Goal: Task Accomplishment & Management: Manage account settings

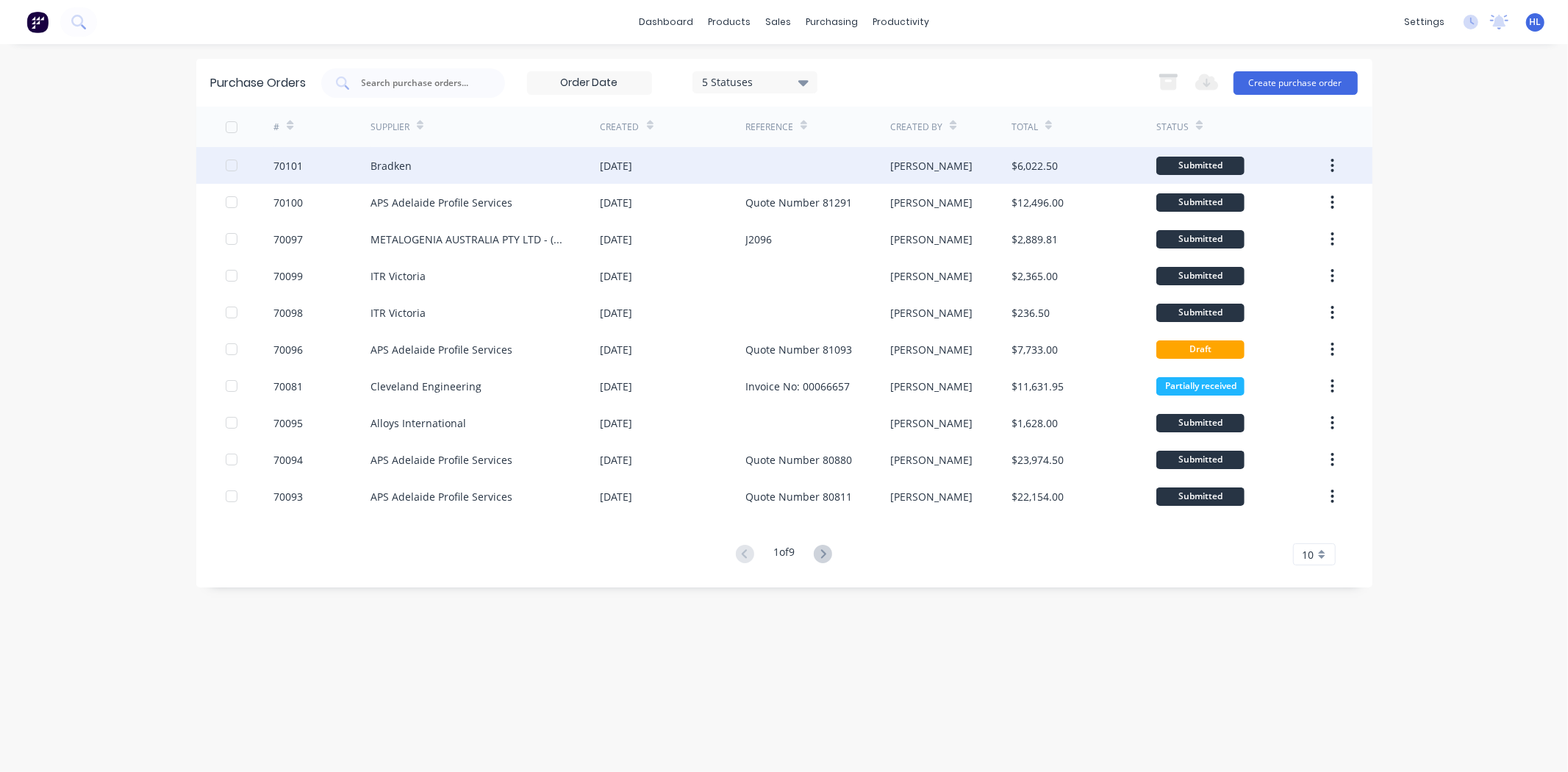
click at [294, 164] on div "70101" at bounding box center [288, 166] width 29 height 16
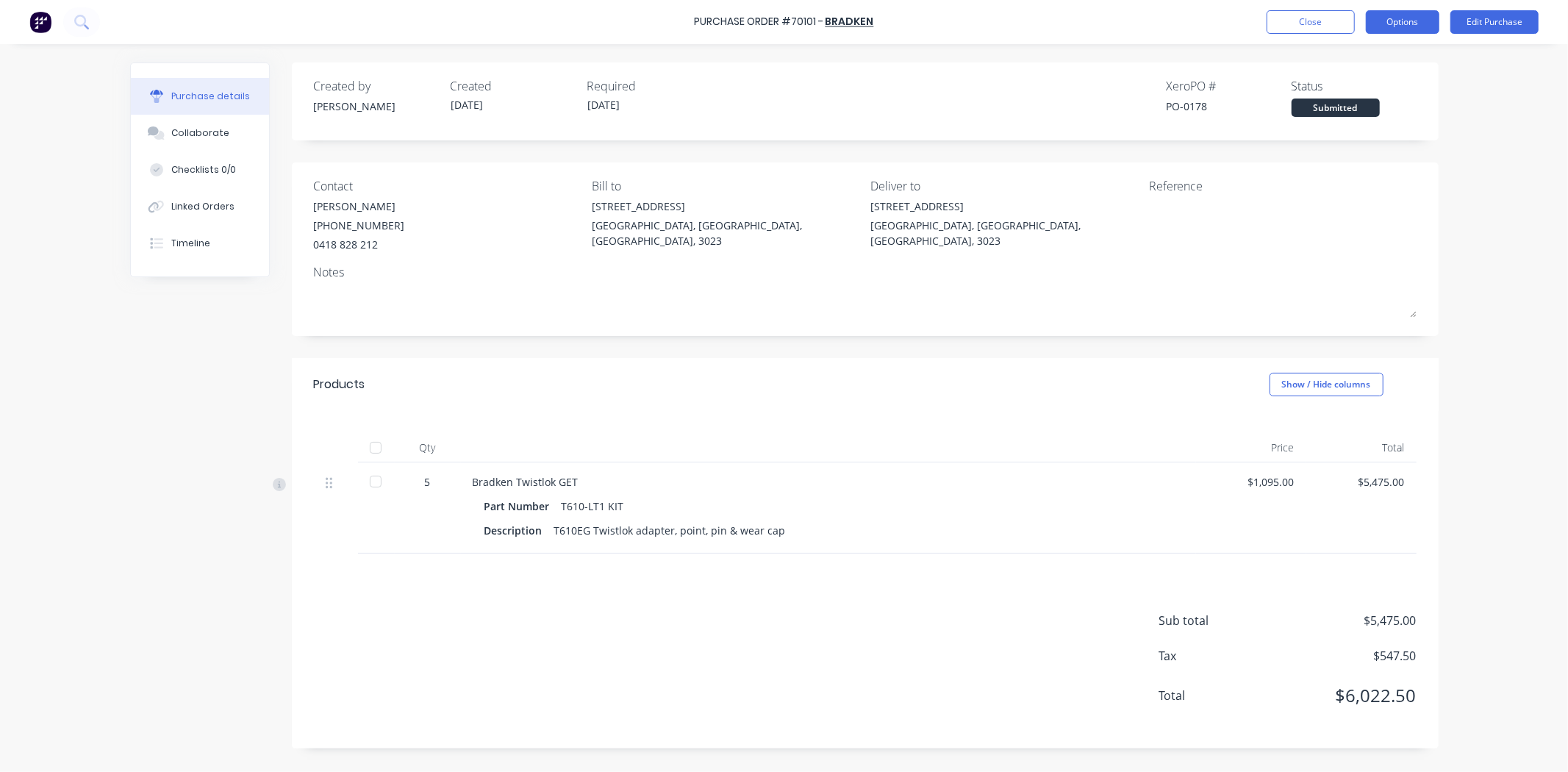
click at [1390, 11] on button "Options" at bounding box center [1402, 22] width 73 height 24
click at [1386, 67] on div "Print / Email" at bounding box center [1369, 59] width 113 height 21
click at [1371, 89] on div "With pricing" at bounding box center [1369, 89] width 113 height 21
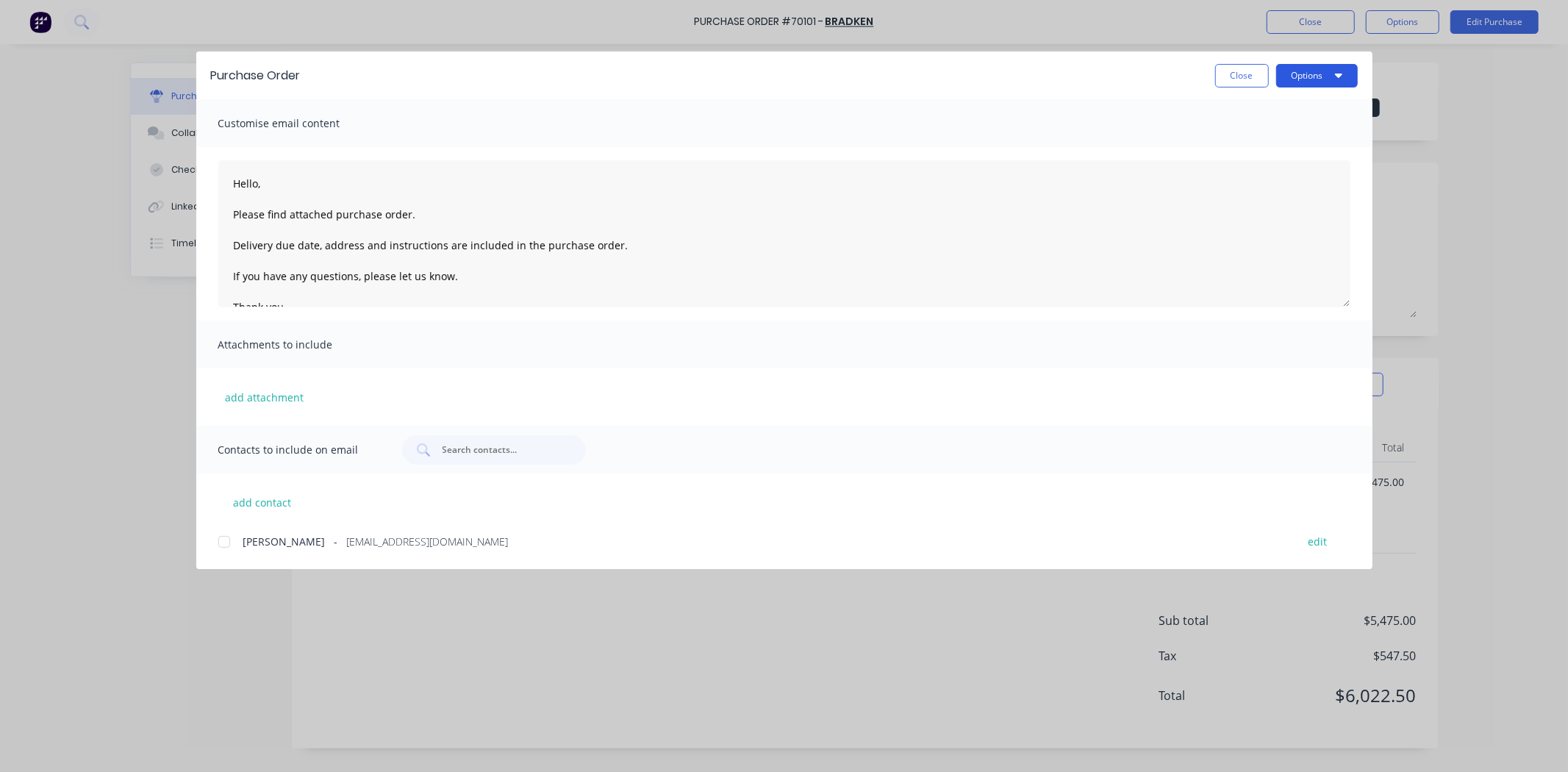
click at [1323, 77] on button "Options" at bounding box center [1316, 76] width 81 height 24
click at [1304, 113] on div "Preview" at bounding box center [1287, 112] width 113 height 21
click at [1250, 77] on button "Close" at bounding box center [1242, 76] width 54 height 24
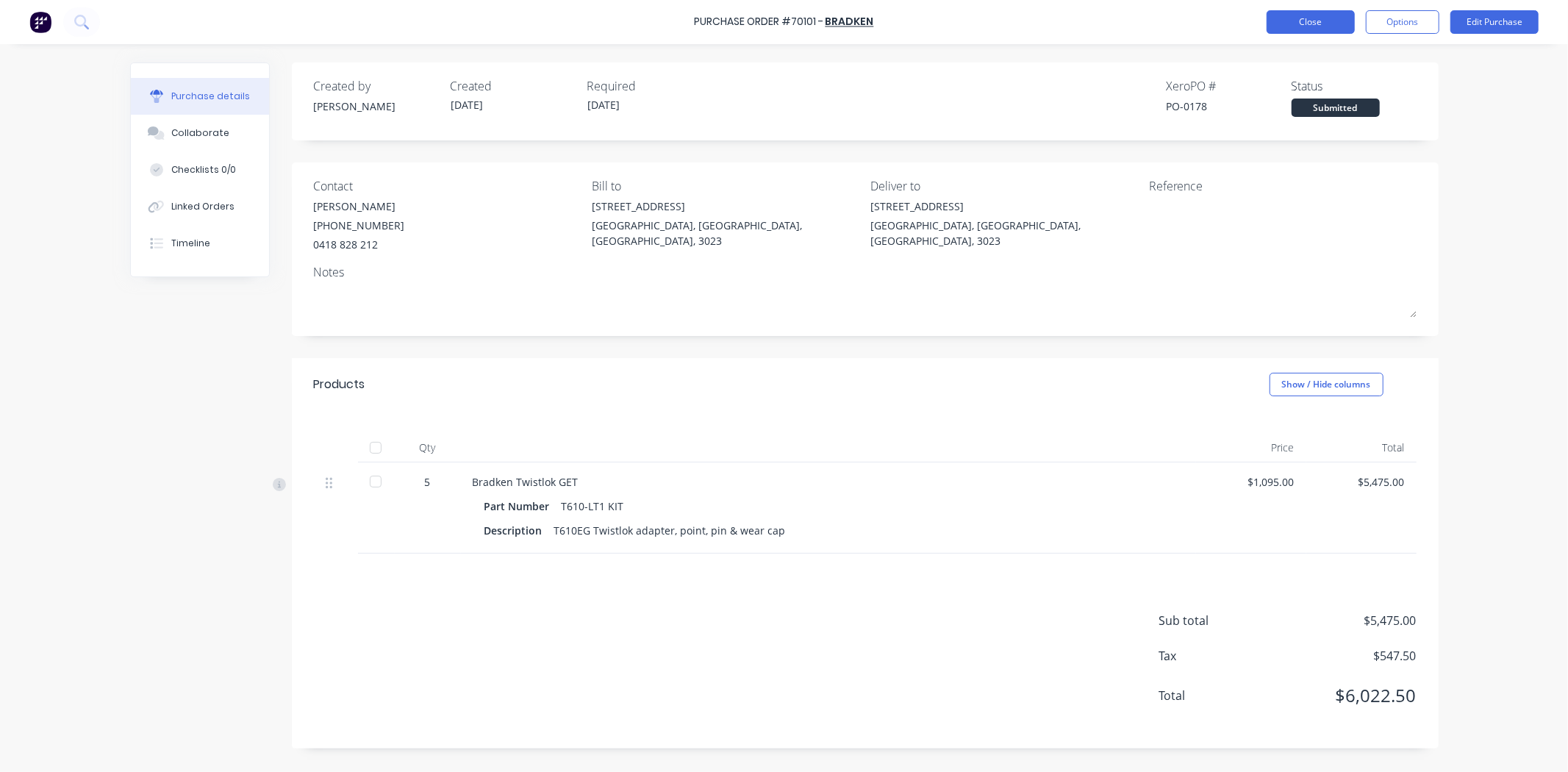
click at [1311, 32] on button "Close" at bounding box center [1311, 22] width 88 height 24
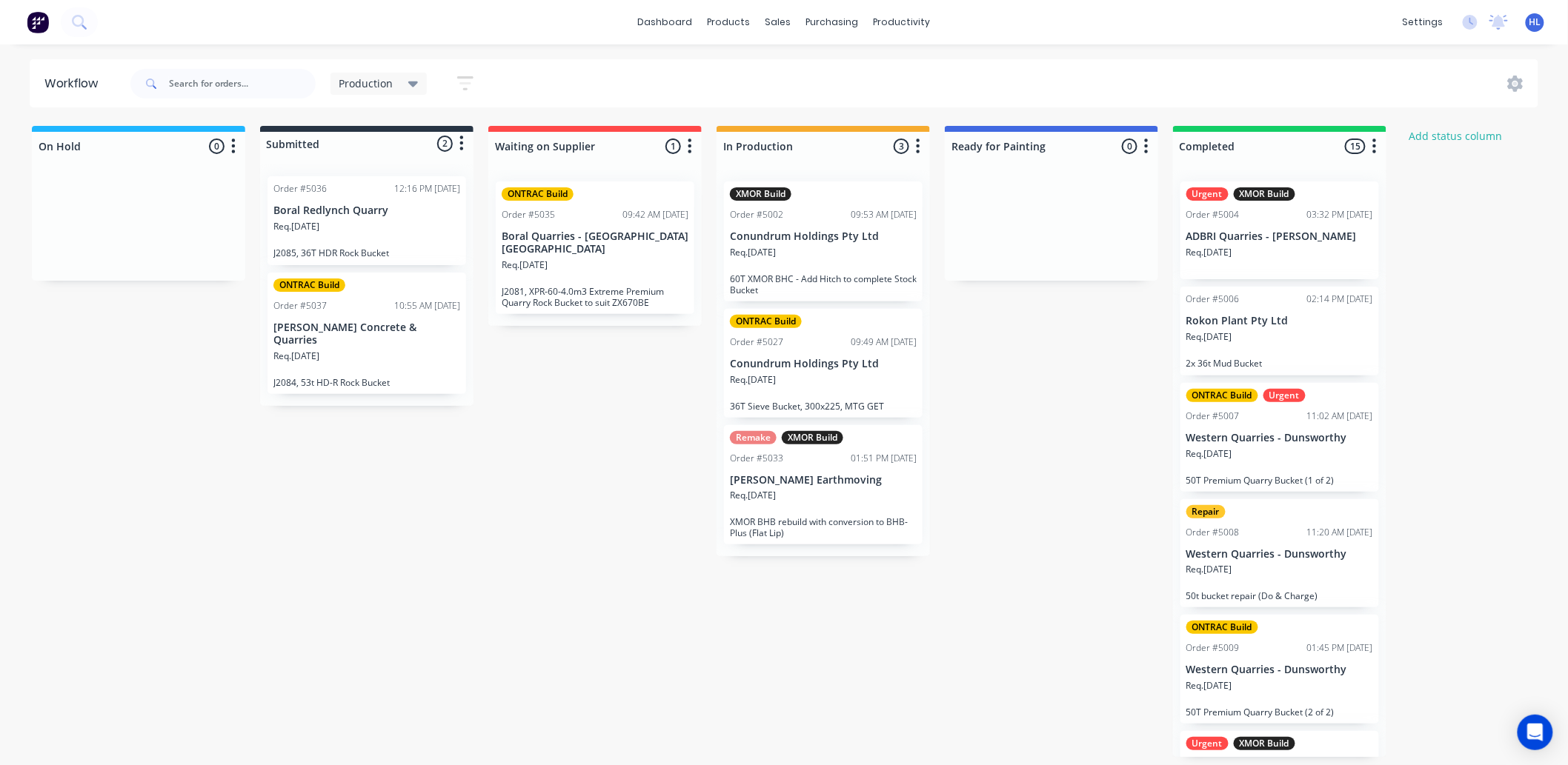
click at [1065, 438] on div "On Hold 0 Status colour #1FB6FF hex #1FB6FF Save Cancel Notifications Email SMS…" at bounding box center [902, 441] width 1827 height 631
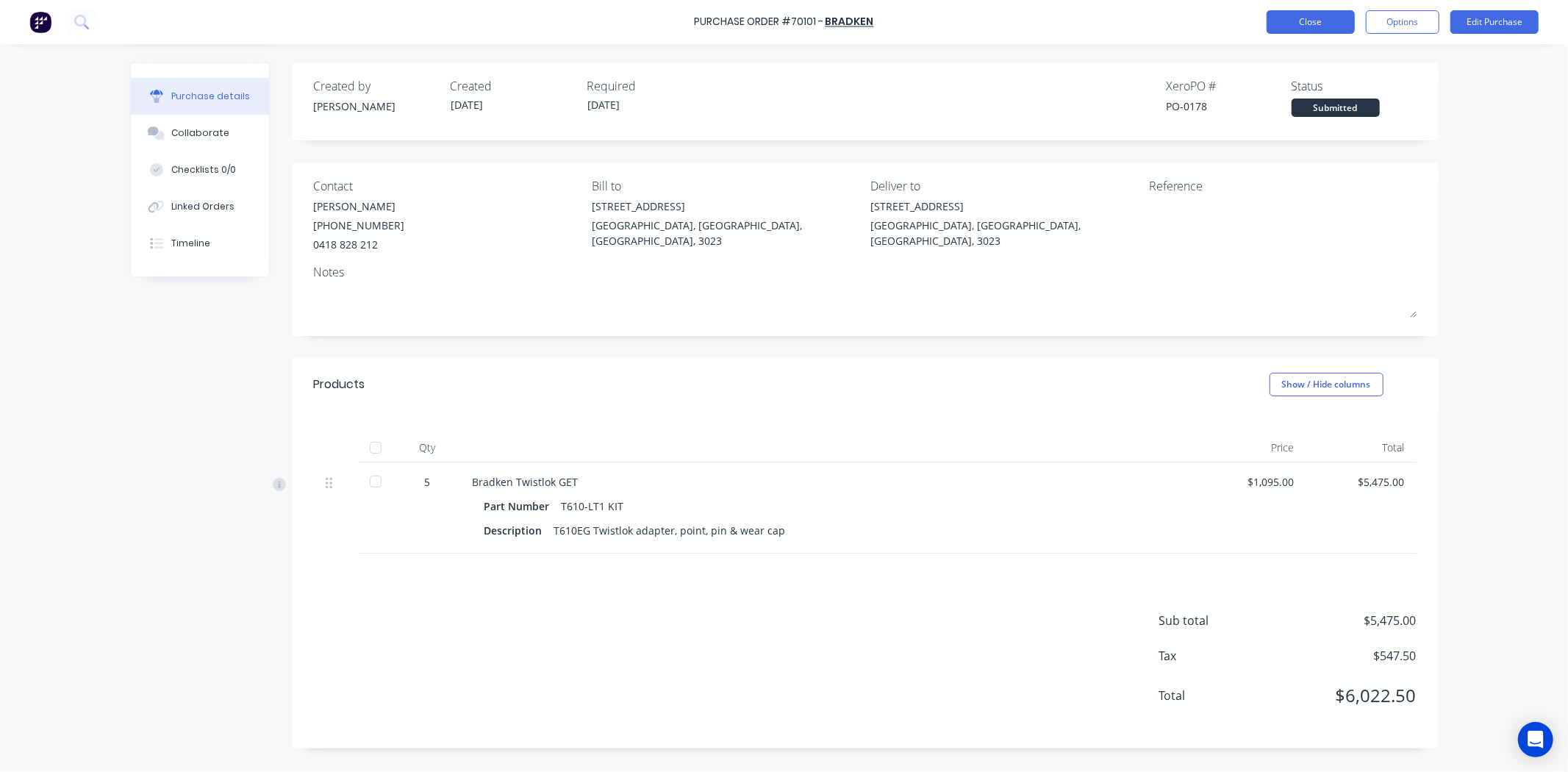
click at [1331, 28] on button "Close" at bounding box center [1311, 22] width 88 height 24
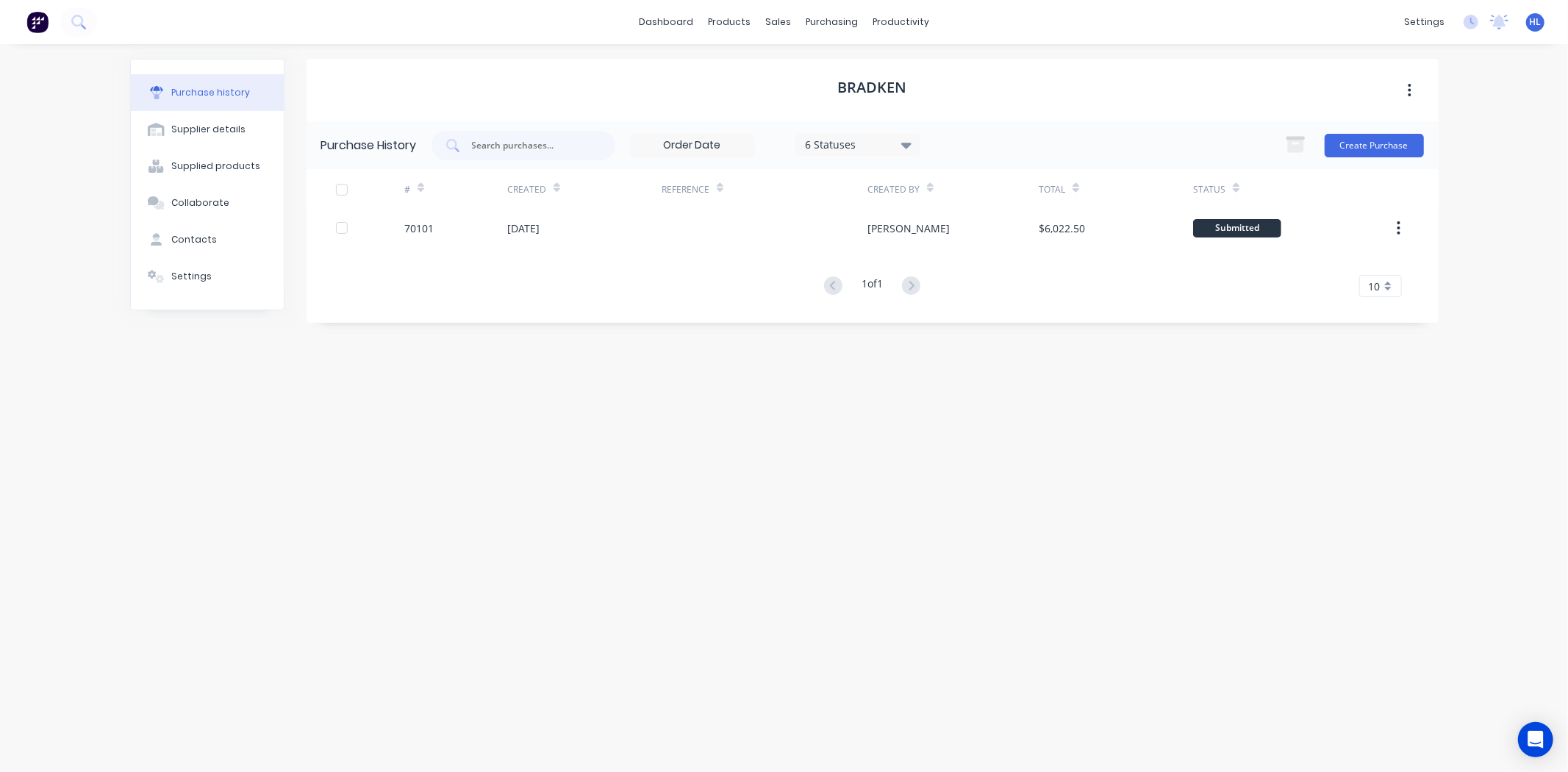
click at [496, 347] on div "Bradken Purchase History 6 Statuses 6 Statuses Create Purchase # Created Refere…" at bounding box center [872, 401] width 1132 height 684
click at [897, 65] on div "Purchase Orders" at bounding box center [880, 70] width 78 height 13
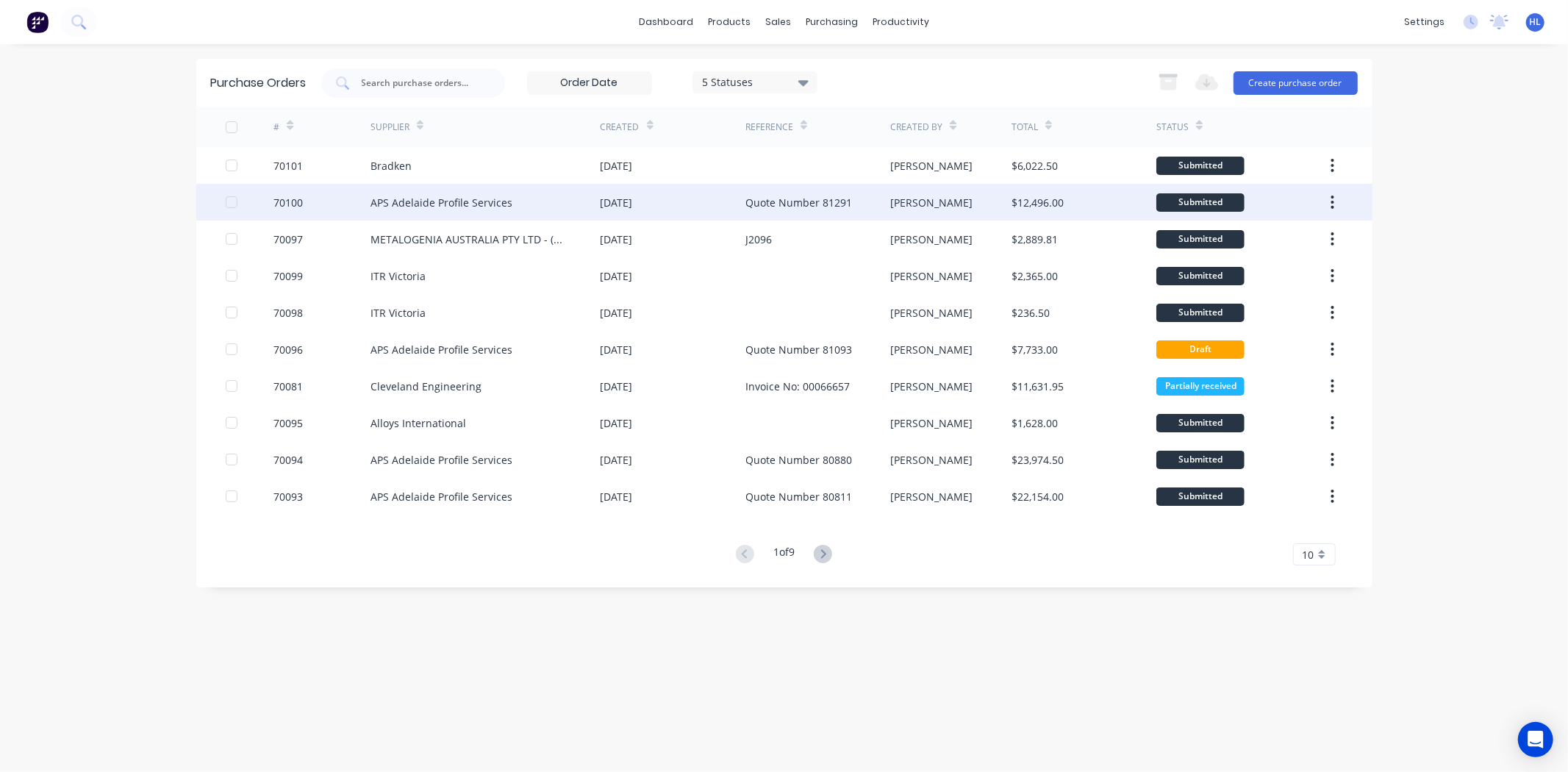
click at [381, 187] on div "APS Adelaide Profile Services" at bounding box center [486, 202] width 230 height 37
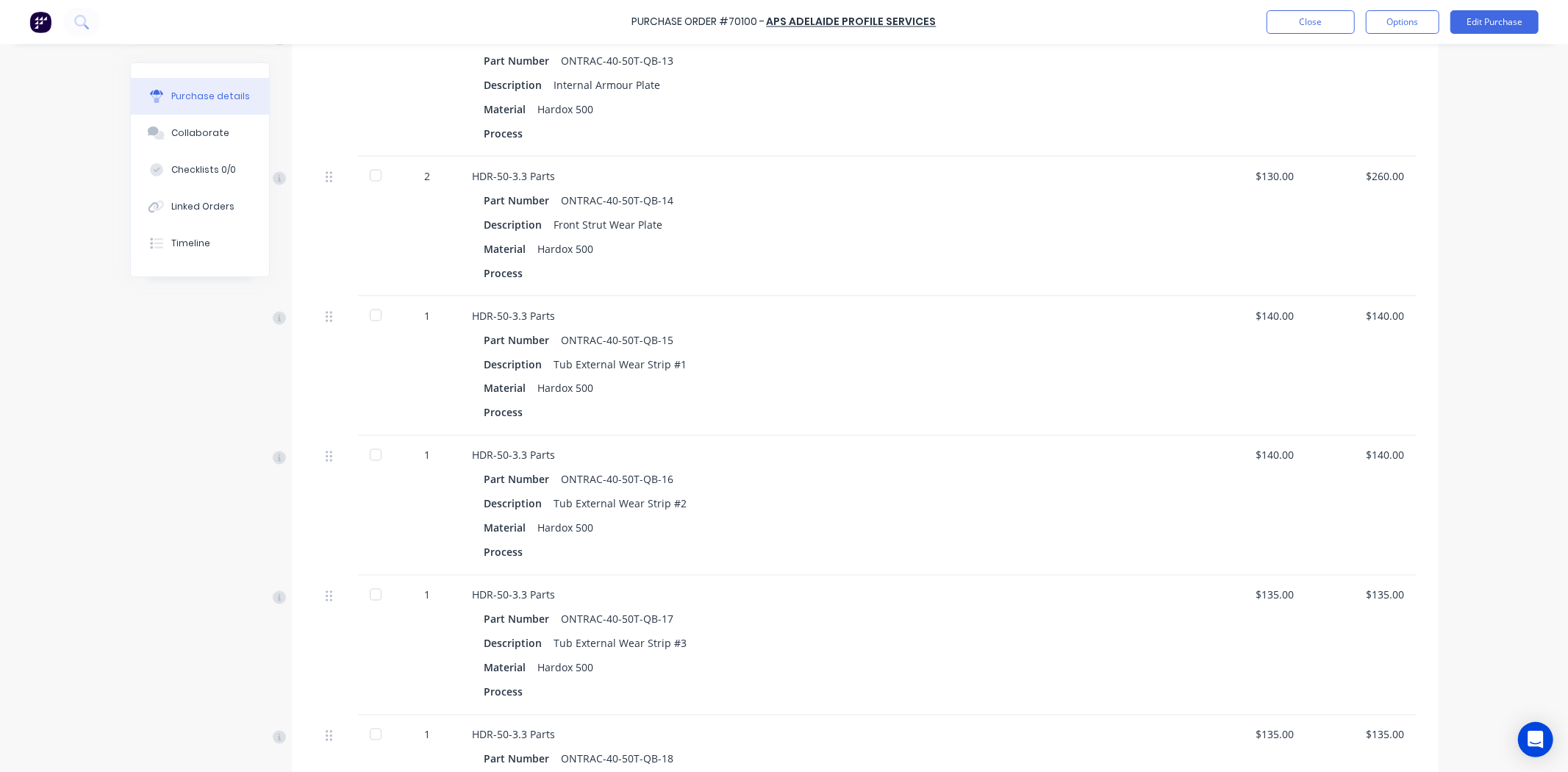
scroll to position [2042, 0]
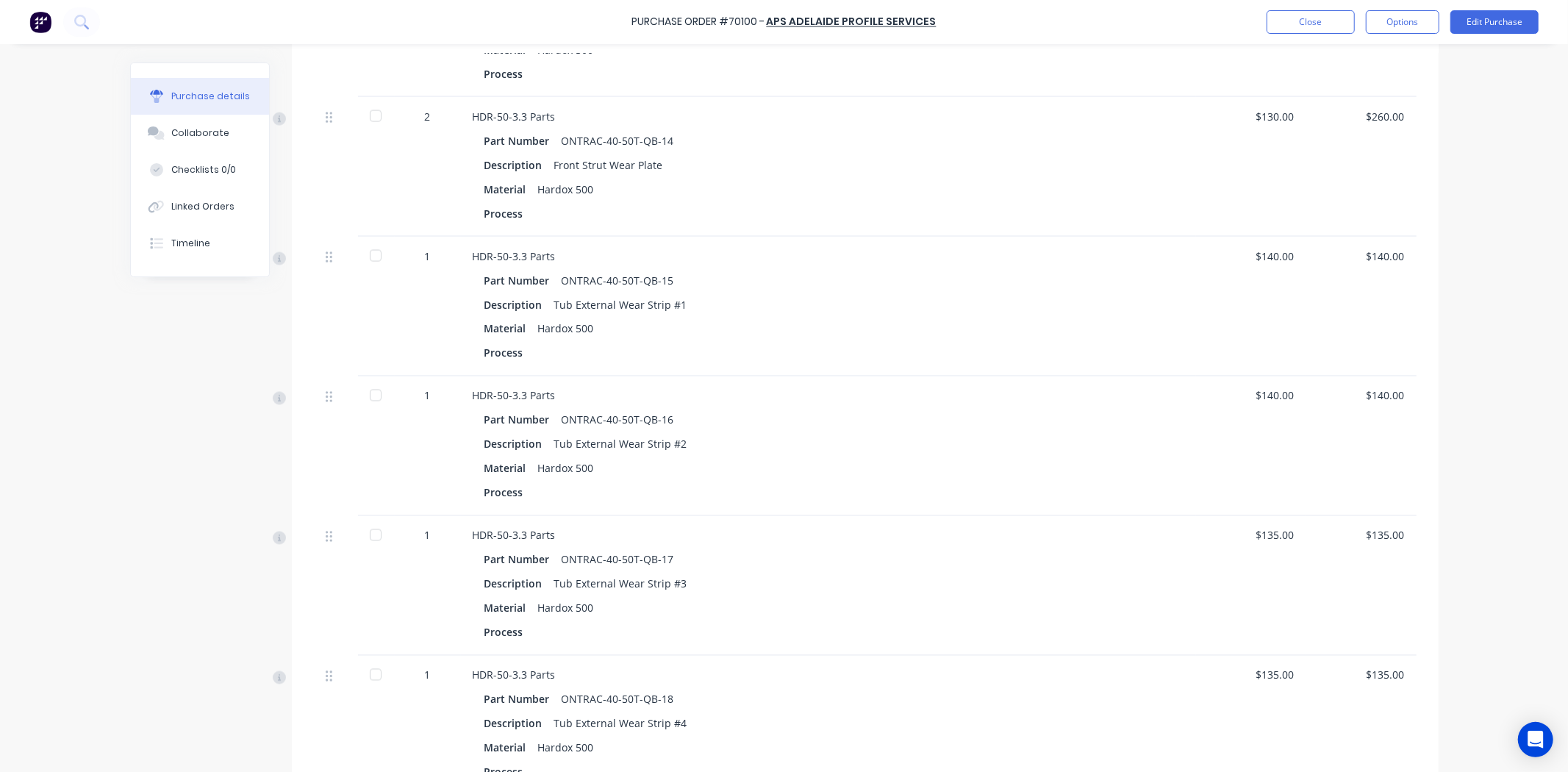
click at [631, 217] on div "Process" at bounding box center [829, 213] width 688 height 21
click at [658, 371] on div "HDR-50-3.3 Parts Part Number ONTRAC-40-50T-QB-15 Description Tub External Wear …" at bounding box center [829, 306] width 735 height 140
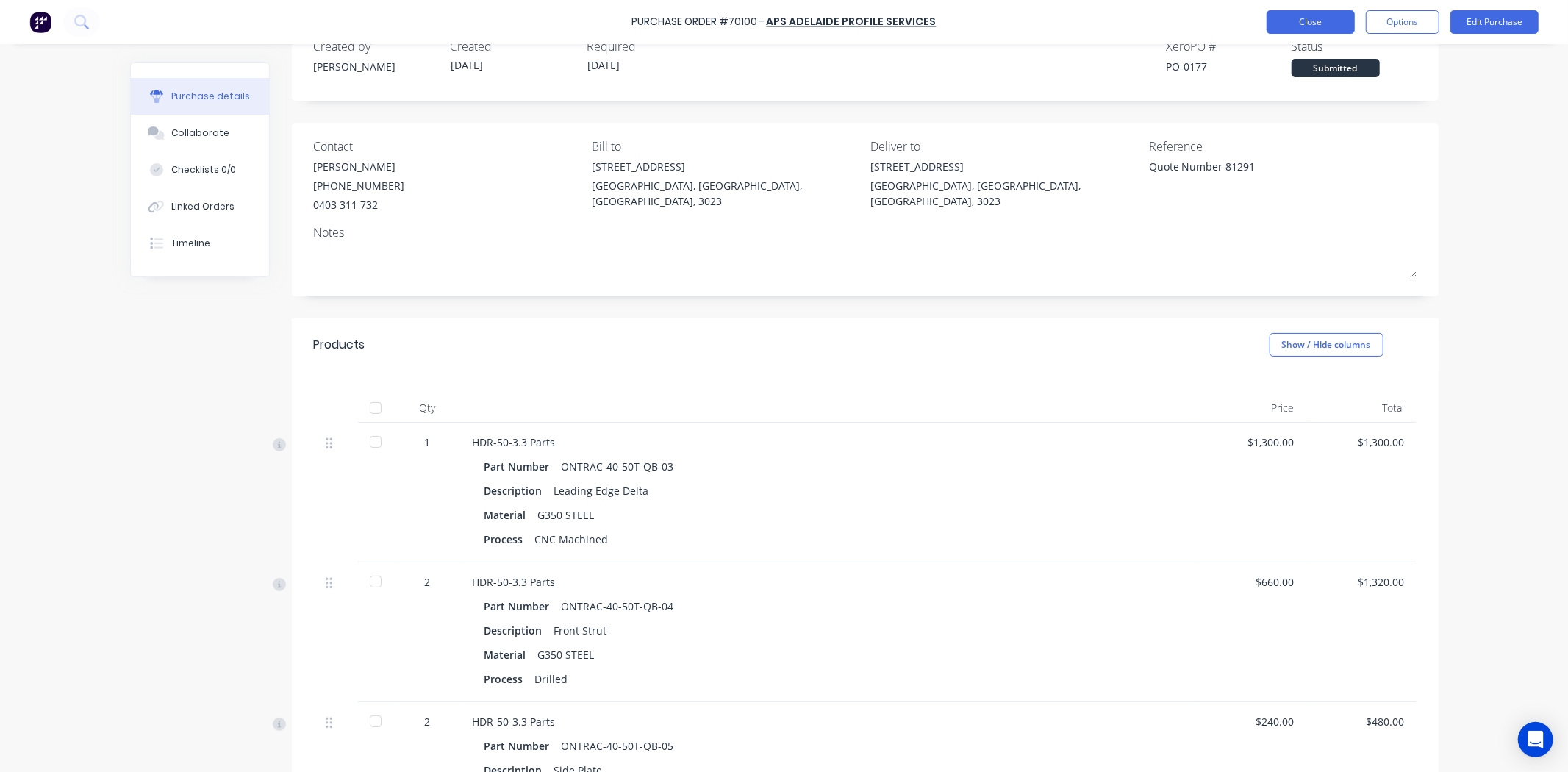
scroll to position [0, 0]
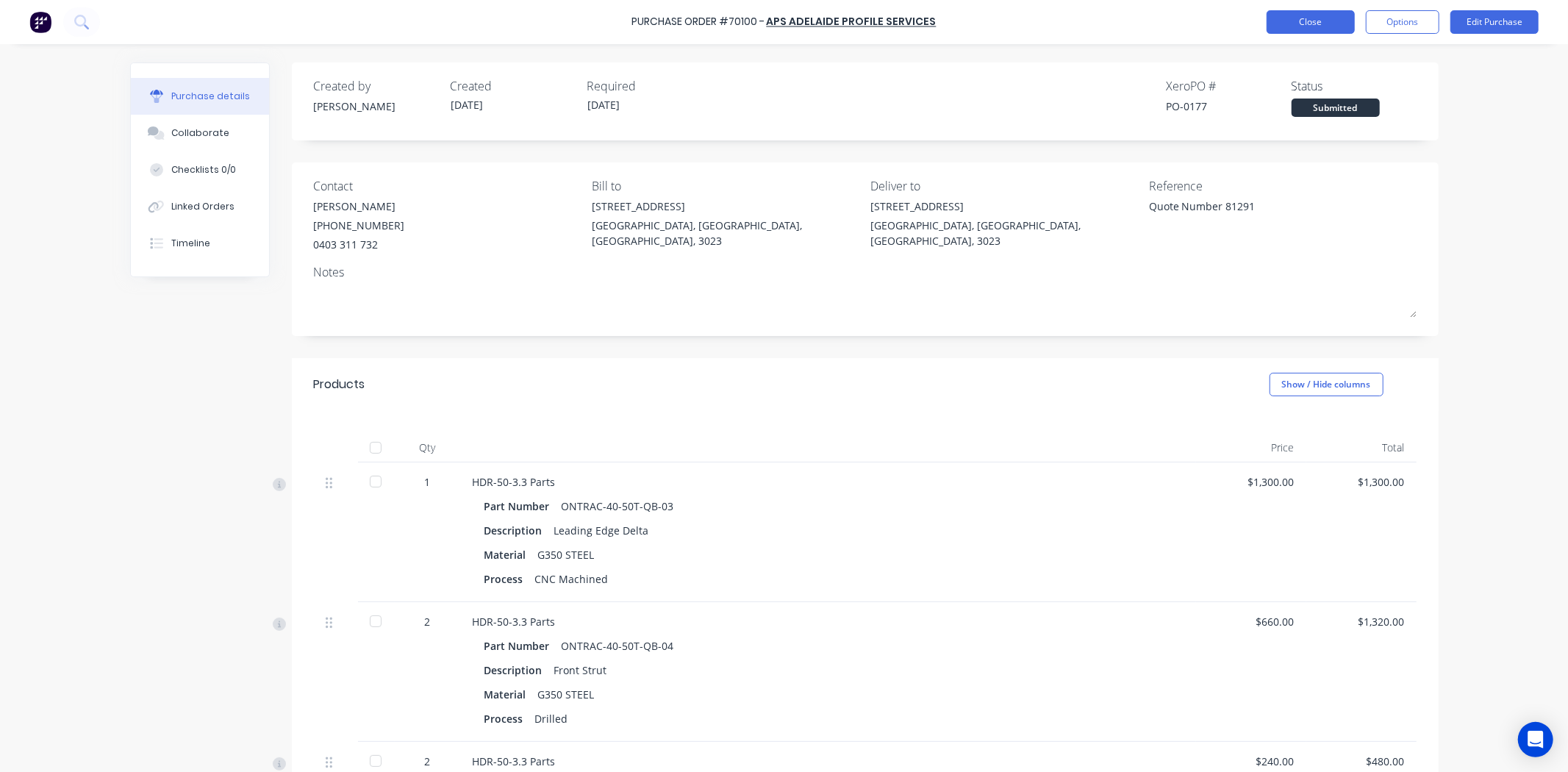
click at [1327, 11] on button "Close" at bounding box center [1311, 22] width 88 height 24
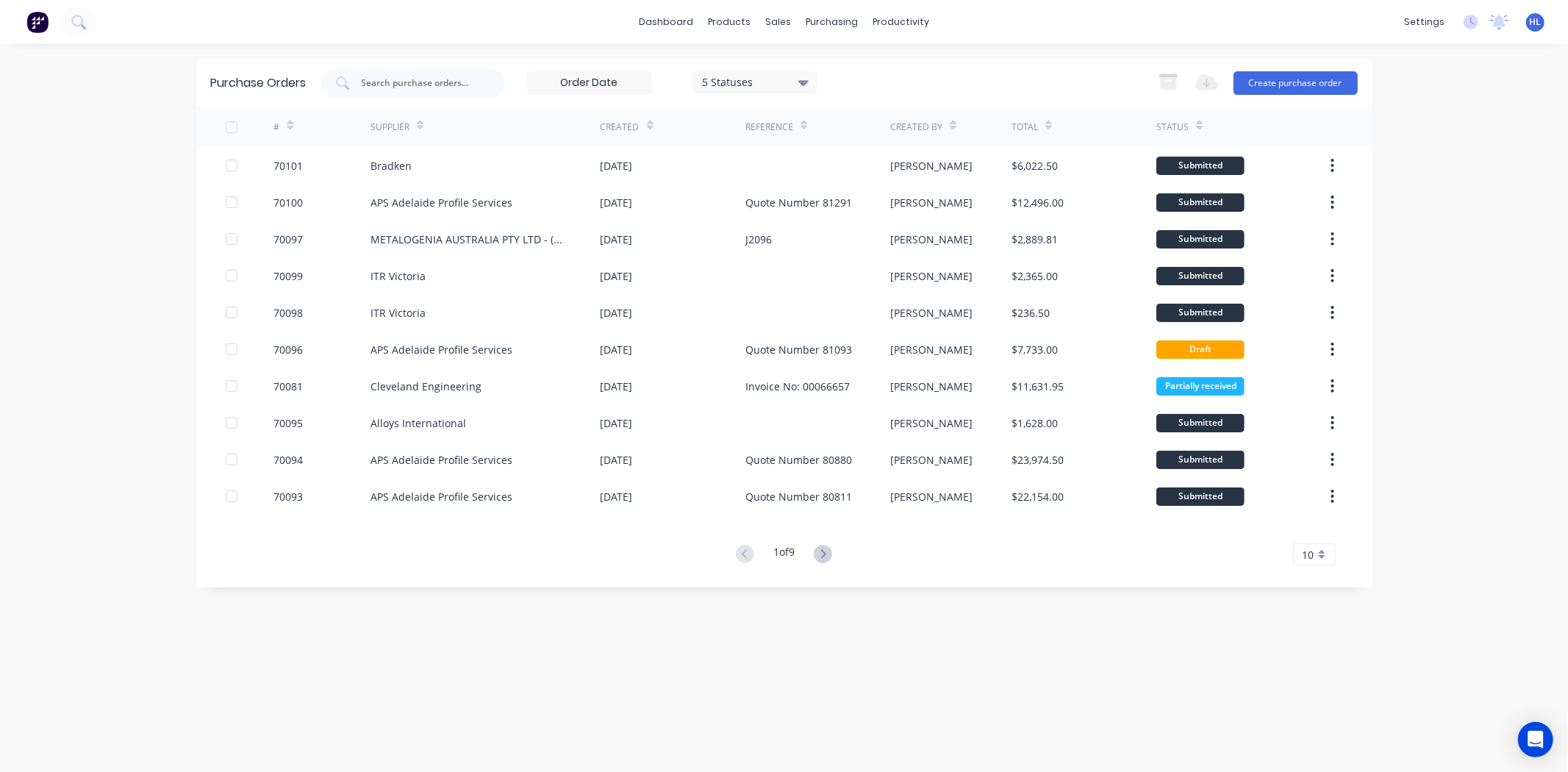
click at [1390, 267] on div "dashboard products sales purchasing productivity dashboard products Product Cat…" at bounding box center [784, 386] width 1568 height 772
click at [664, 28] on link "dashboard" at bounding box center [666, 22] width 69 height 22
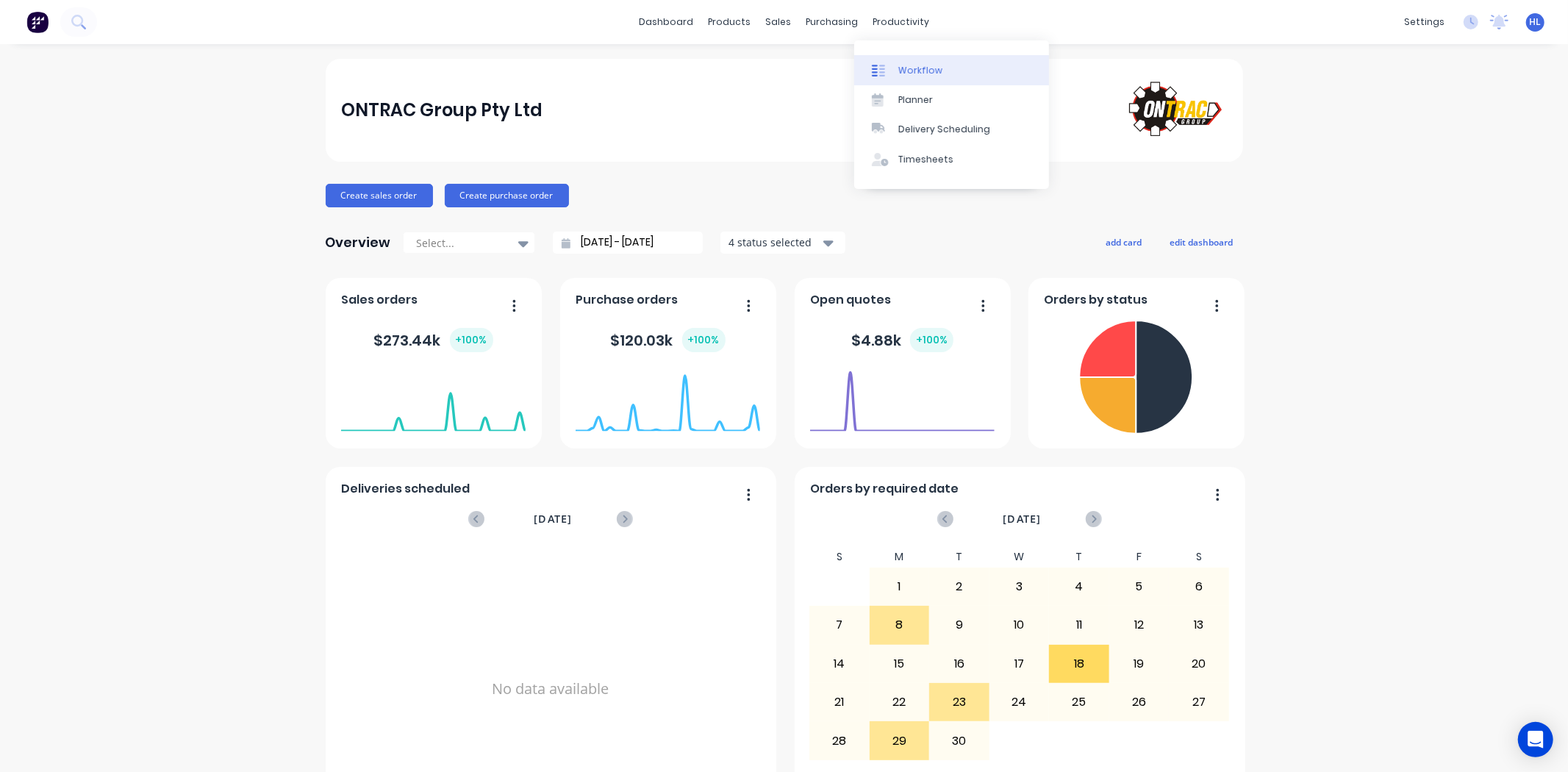
click at [926, 57] on link "Workflow" at bounding box center [951, 69] width 195 height 29
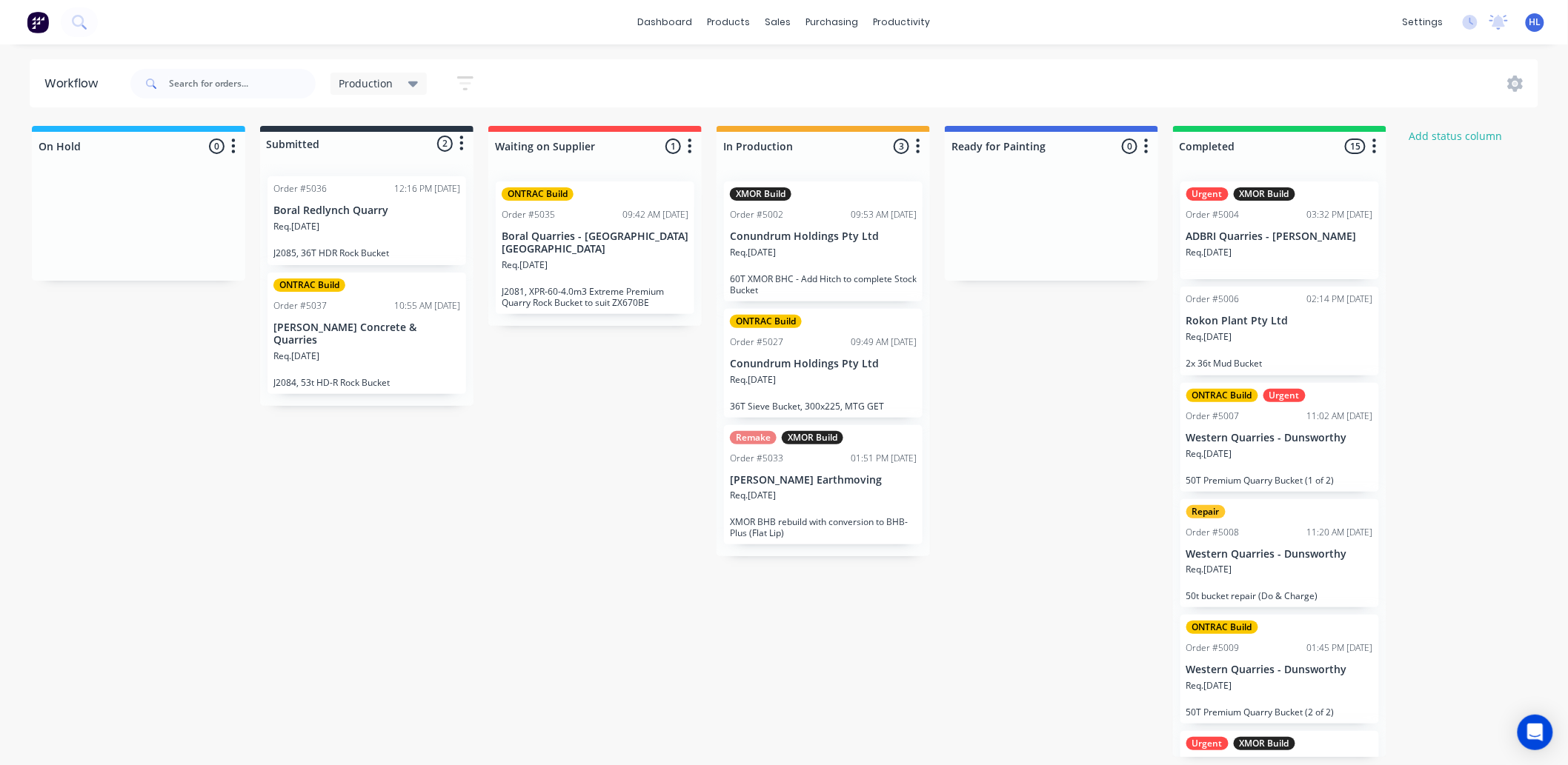
click at [566, 532] on div "On Hold 0 Status colour #1FB6FF hex #1FB6FF Save Cancel Notifications Email SMS…" at bounding box center [902, 441] width 1827 height 631
click at [1315, 487] on div "ONTRAC Build Urgent Order #5007 11:02 AM [DATE] Western Quarries - Dunsworthy R…" at bounding box center [1280, 437] width 199 height 109
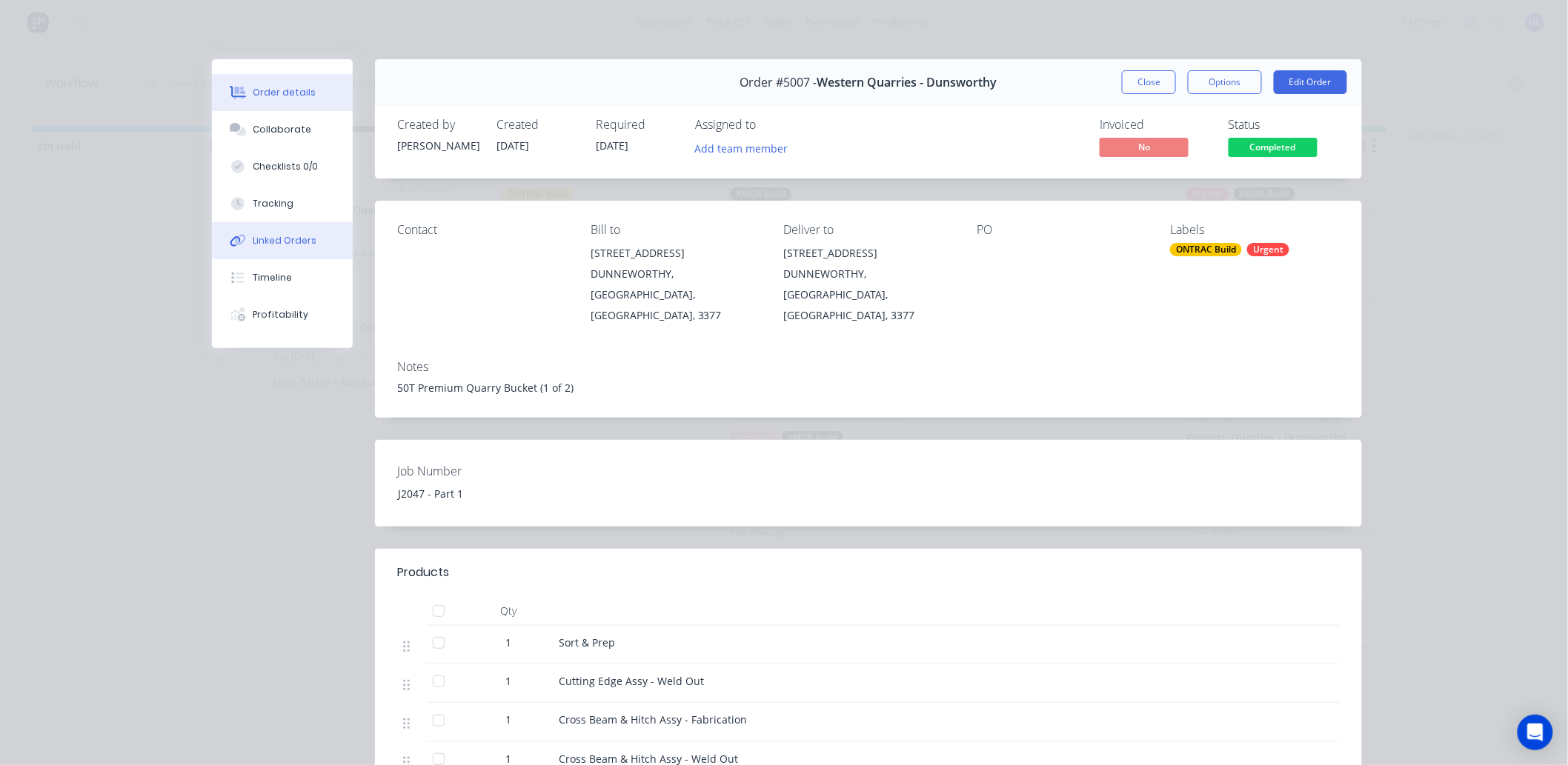
click at [279, 244] on div "Linked Orders" at bounding box center [286, 240] width 64 height 14
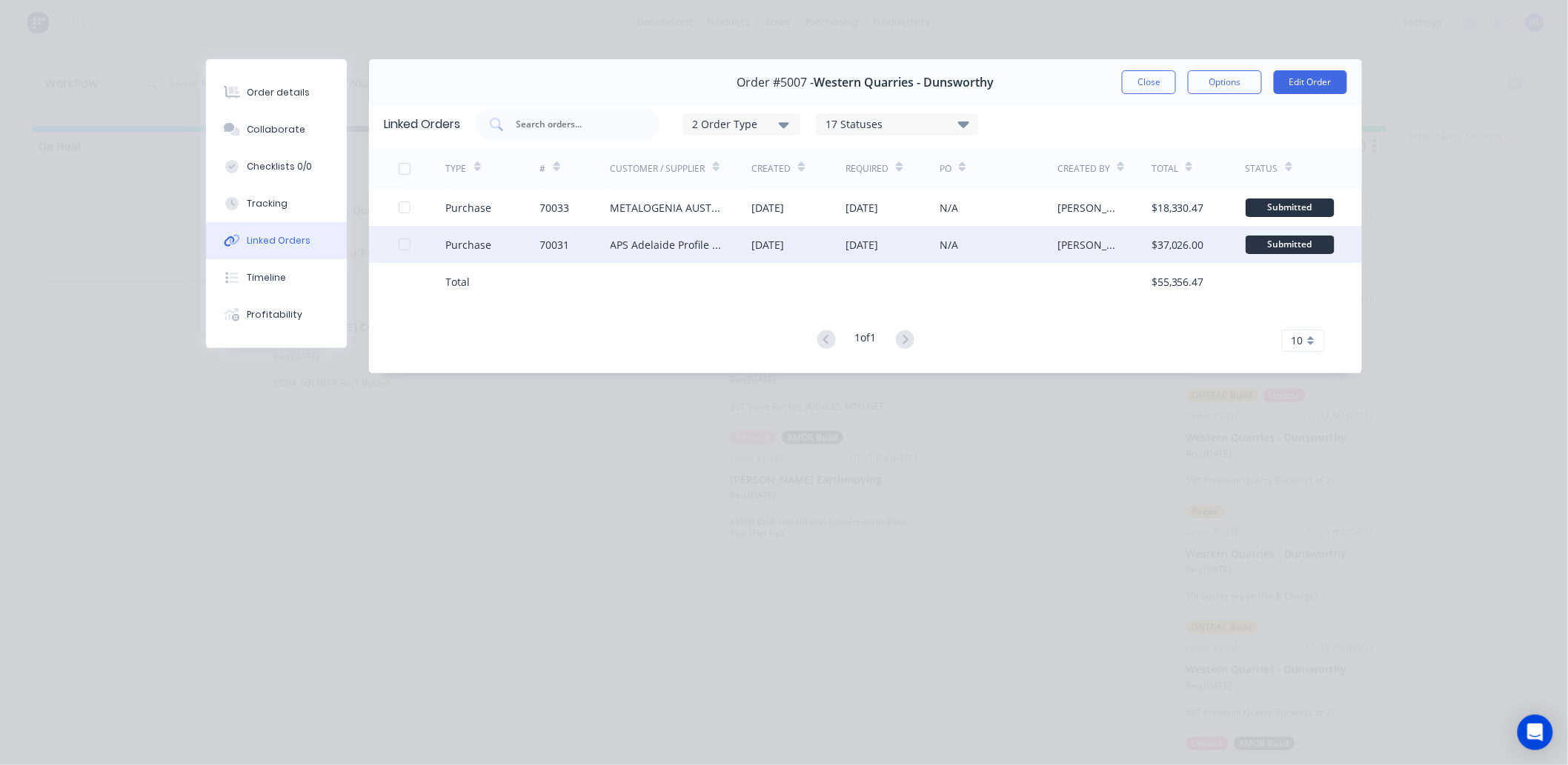
click at [815, 239] on div "[DATE]" at bounding box center [799, 244] width 94 height 37
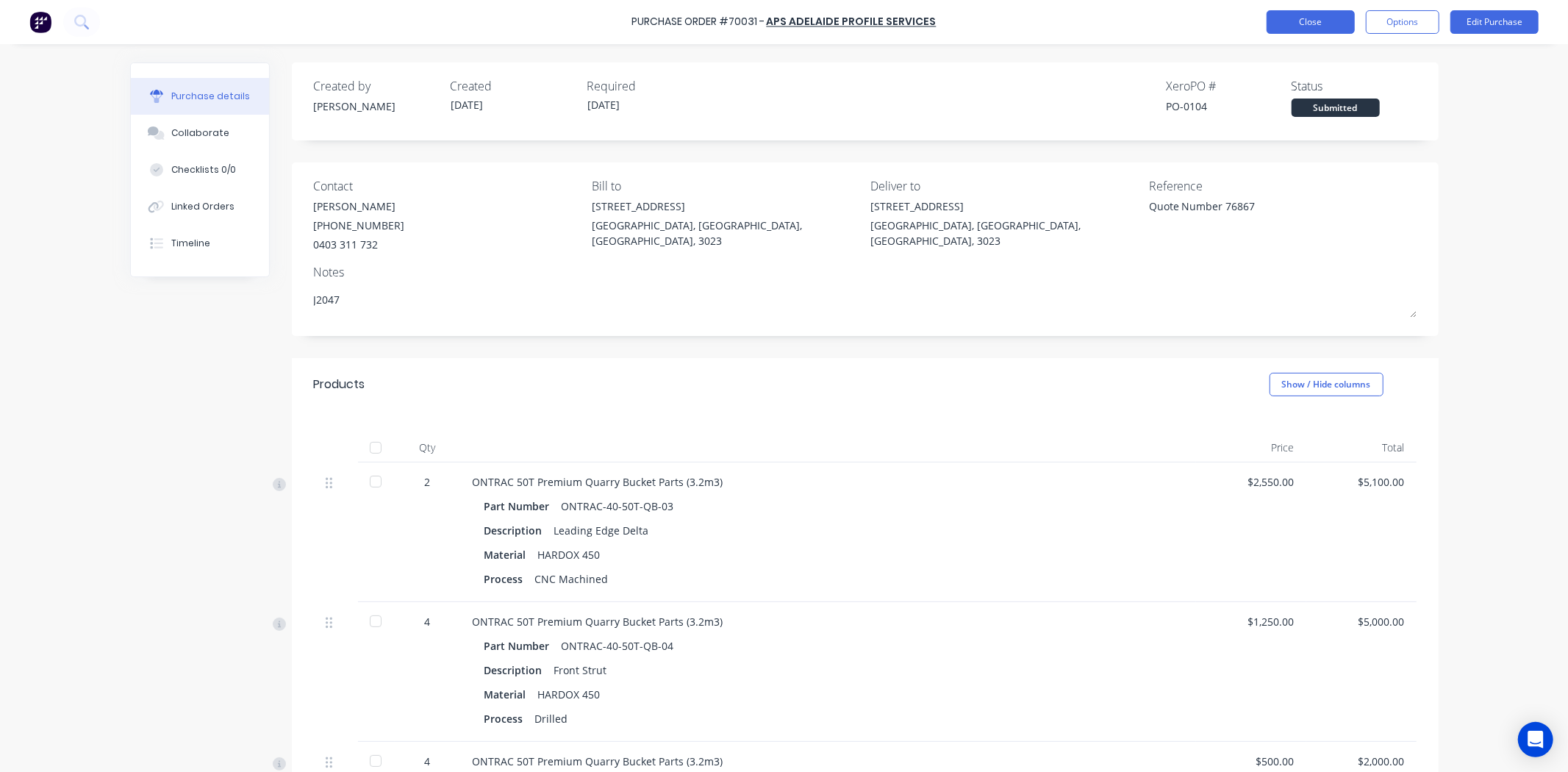
click at [1314, 17] on button "Close" at bounding box center [1311, 22] width 88 height 24
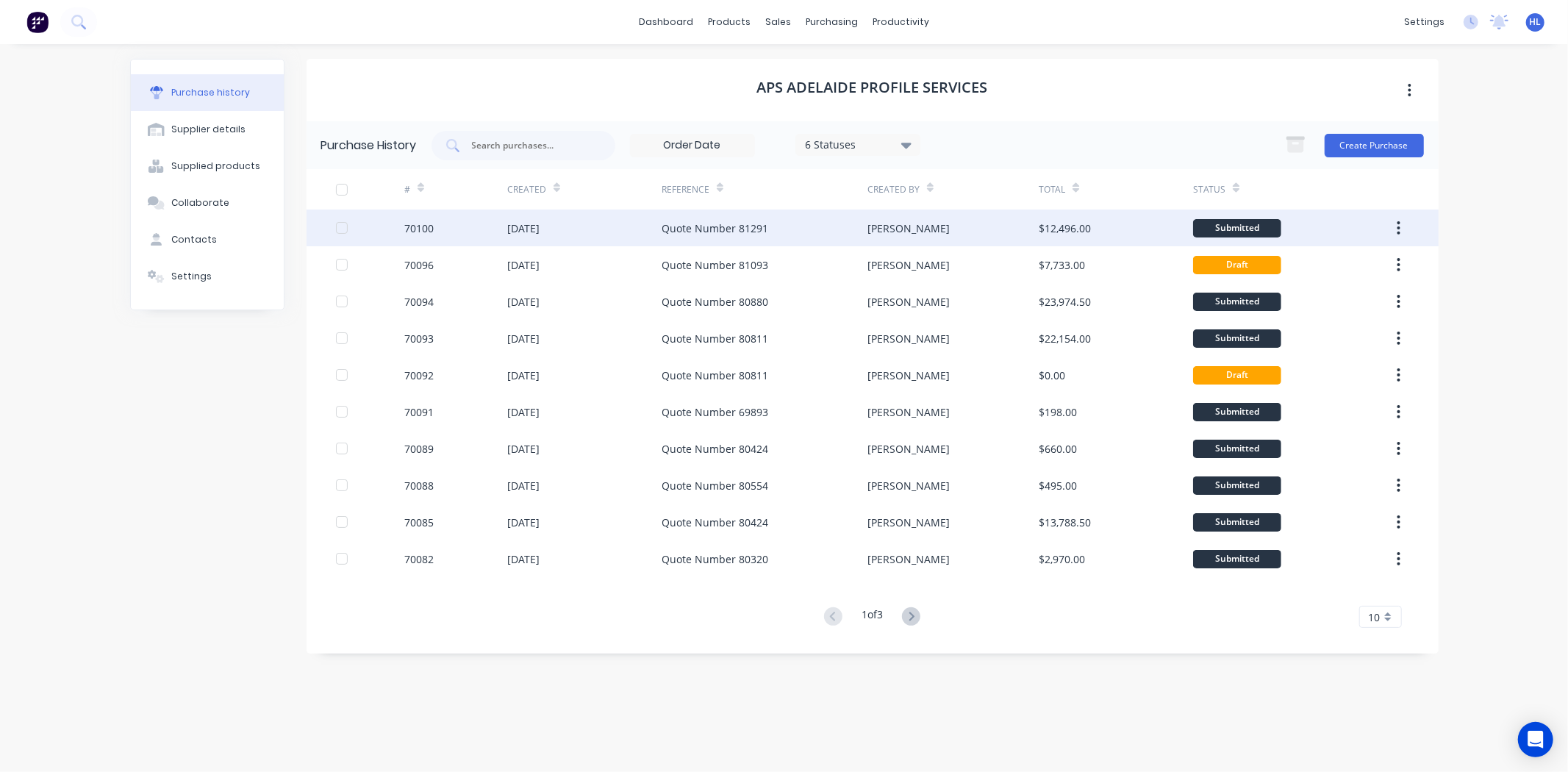
click at [422, 225] on div "70100" at bounding box center [418, 228] width 29 height 16
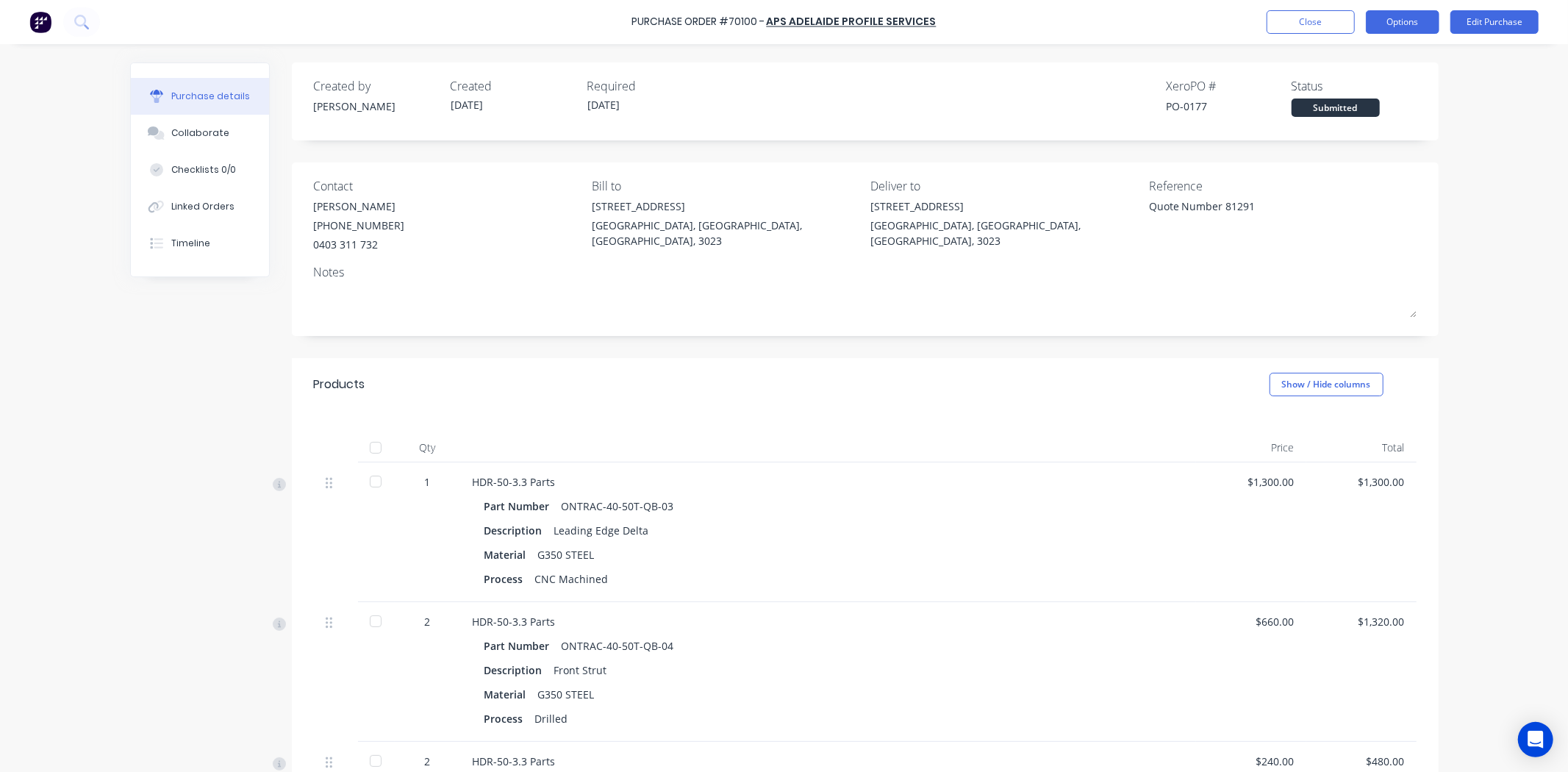
click at [1410, 21] on button "Options" at bounding box center [1402, 22] width 73 height 24
click at [1378, 62] on div "Print / Email" at bounding box center [1369, 59] width 113 height 21
click at [1347, 92] on div "With pricing" at bounding box center [1369, 89] width 113 height 21
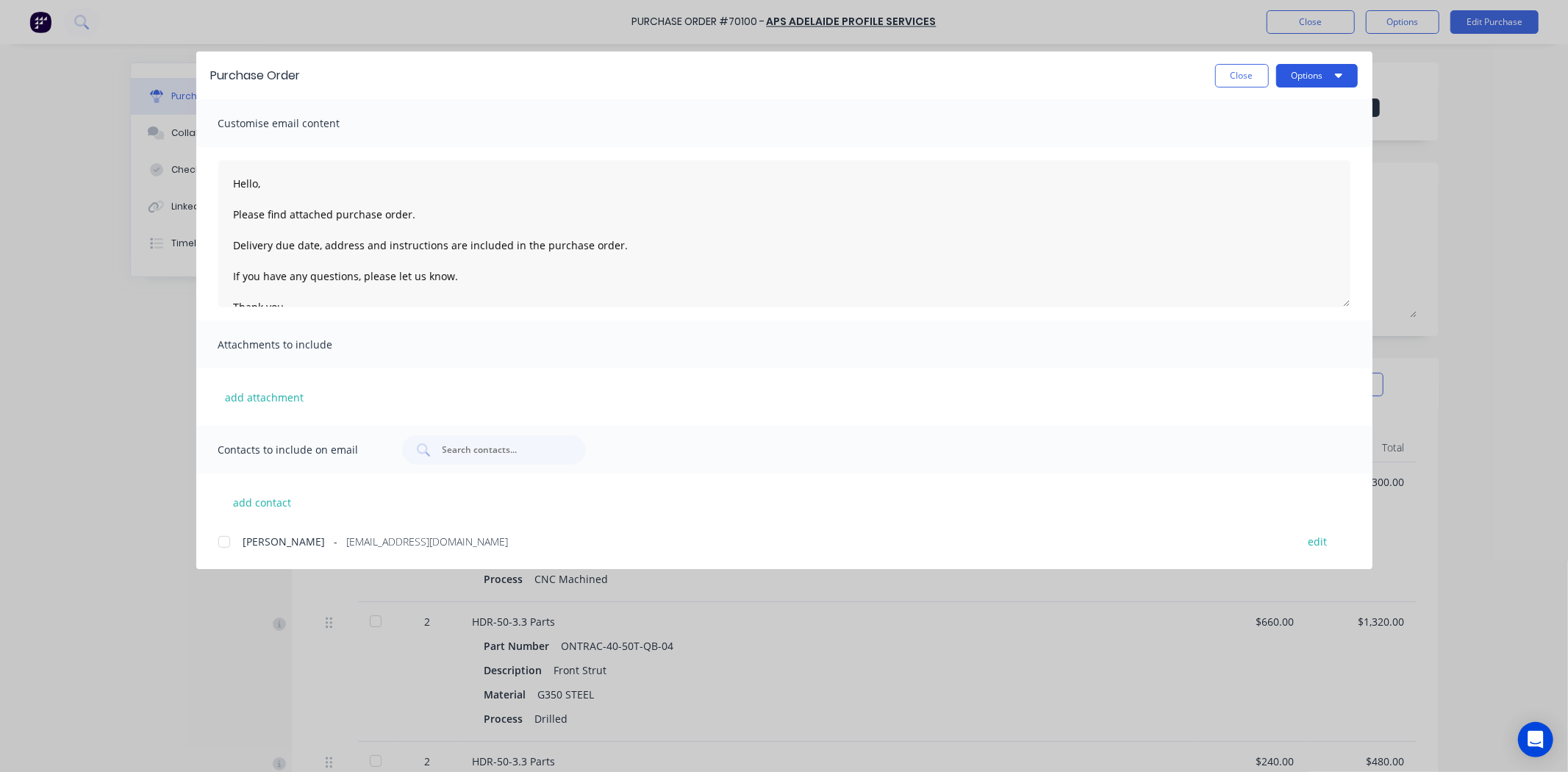
click at [1336, 69] on icon "button" at bounding box center [1338, 75] width 7 height 12
click at [1300, 105] on div "Preview" at bounding box center [1287, 112] width 113 height 21
drag, startPoint x: 1317, startPoint y: 80, endPoint x: 1229, endPoint y: 92, distance: 88.8
click at [1229, 92] on div "Purchase Order Close Options" at bounding box center [784, 75] width 1176 height 48
click at [1243, 77] on button "Close" at bounding box center [1242, 76] width 54 height 24
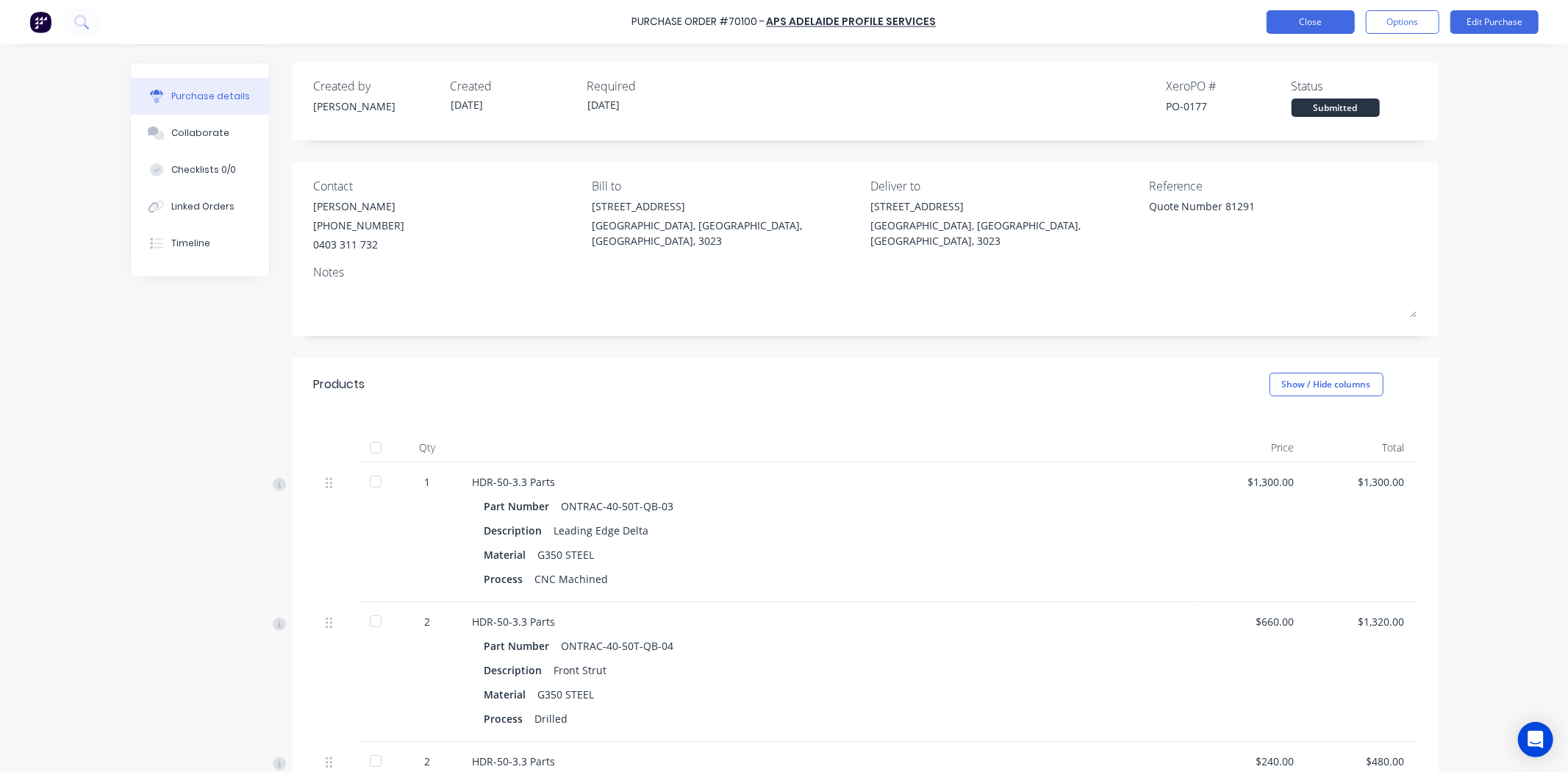
click at [1326, 29] on button "Close" at bounding box center [1311, 22] width 88 height 24
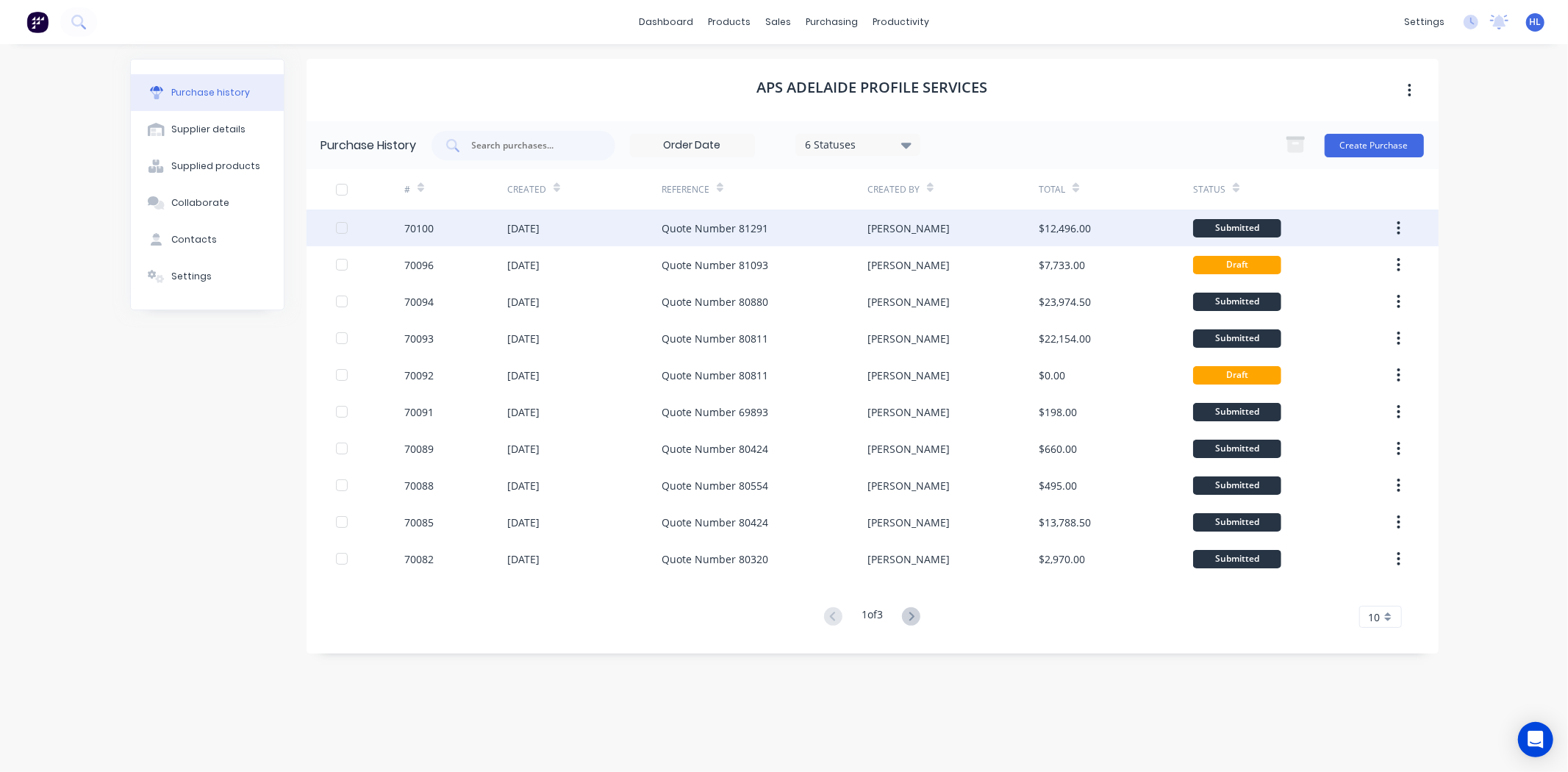
click at [421, 242] on div "70100" at bounding box center [455, 227] width 103 height 37
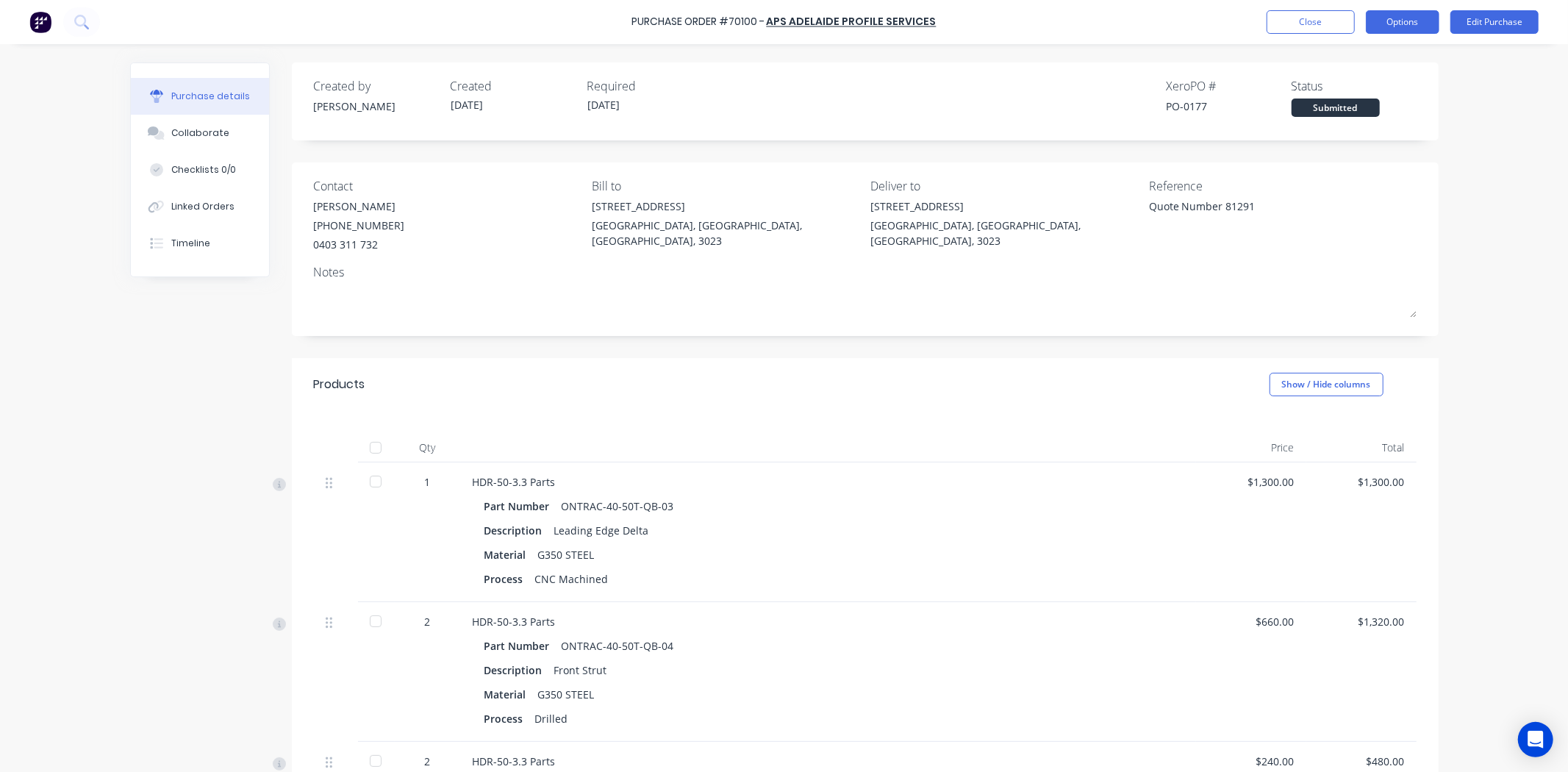
click at [1420, 17] on button "Options" at bounding box center [1402, 22] width 73 height 24
click at [1499, 27] on button "Edit Purchase" at bounding box center [1495, 22] width 88 height 24
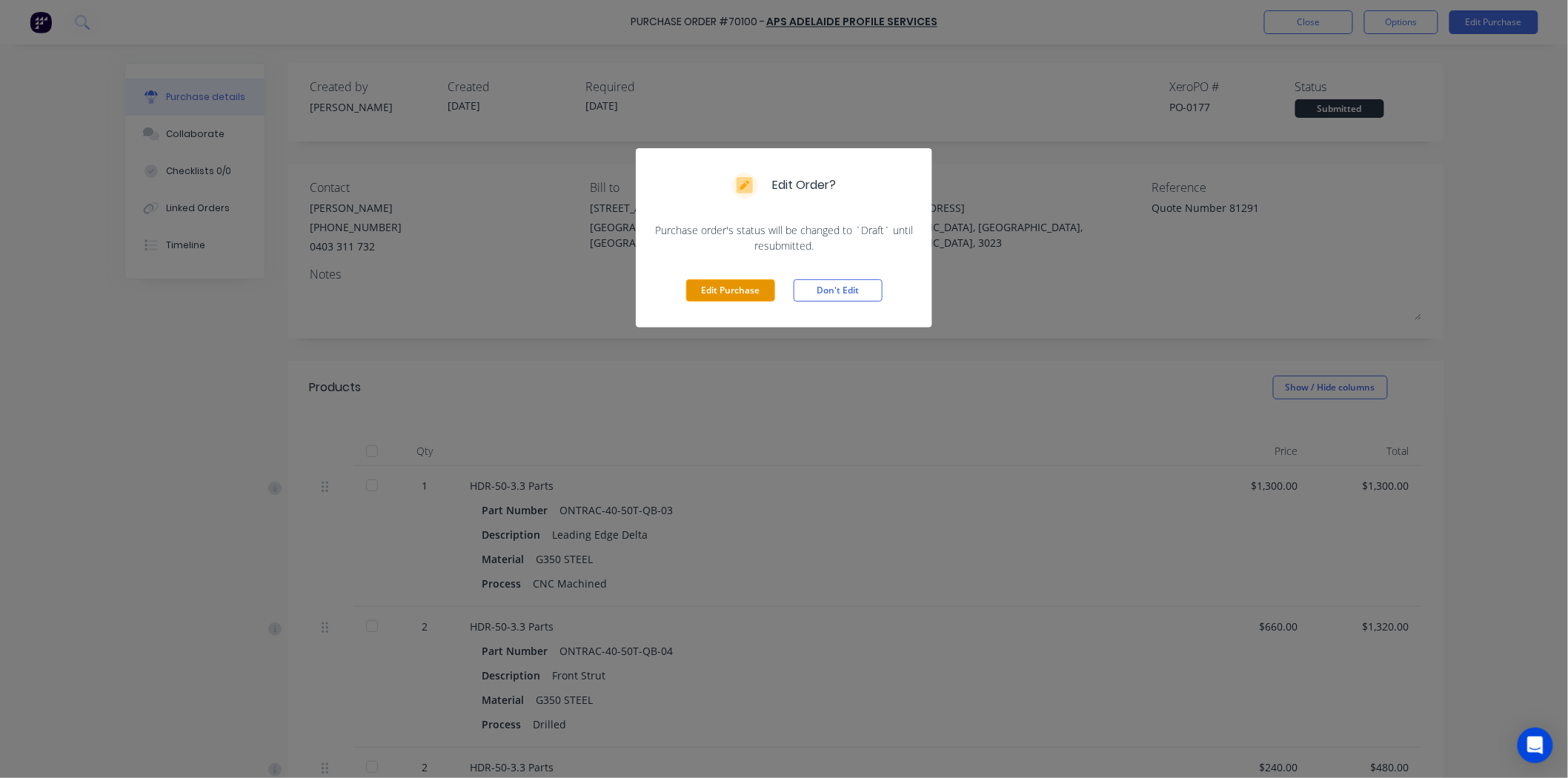
click at [741, 292] on button "Edit Purchase" at bounding box center [731, 290] width 89 height 22
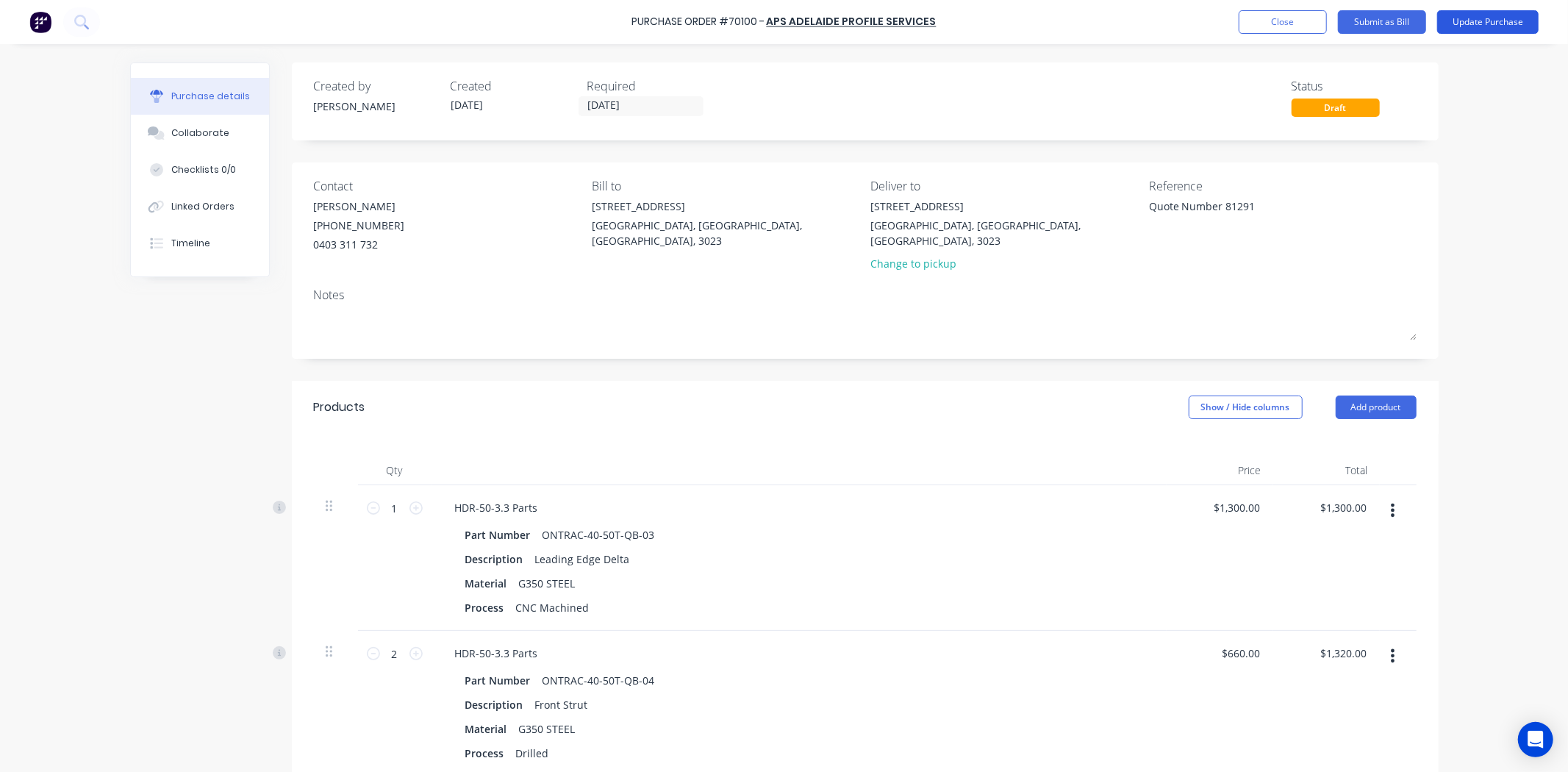
click at [1467, 17] on button "Update Purchase" at bounding box center [1488, 22] width 102 height 24
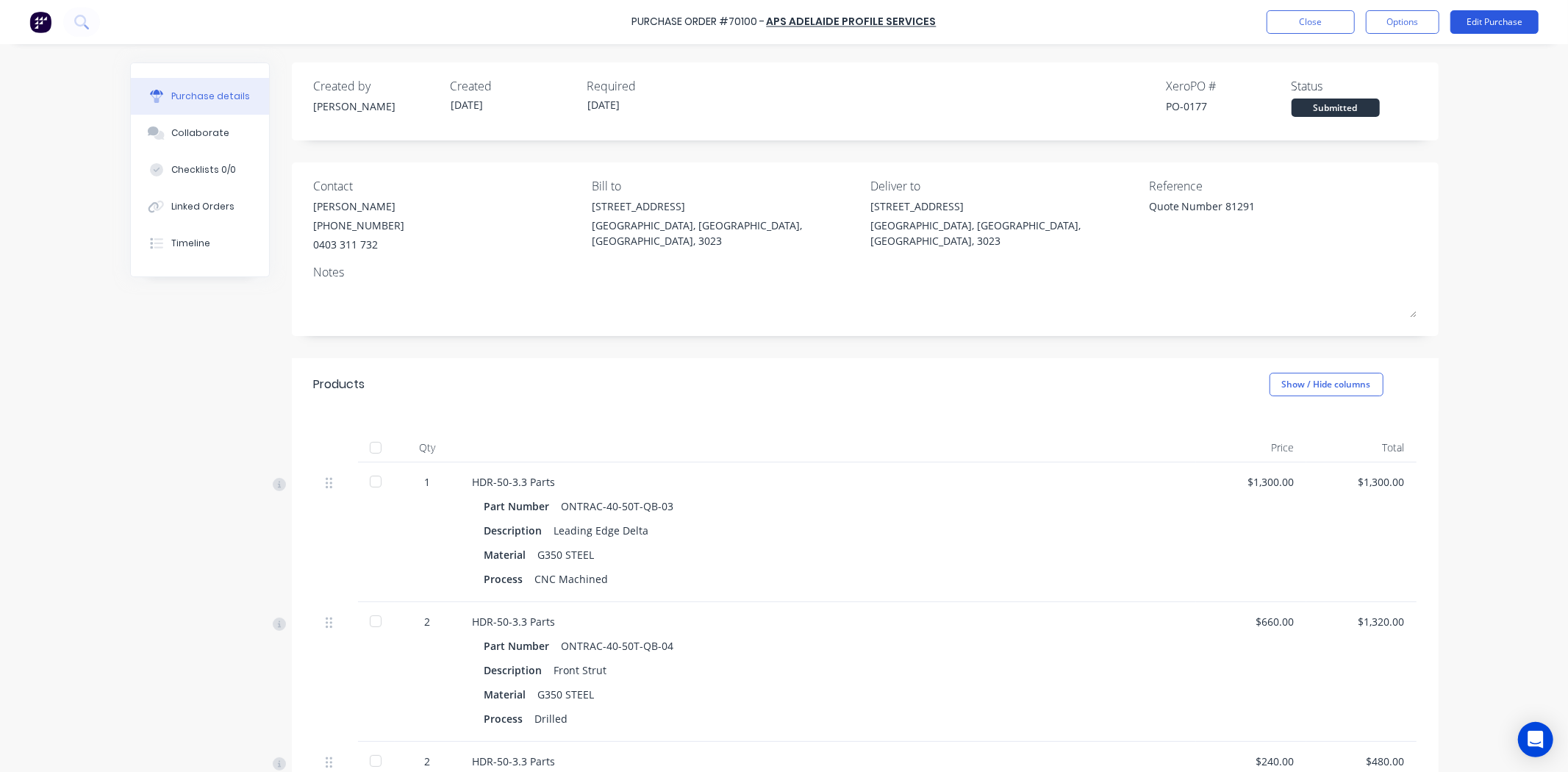
click at [1532, 20] on button "Edit Purchase" at bounding box center [1495, 22] width 88 height 24
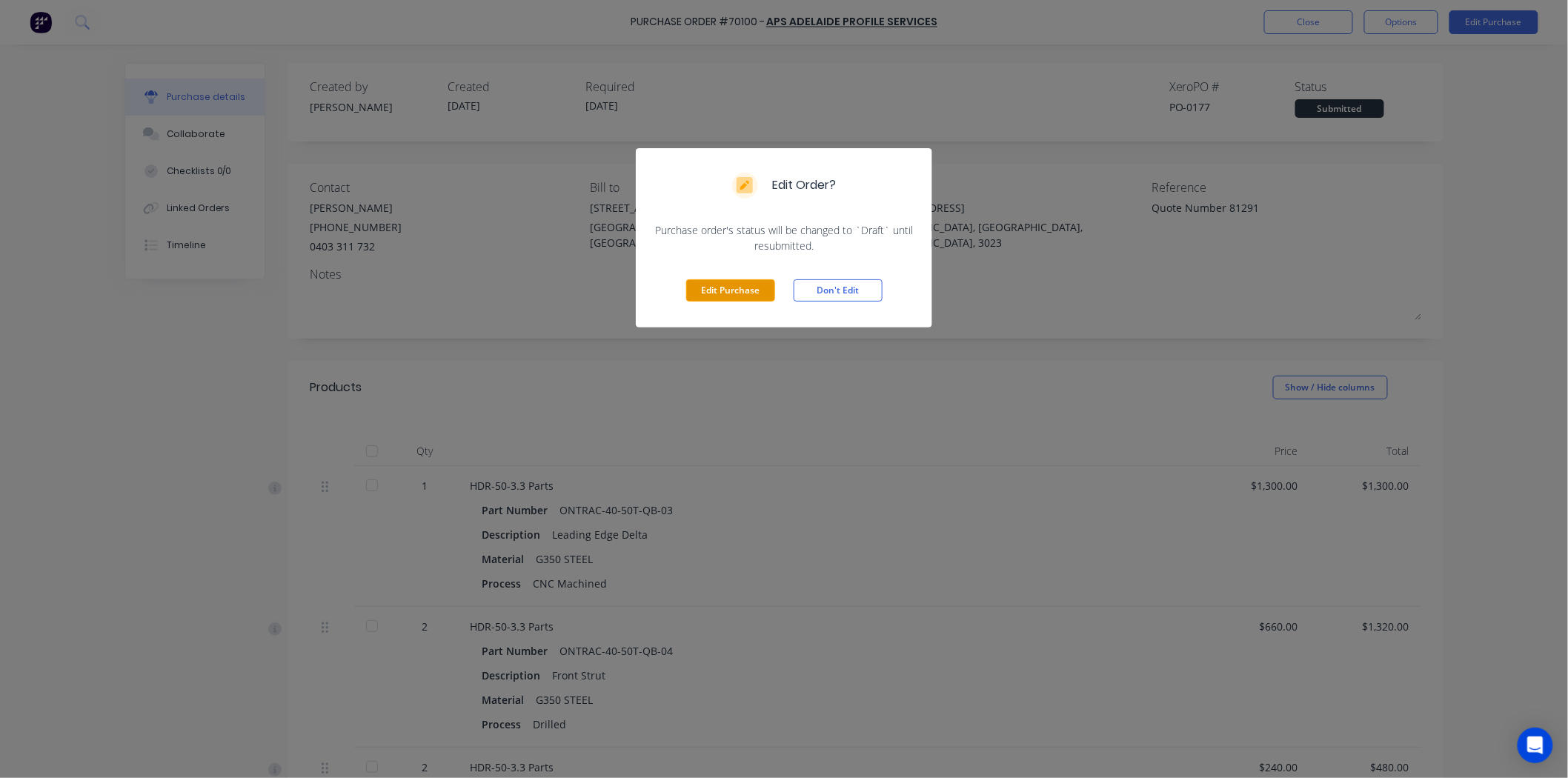
click at [742, 282] on button "Edit Purchase" at bounding box center [731, 290] width 89 height 22
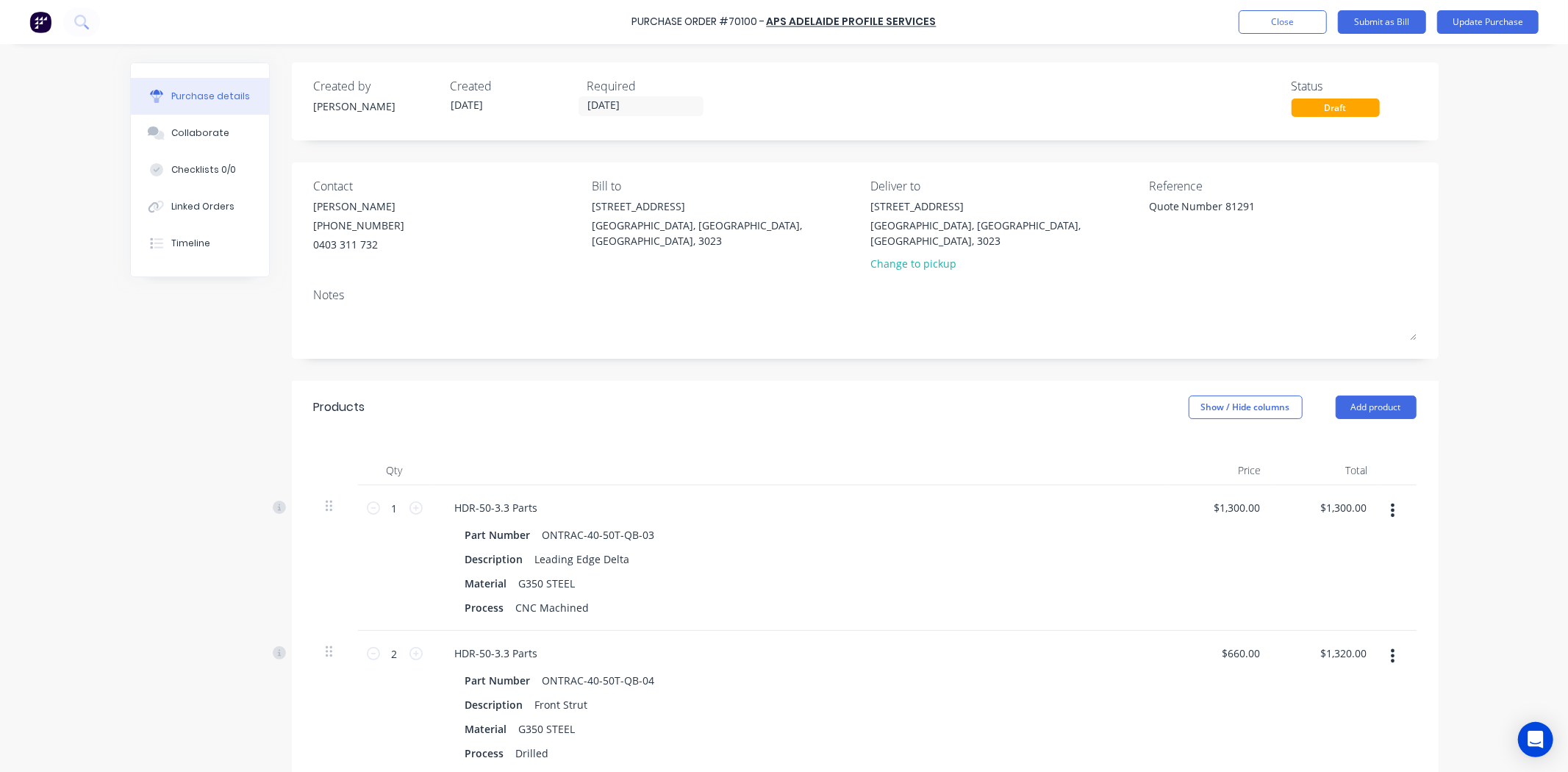
type textarea "x"
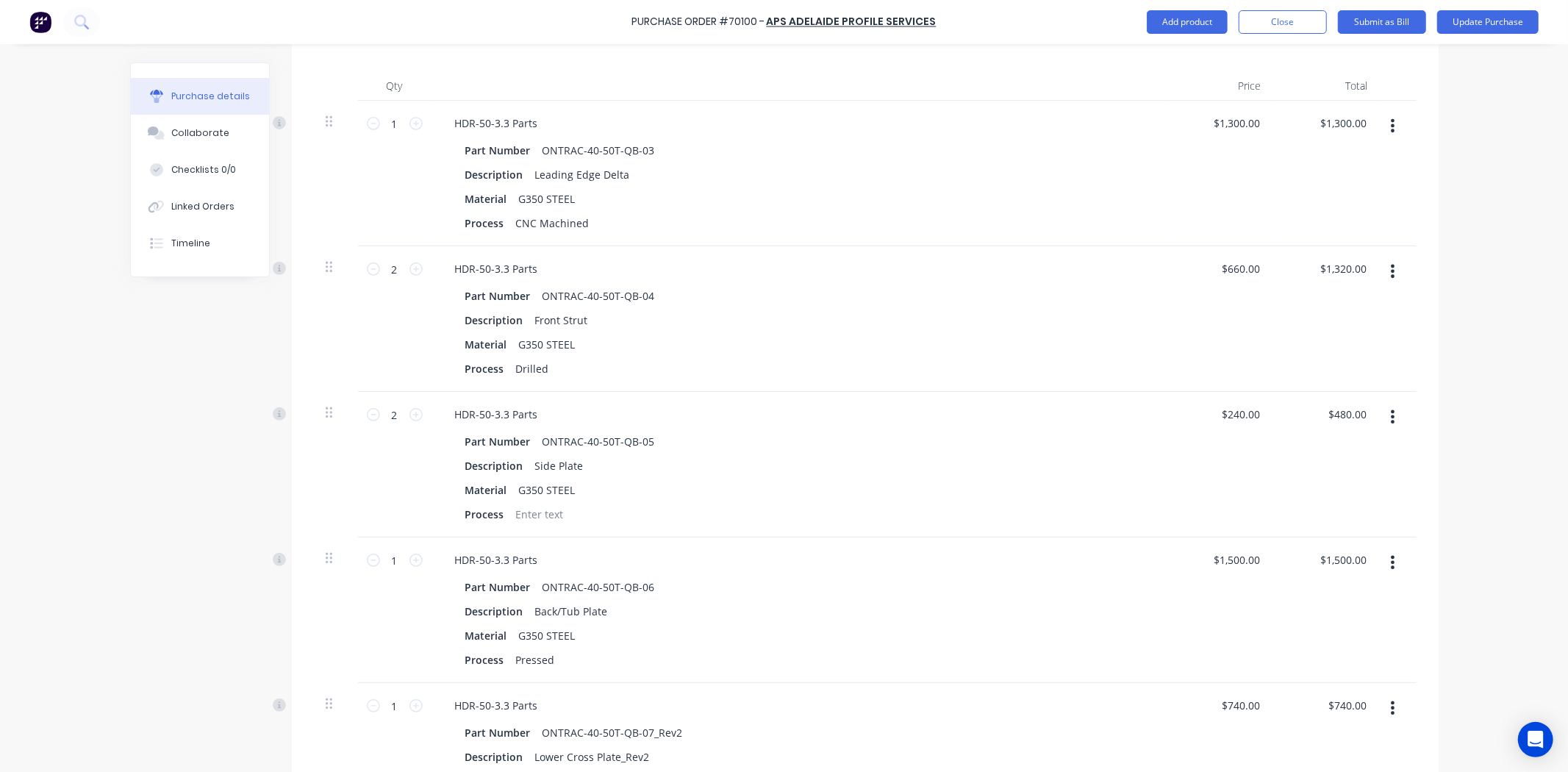
scroll to position [408, 0]
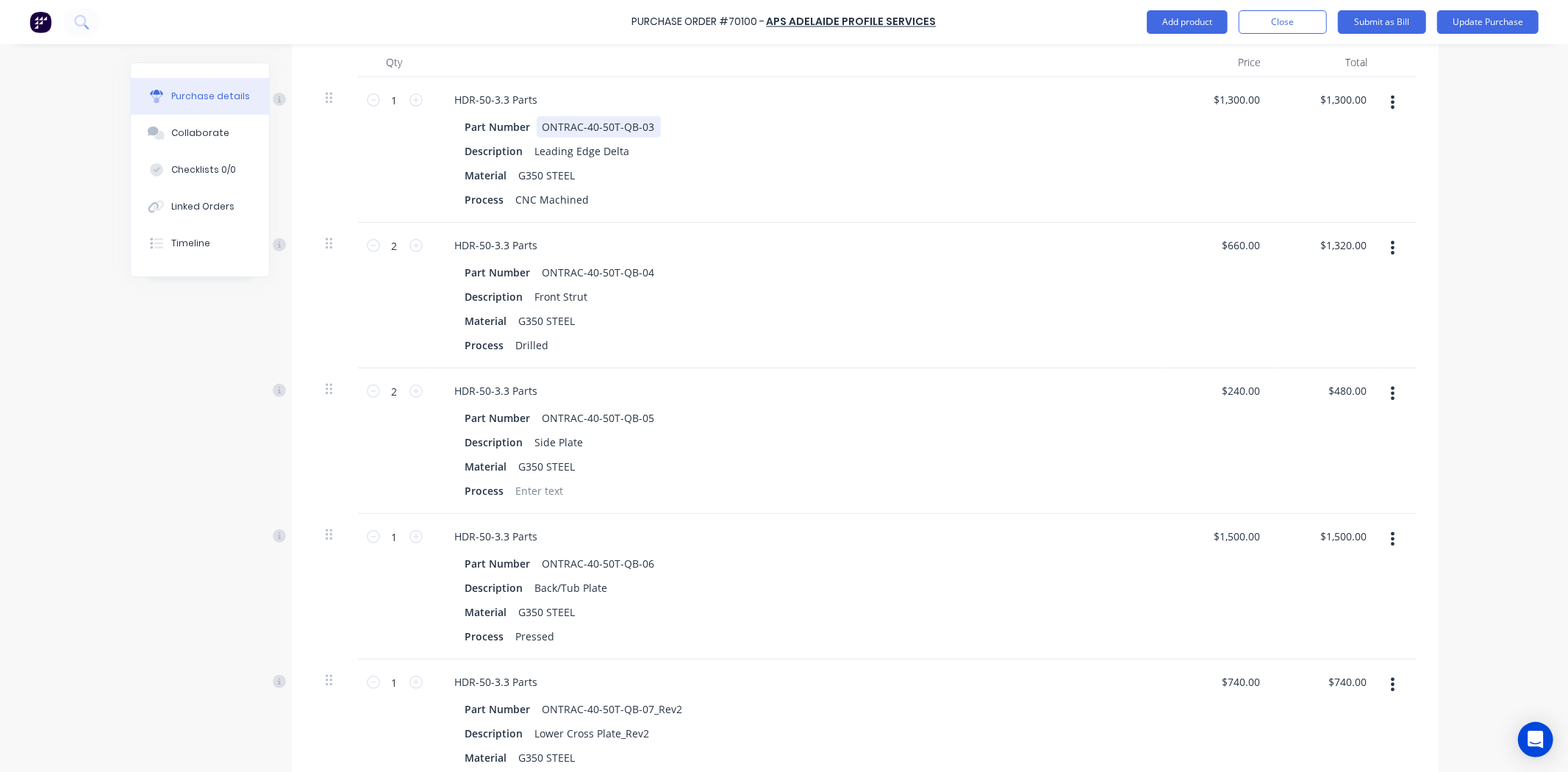
click at [618, 119] on div "ONTRAC-40-50T-QB-03" at bounding box center [598, 126] width 124 height 21
click at [627, 141] on div "Description Leading Edge Delta" at bounding box center [795, 151] width 673 height 21
click at [648, 119] on div "ONTRAC-40-50T-QB-03" at bounding box center [598, 126] width 124 height 21
type textarea "x"
click at [645, 116] on div "ONTRAC-40-50T-QB-03" at bounding box center [598, 126] width 124 height 21
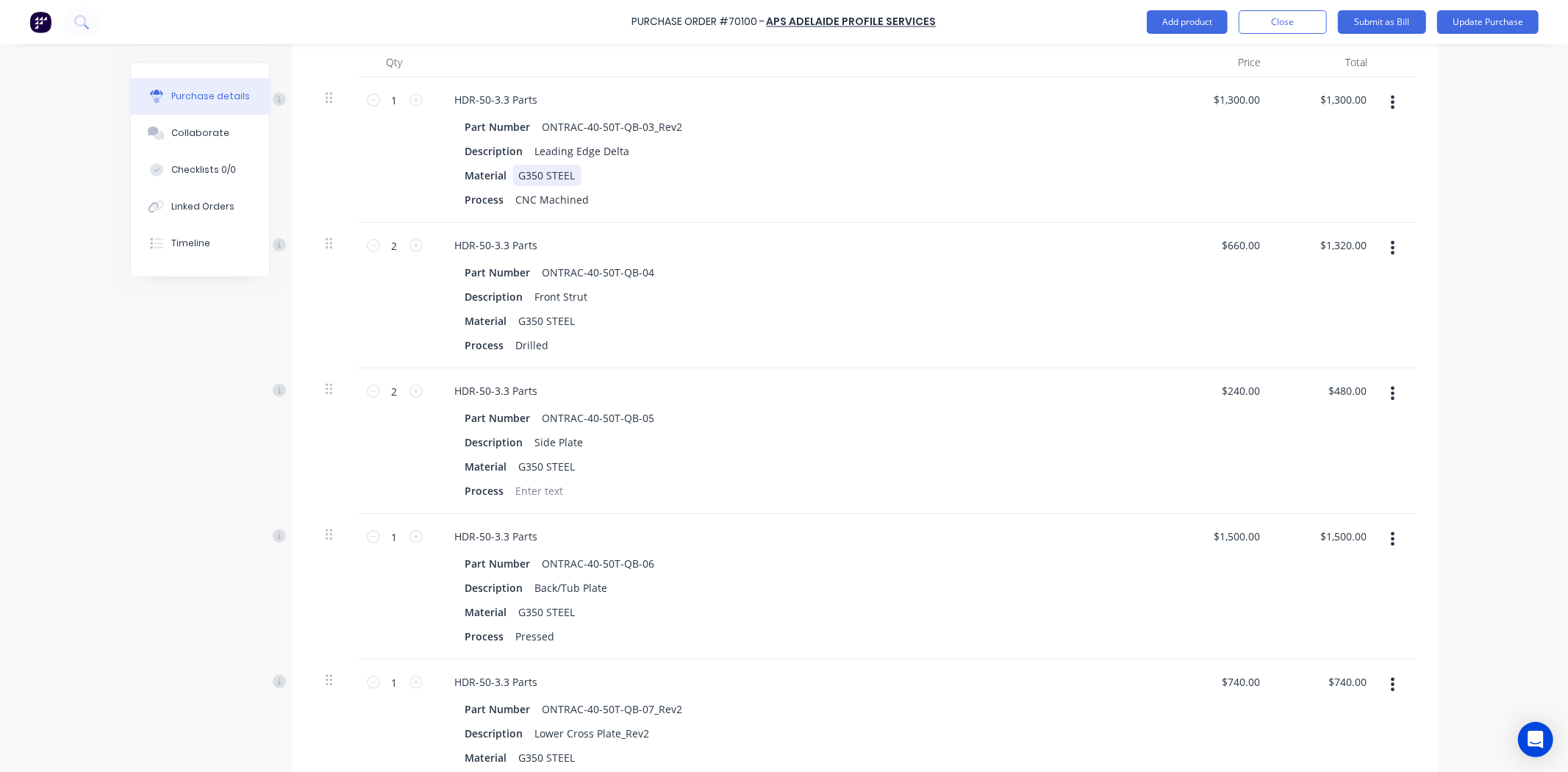
click at [791, 148] on div "Part Number ONTRAC-40-50T-QB-03_Rev2 Description Leading Edge Delta Material G3…" at bounding box center [799, 163] width 712 height 94
drag, startPoint x: 672, startPoint y: 113, endPoint x: 643, endPoint y: 119, distance: 29.6
click at [643, 119] on div "ONTRAC-40-50T-QB-03_Rev2" at bounding box center [612, 126] width 152 height 21
copy div "_Rev2"
click at [807, 165] on div "Material G350 STEEL" at bounding box center [795, 175] width 673 height 21
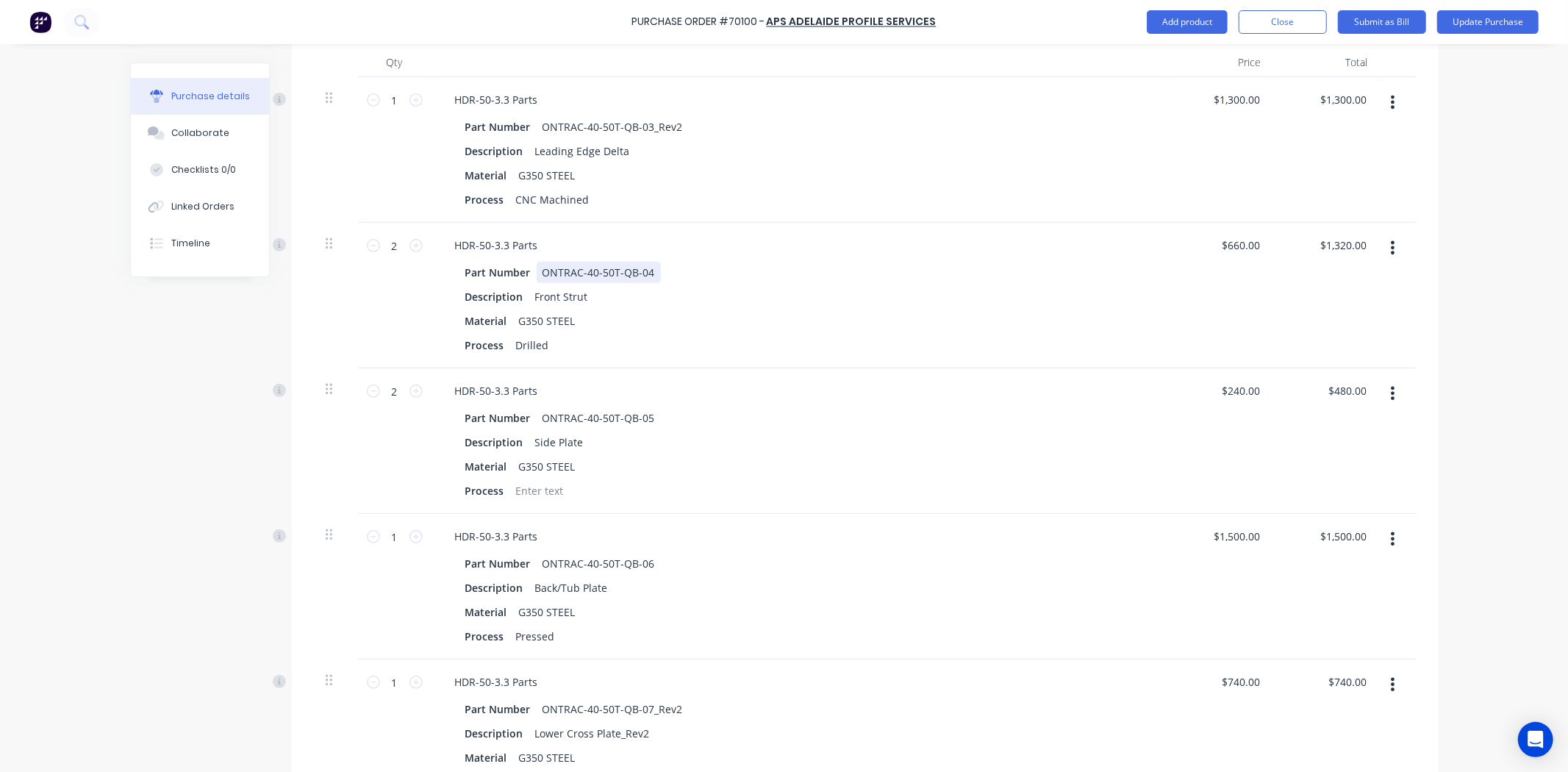
type textarea "x"
click at [646, 262] on div "ONTRAC-40-50T-QB-04" at bounding box center [598, 272] width 124 height 21
paste div
click at [766, 286] on div "Description Front Strut" at bounding box center [795, 296] width 673 height 21
click at [702, 335] on div "Process Drilled" at bounding box center [795, 345] width 673 height 21
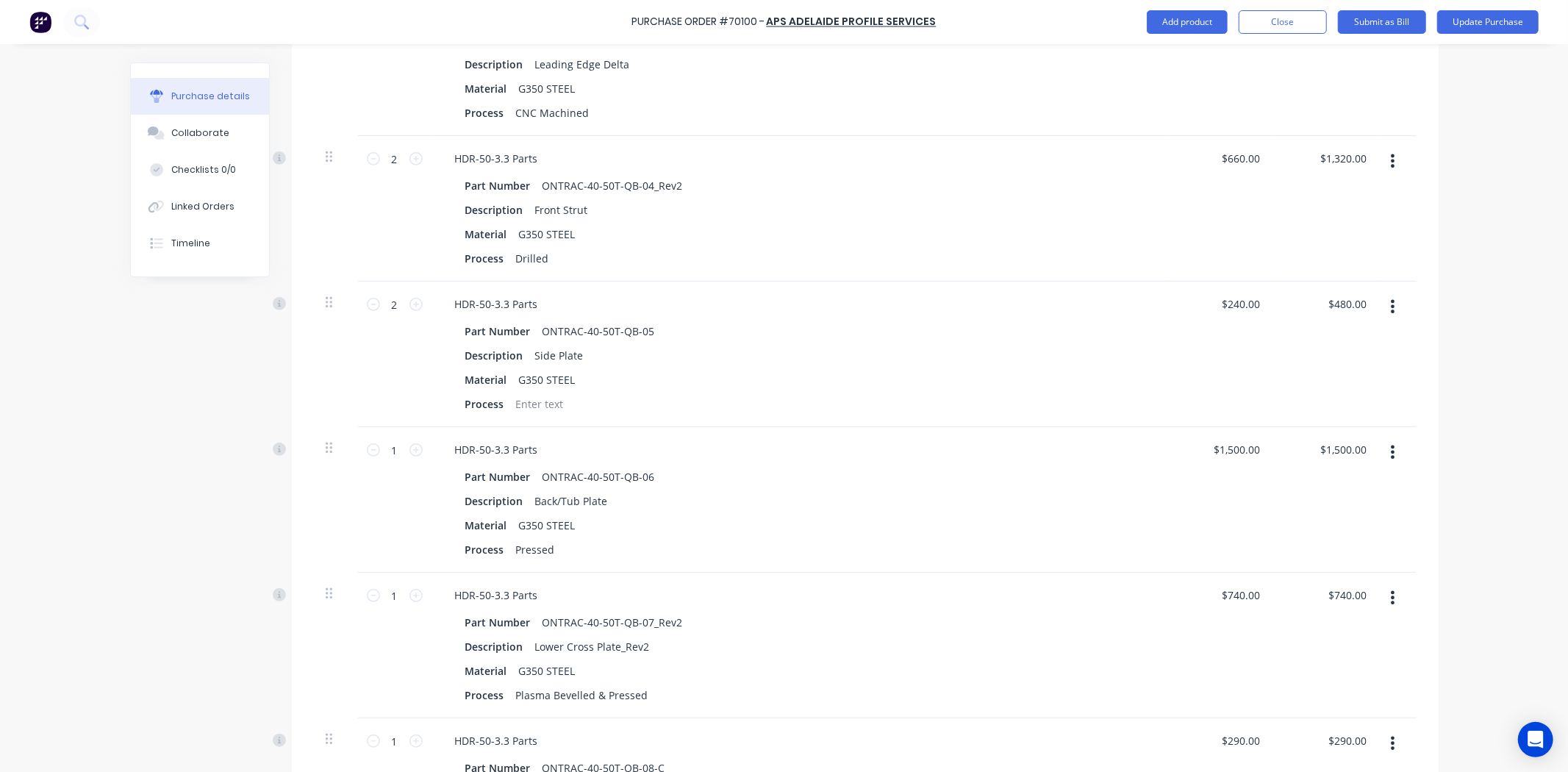
scroll to position [572, 0]
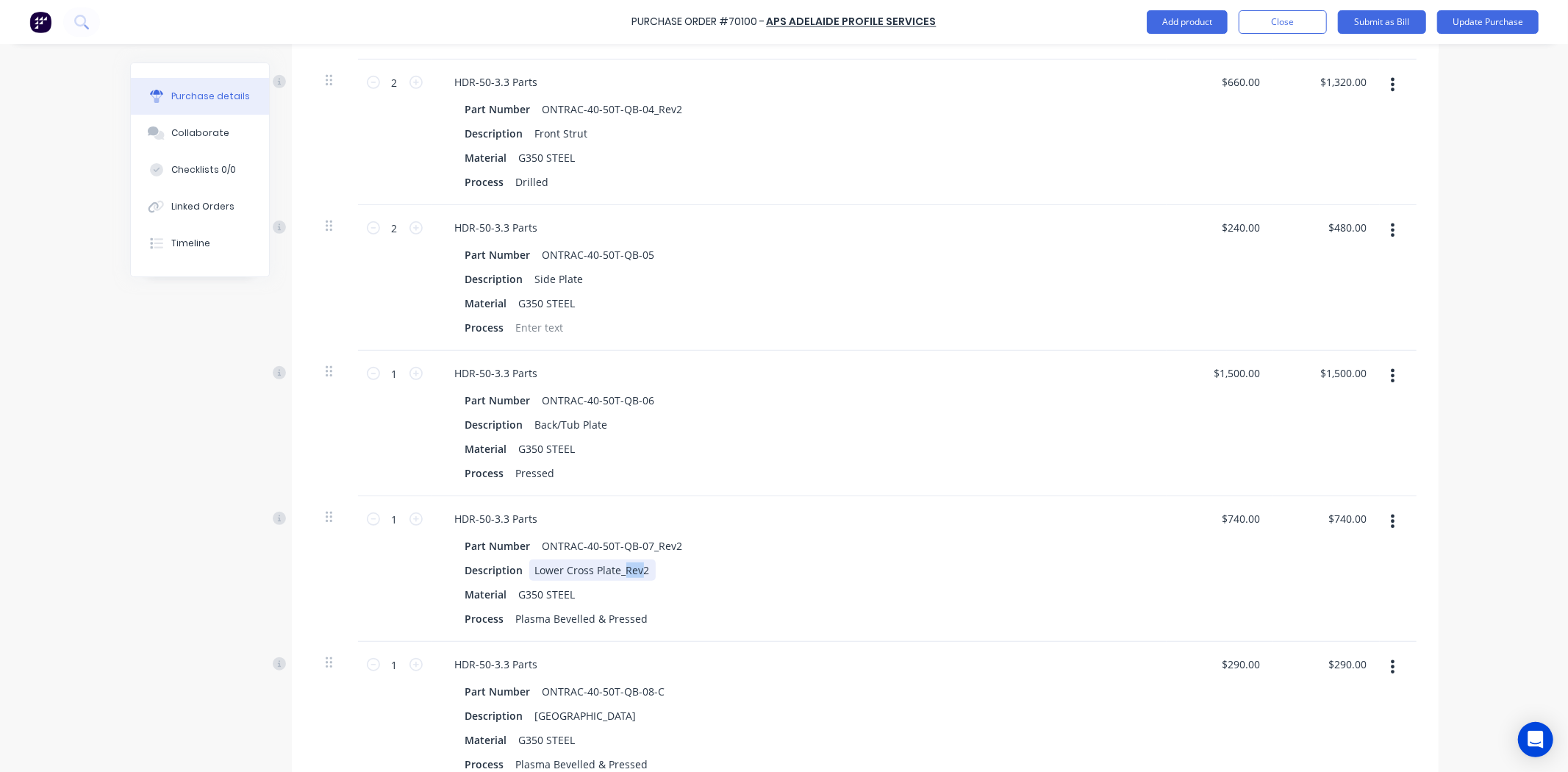
drag, startPoint x: 637, startPoint y: 555, endPoint x: 622, endPoint y: 561, distance: 16.2
click at [619, 561] on div "Lower Cross Plate_Rev2" at bounding box center [593, 570] width 126 height 21
type textarea "x"
drag, startPoint x: 634, startPoint y: 557, endPoint x: 615, endPoint y: 563, distance: 19.9
click at [615, 563] on div "Lower Cross Plate_Rev2" at bounding box center [593, 570] width 126 height 21
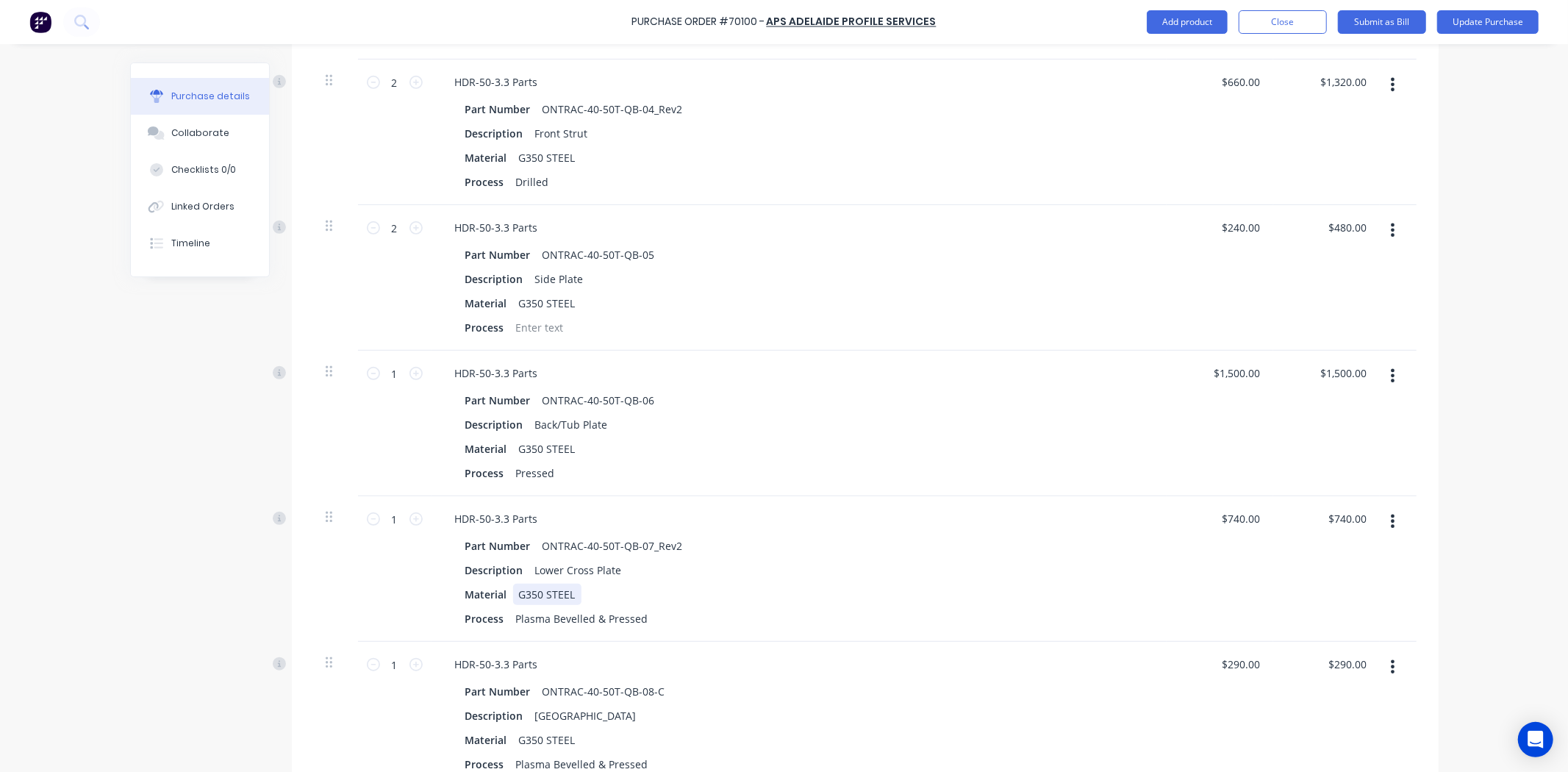
click at [763, 584] on div "Material G350 STEEL" at bounding box center [795, 594] width 673 height 21
click at [48, 596] on div "Purchase Order #70100 - APS Adelaide Profile Services Add product Close Submit …" at bounding box center [784, 386] width 1568 height 772
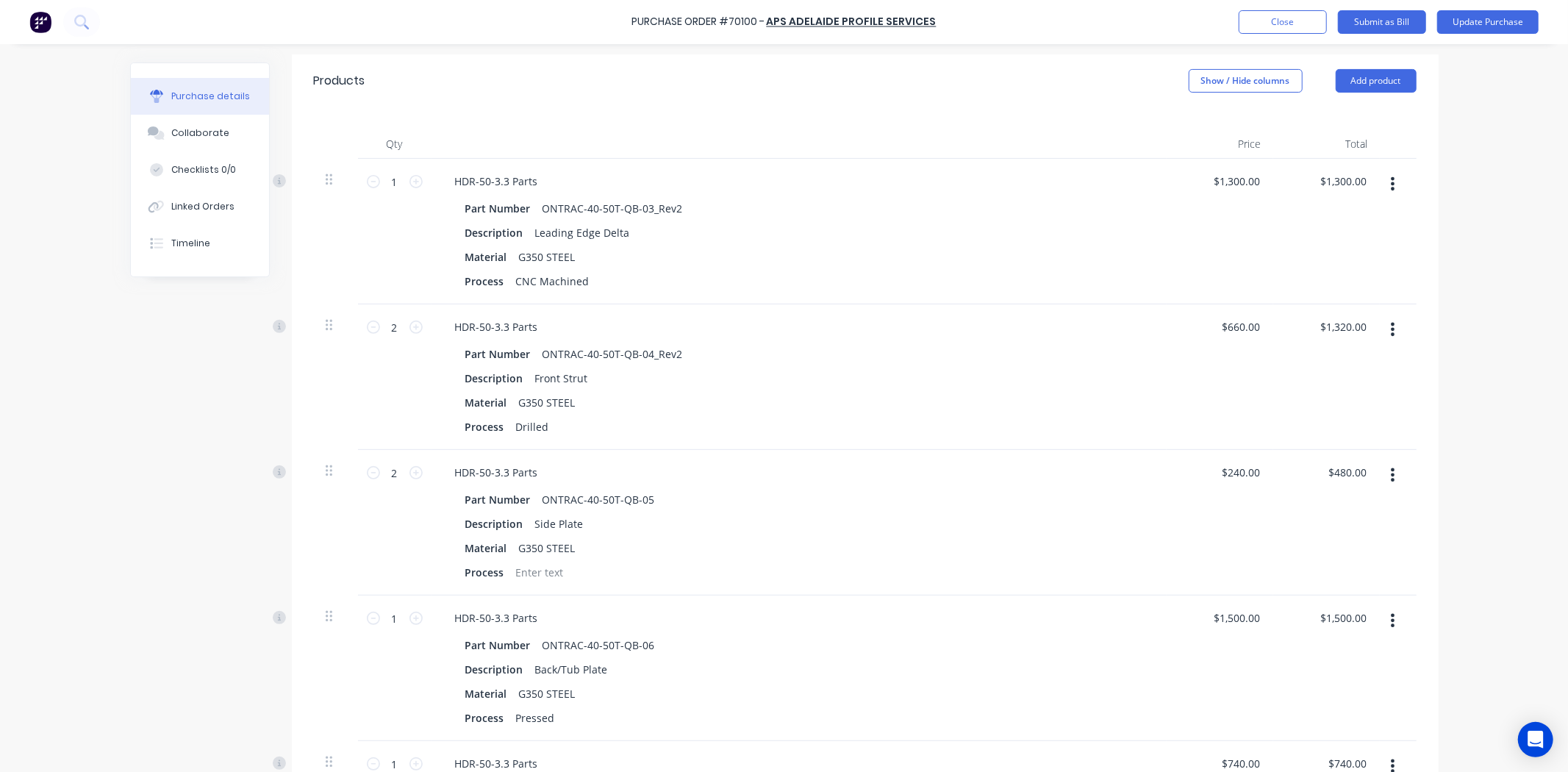
scroll to position [0, 0]
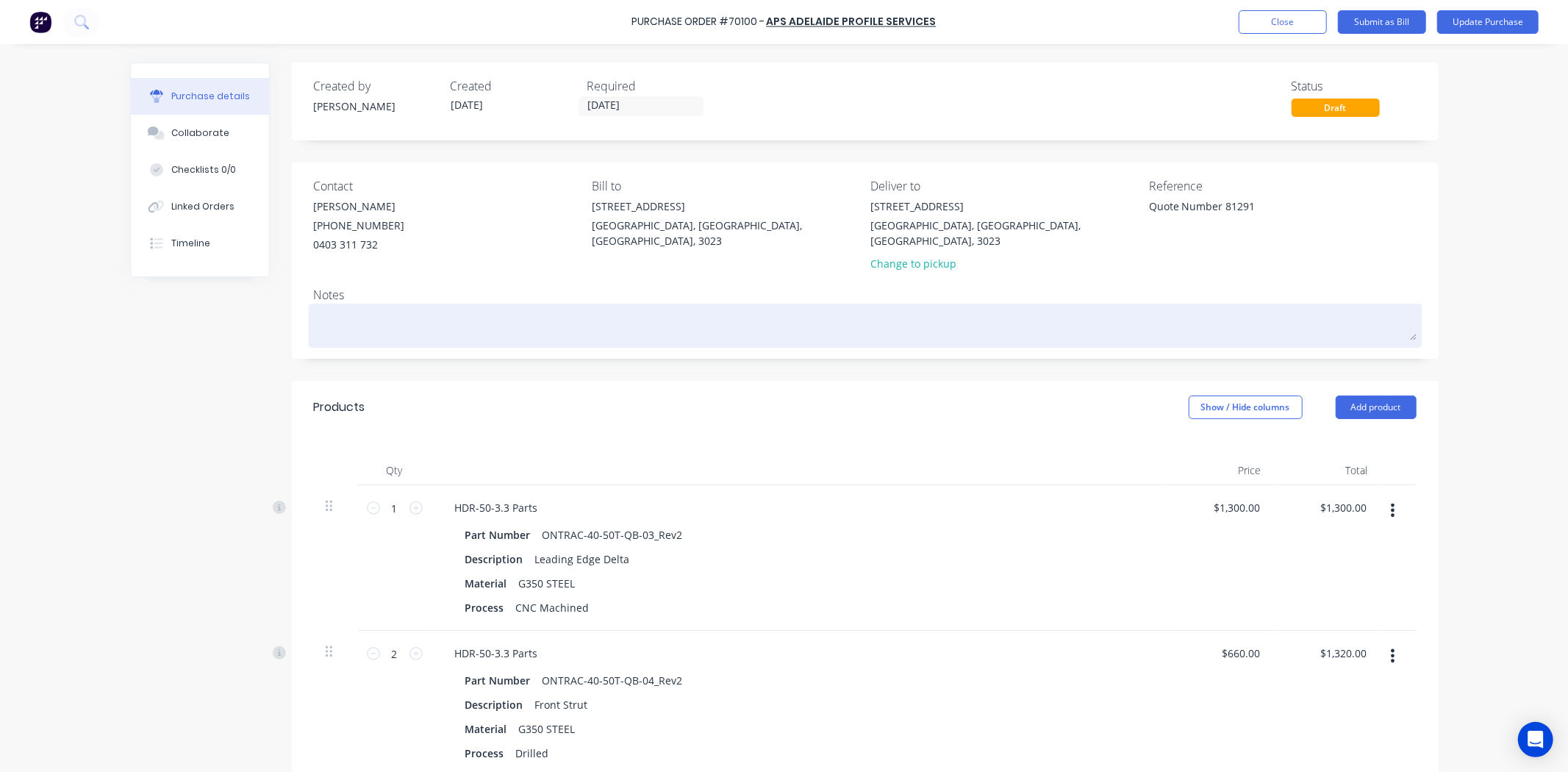
click at [405, 307] on textarea at bounding box center [865, 324] width 1102 height 33
drag, startPoint x: 414, startPoint y: 317, endPoint x: 417, endPoint y: 306, distance: 11.4
click at [416, 311] on textarea at bounding box center [865, 324] width 1102 height 33
click at [455, 307] on div at bounding box center [865, 325] width 1102 height 37
drag, startPoint x: 438, startPoint y: 313, endPoint x: 432, endPoint y: 307, distance: 8.5
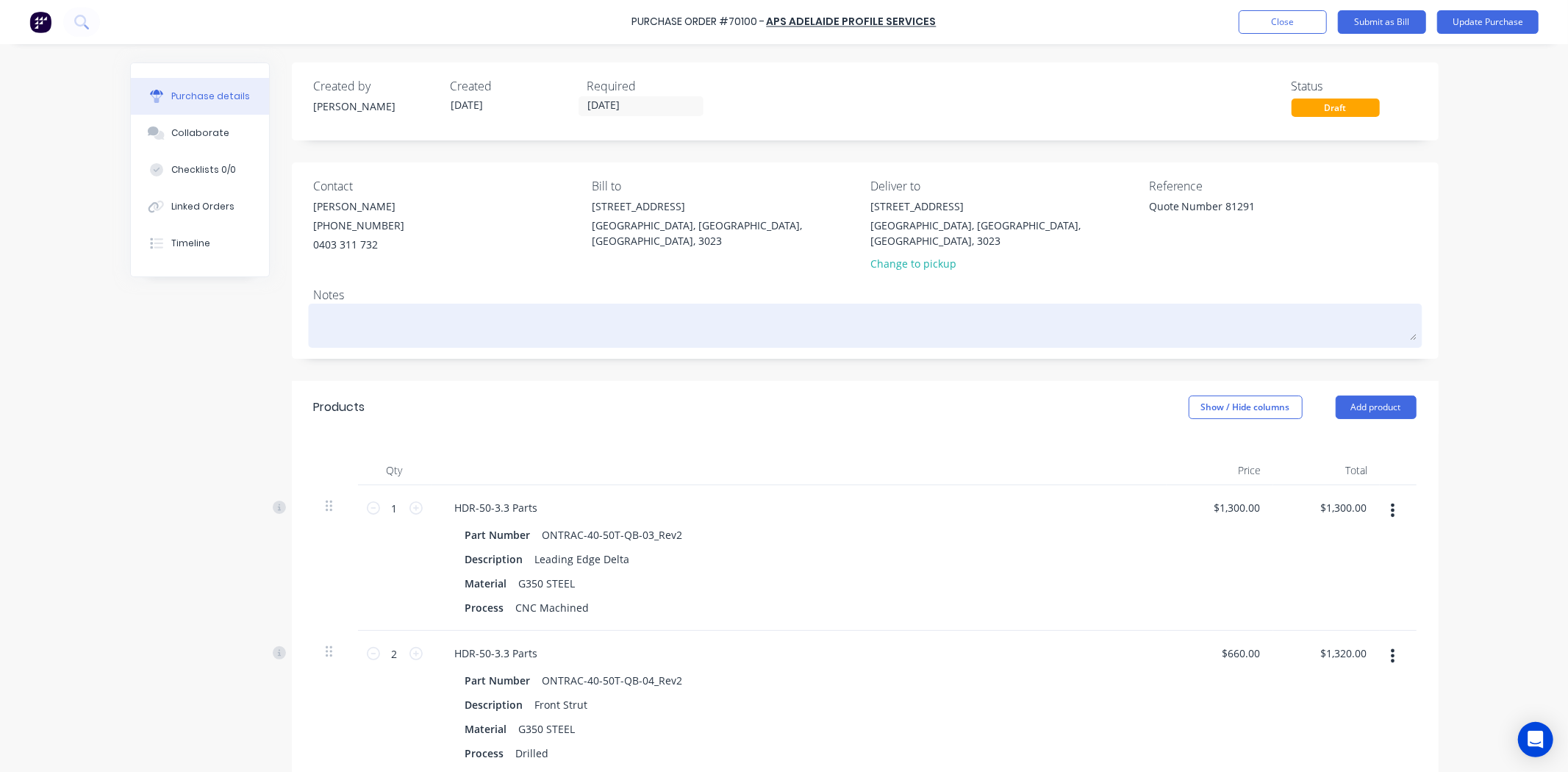
click at [436, 311] on textarea at bounding box center [865, 324] width 1102 height 33
paste textarea "ONTRAC-40-50T-QB-03 [Leading Edge Delta]_Rev2"
type textarea "x"
type textarea "ONTRAC-40-50T-QB-03 [Leading Edge Delta]_Rev2"
click at [520, 311] on textarea "ONTRAC-40-50T-QB-03 [Leading Edge Delta]_Rev2" at bounding box center [865, 324] width 1102 height 33
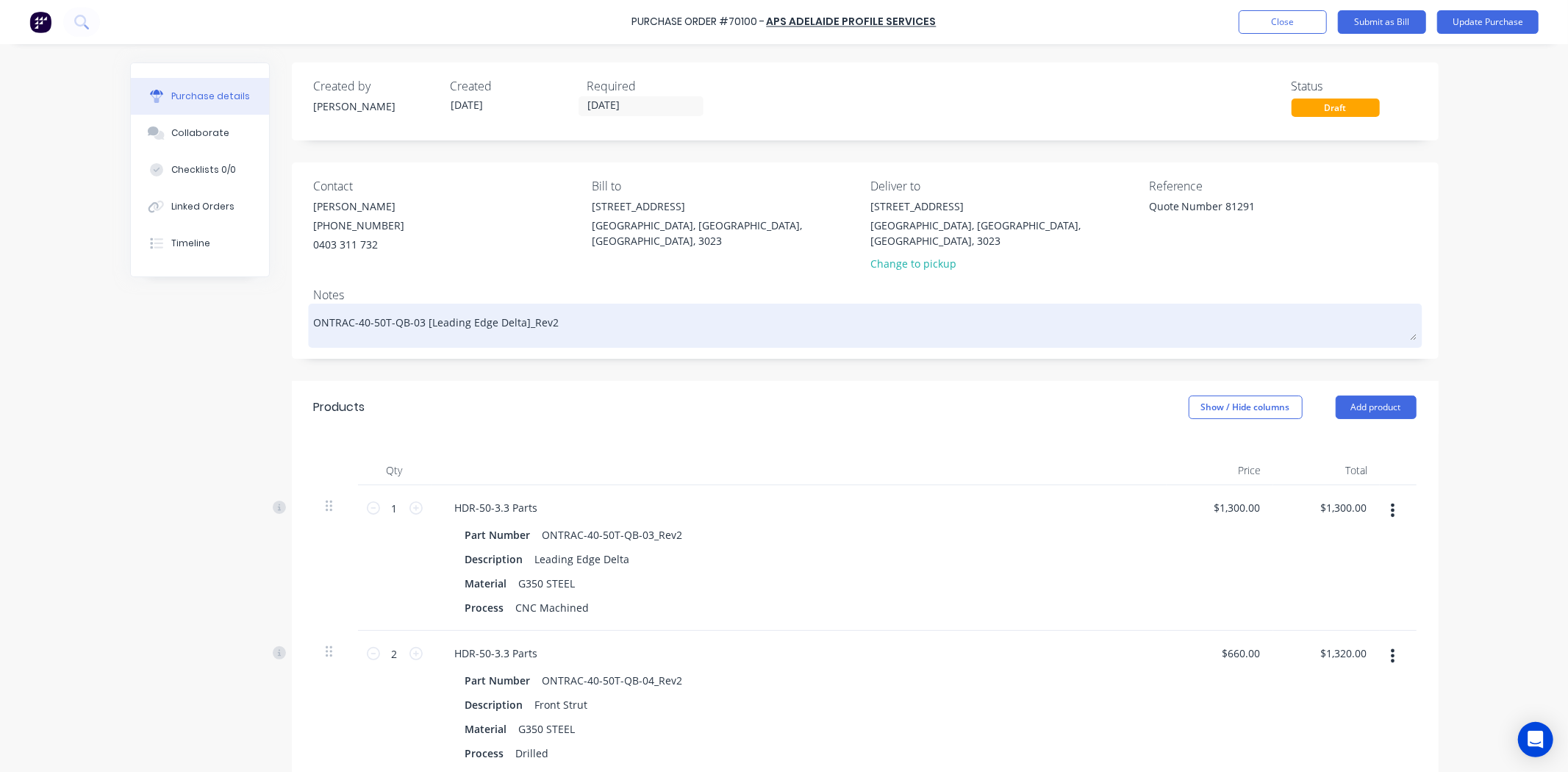
type textarea "x"
type textarea "ONTRAC-40-50T-QB-03 [Leading Edge Delta] Rev2"
type textarea "x"
type textarea "ONTRAC-40-50T-QB-03 [Leading Edge Delta] uRev2"
type textarea "x"
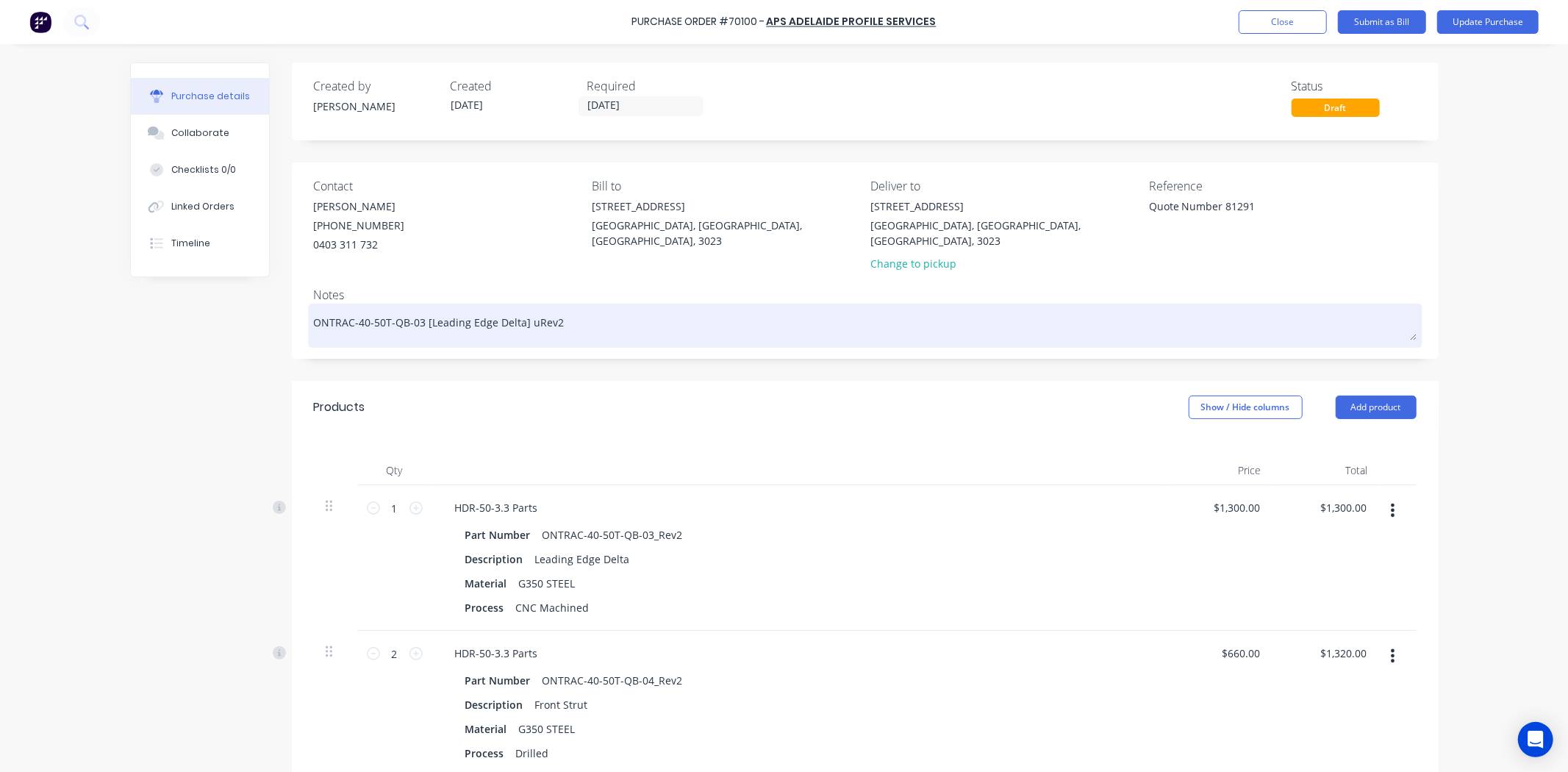
type textarea "ONTRAC-40-50T-QB-03 [Leading Edge Delta] upRev2"
type textarea "x"
type textarea "ONTRAC-40-50T-QB-03 [Leading Edge Delta] updaRev2"
type textarea "x"
type textarea "ONTRAC-40-50T-QB-03 [Leading Edge Delta] updatRev2"
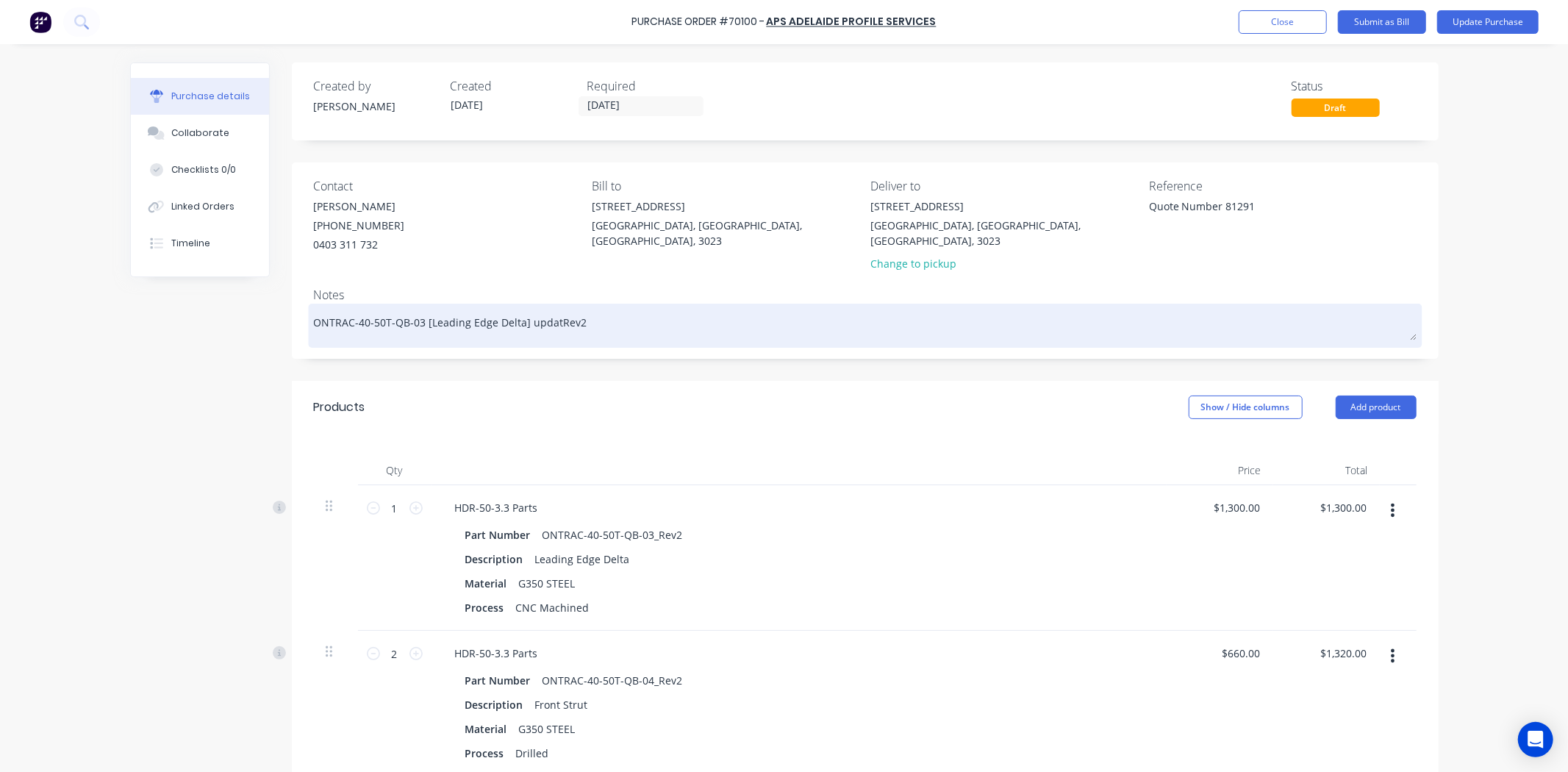
type textarea "x"
type textarea "ONTRAC-40-50T-QB-03 [Leading Edge Delta] updateRev2"
type textarea "x"
type textarea "ONTRAC-40-50T-QB-03 [Leading Edge Delta] updatedRev2"
type textarea "x"
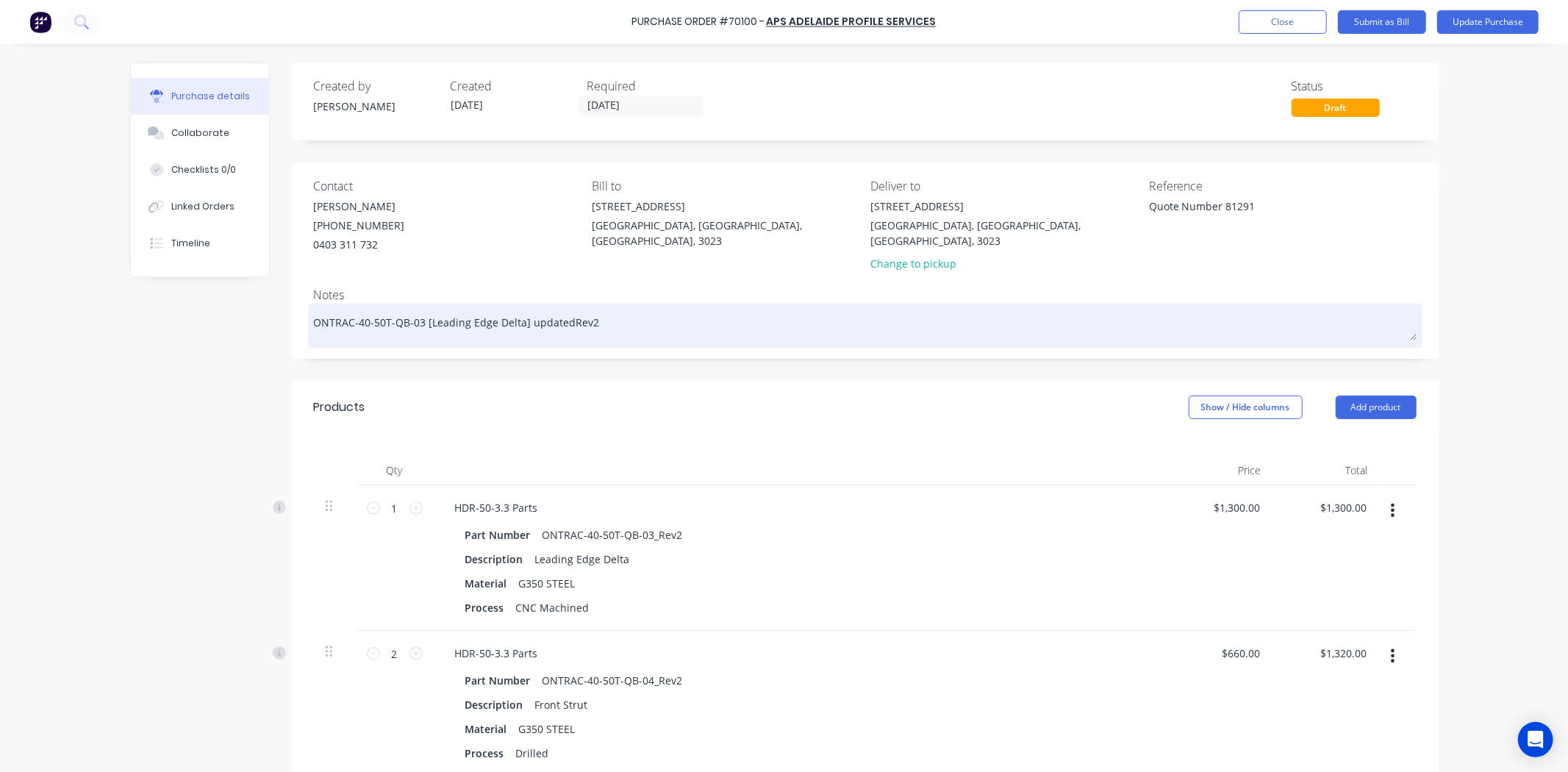
type textarea "ONTRAC-40-50T-QB-03 [Leading Edge Delta] updated Rev2"
type textarea "x"
type textarea "ONTRAC-40-50T-QB-03 [Leading Edge Delta] updated tRev2"
type textarea "x"
type textarea "ONTRAC-40-50T-QB-03 [Leading Edge Delta] updated toRev2"
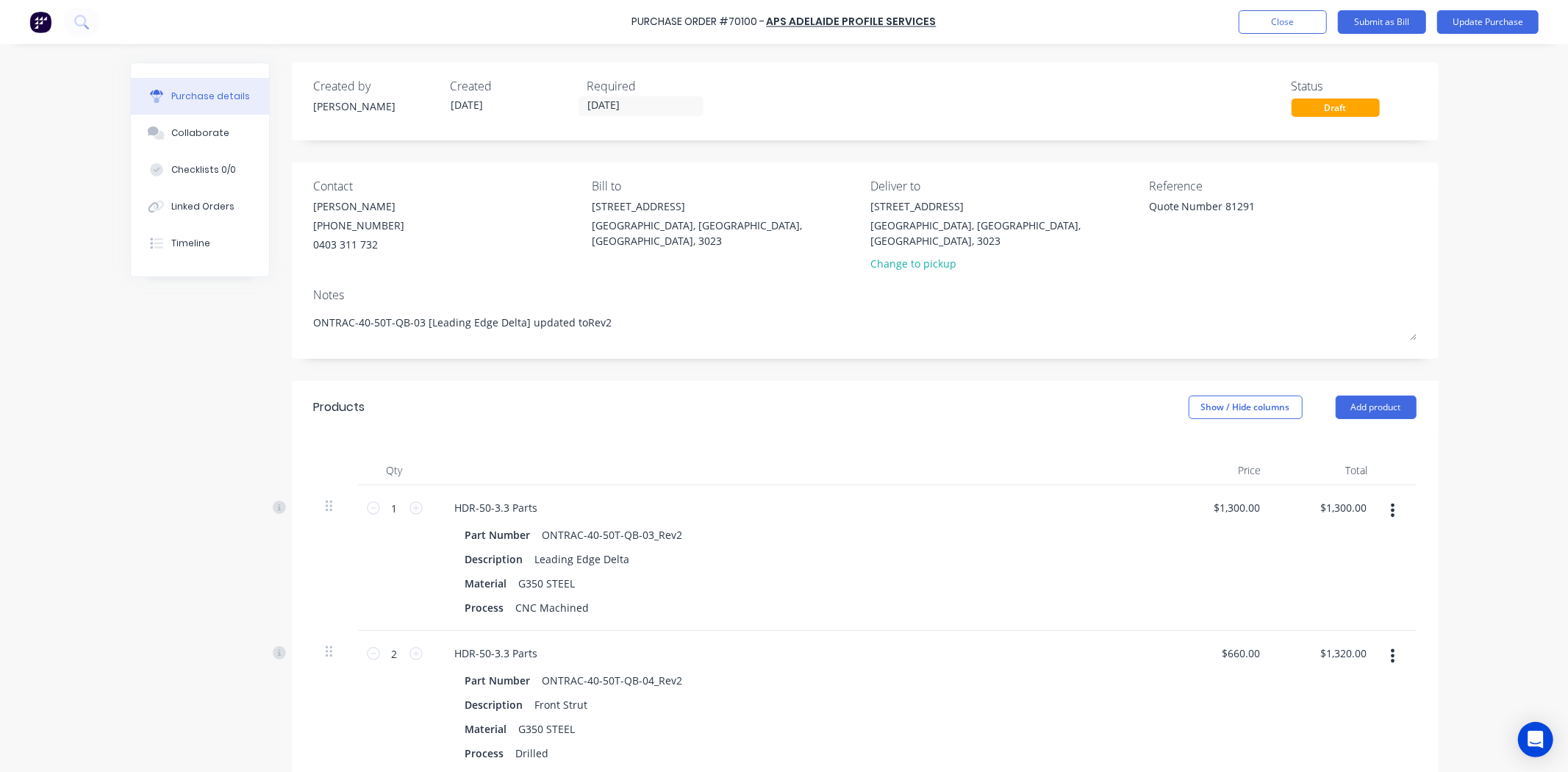
type textarea "x"
type textarea "ONTRAC-40-50T-QB-03 [Leading Edge Delta] updated to Rev2"
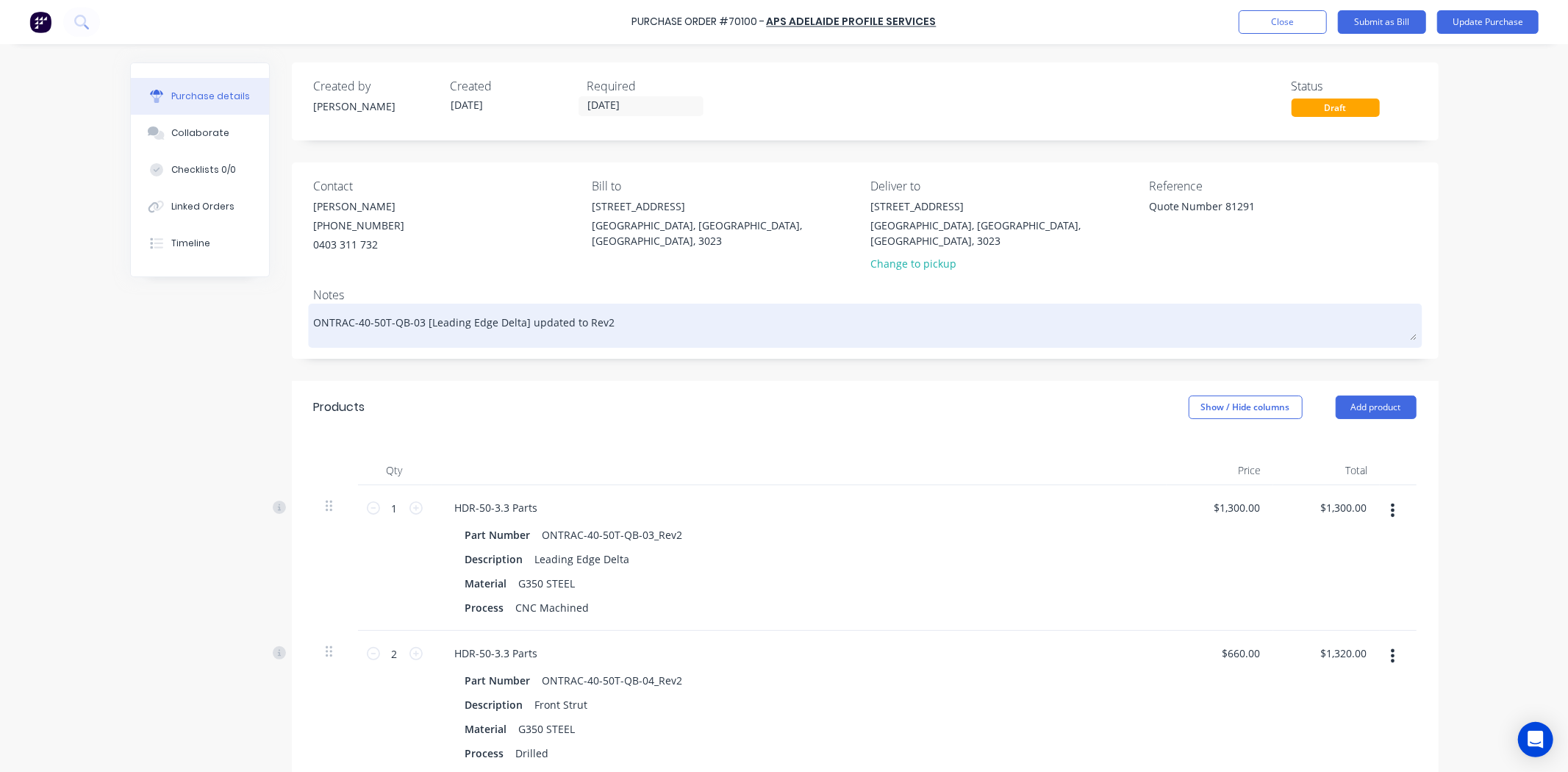
click at [709, 313] on textarea "ONTRAC-40-50T-QB-03 [Leading Edge Delta] updated to Rev2" at bounding box center [865, 324] width 1102 height 33
type textarea "x"
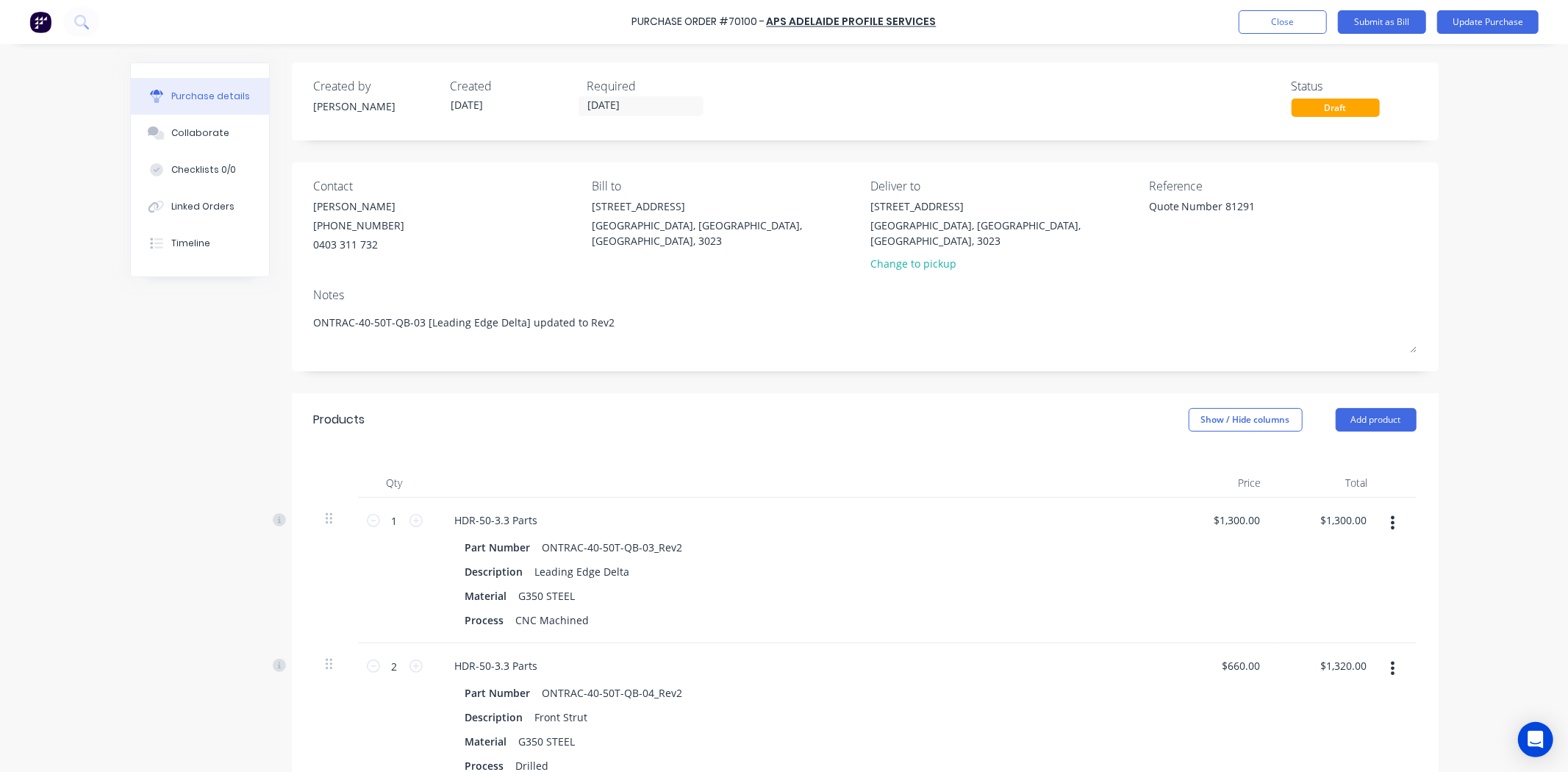
type textarea "ONTRAC-40-50T-QB-03 [Leading Edge Delta] updated to Rev2"
type textarea "x"
type textarea "ONTRAC-40-50T-QB-03 [Leading Edge Delta] updated to Rev2"
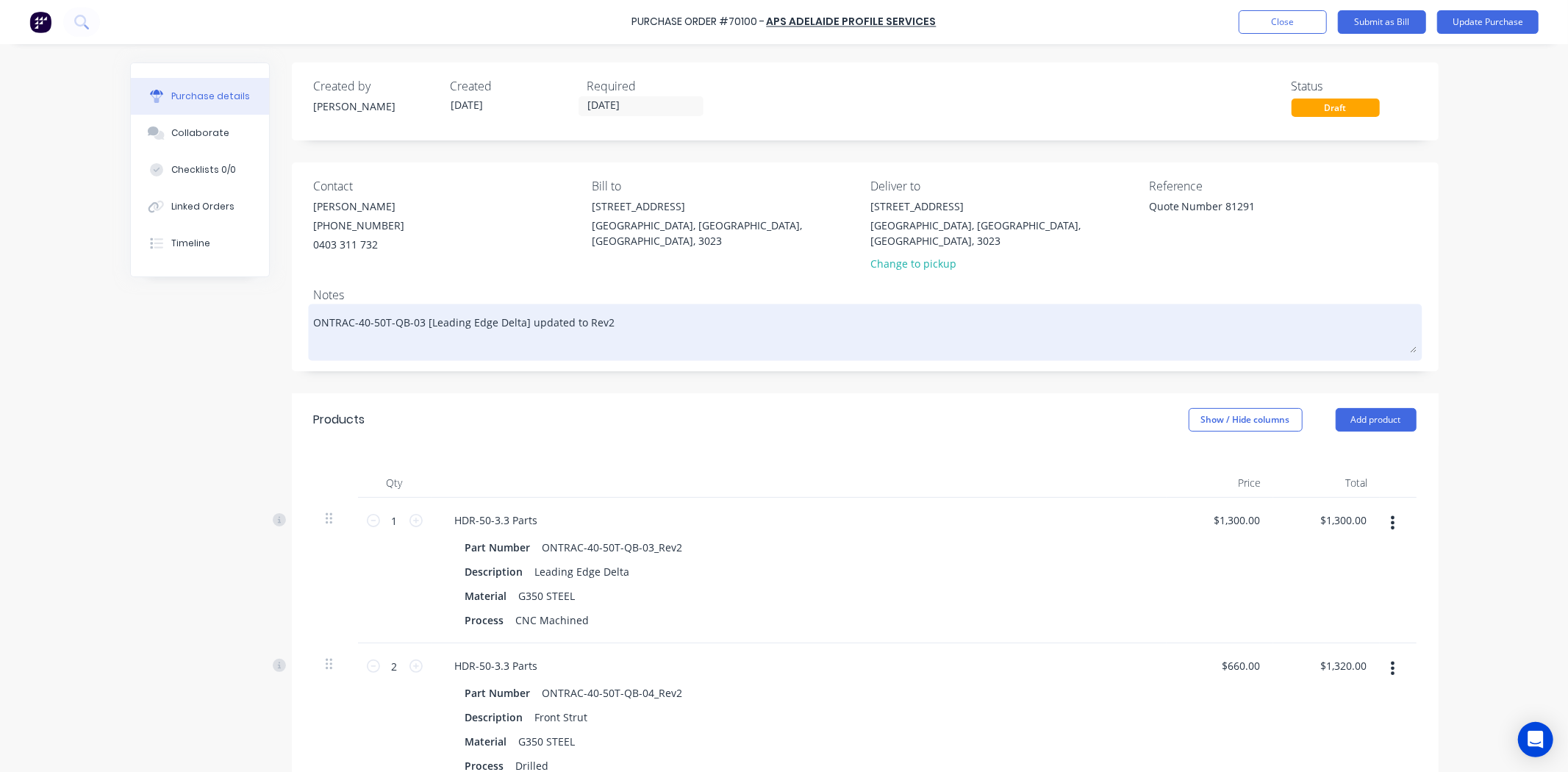
click at [484, 322] on textarea "ONTRAC-40-50T-QB-03 [Leading Edge Delta] updated to Rev2" at bounding box center [865, 330] width 1102 height 46
paste textarea "ONTRAC-40-50T-QB-07 [Lower Cross Plate]_Rev2"
type textarea "x"
type textarea "ONTRAC-40-50T-QB-03 [Leading Edge Delta] updated to Rev2 ONTRAC-40-50T-QB-07 [L…"
click at [512, 328] on textarea "ONTRAC-40-50T-QB-03 [Leading Edge Delta] updated to Rev2 ONTRAC-40-50T-QB-07 [L…" at bounding box center [865, 330] width 1102 height 46
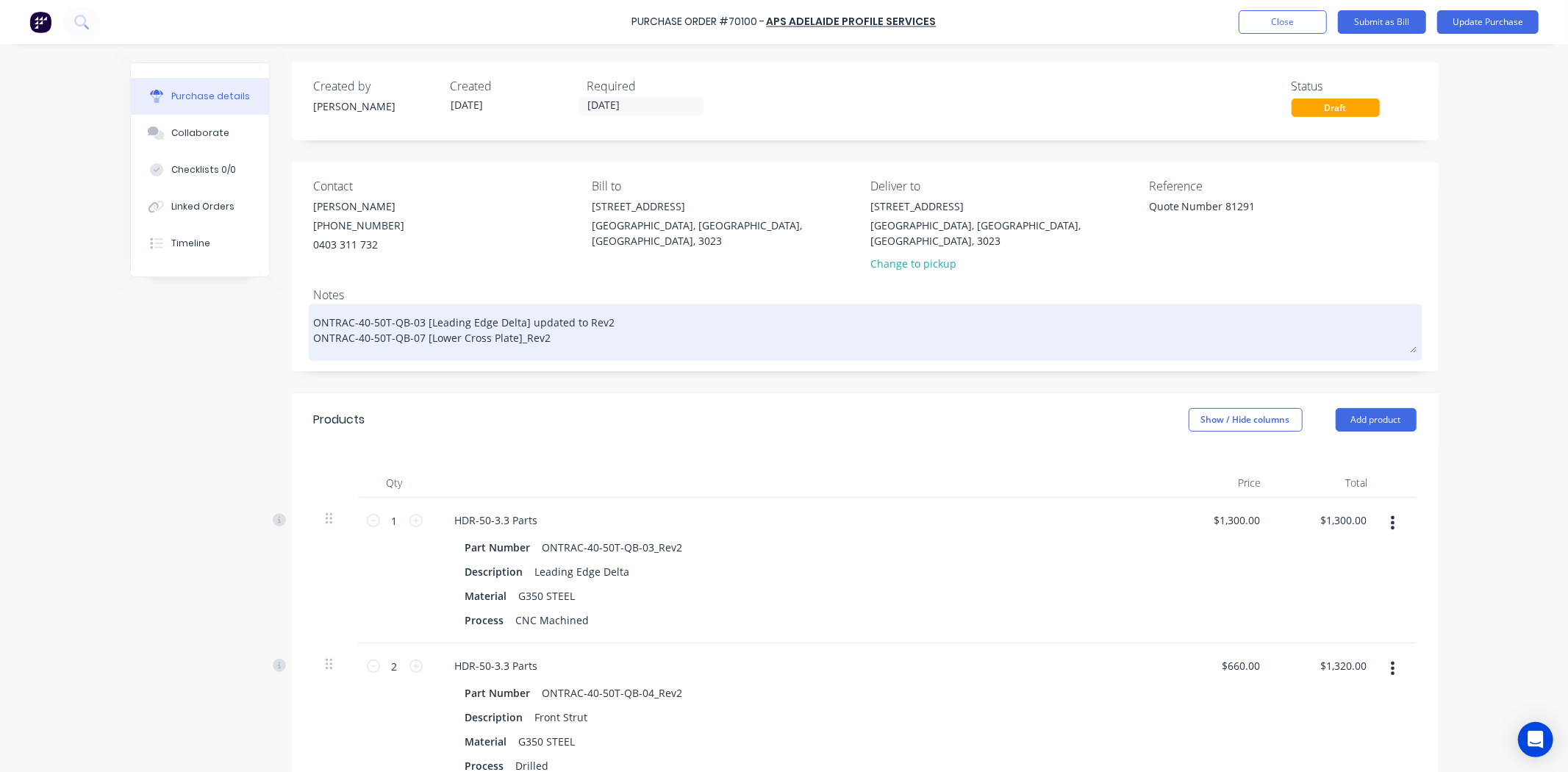
type textarea "x"
type textarea "ONTRAC-40-50T-QB-03 [Leading Edge Delta] updated to Rev2 ONTRAC-40-50T-QB-07 [L…"
type textarea "x"
type textarea "ONTRAC-40-50T-QB-03 [Leading Edge Delta] updated to Rev2 ONTRAC-40-50T-QB-07 [L…"
type textarea "x"
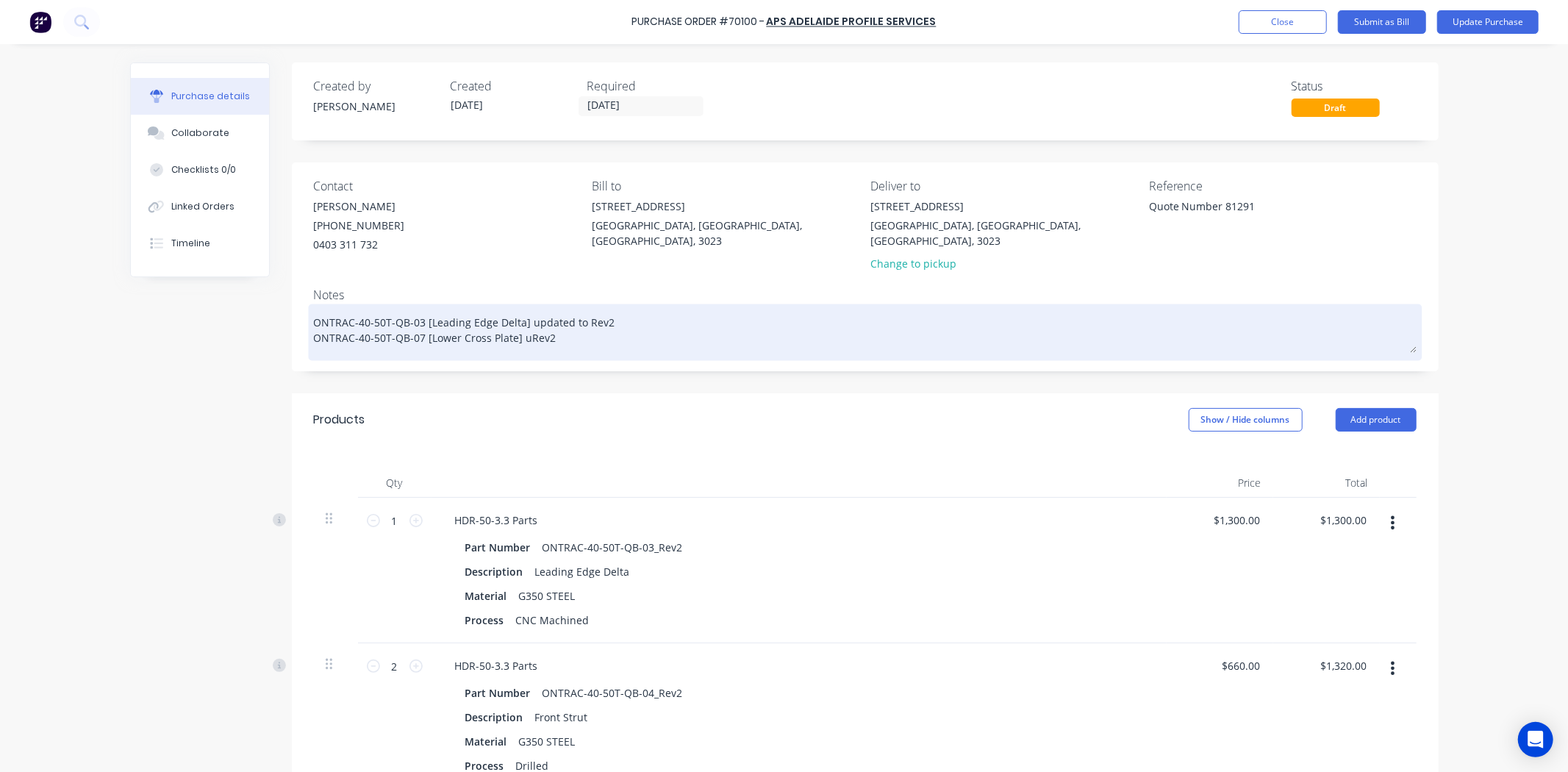
type textarea "ONTRAC-40-50T-QB-03 [Leading Edge Delta] updated to Rev2 ONTRAC-40-50T-QB-07 [L…"
type textarea "x"
type textarea "ONTRAC-40-50T-QB-03 [Leading Edge Delta] updated to Rev2 ONTRAC-40-50T-QB-07 [L…"
type textarea "x"
type textarea "ONTRAC-40-50T-QB-03 [Leading Edge Delta] updated to Rev2 ONTRAC-40-50T-QB-07 [L…"
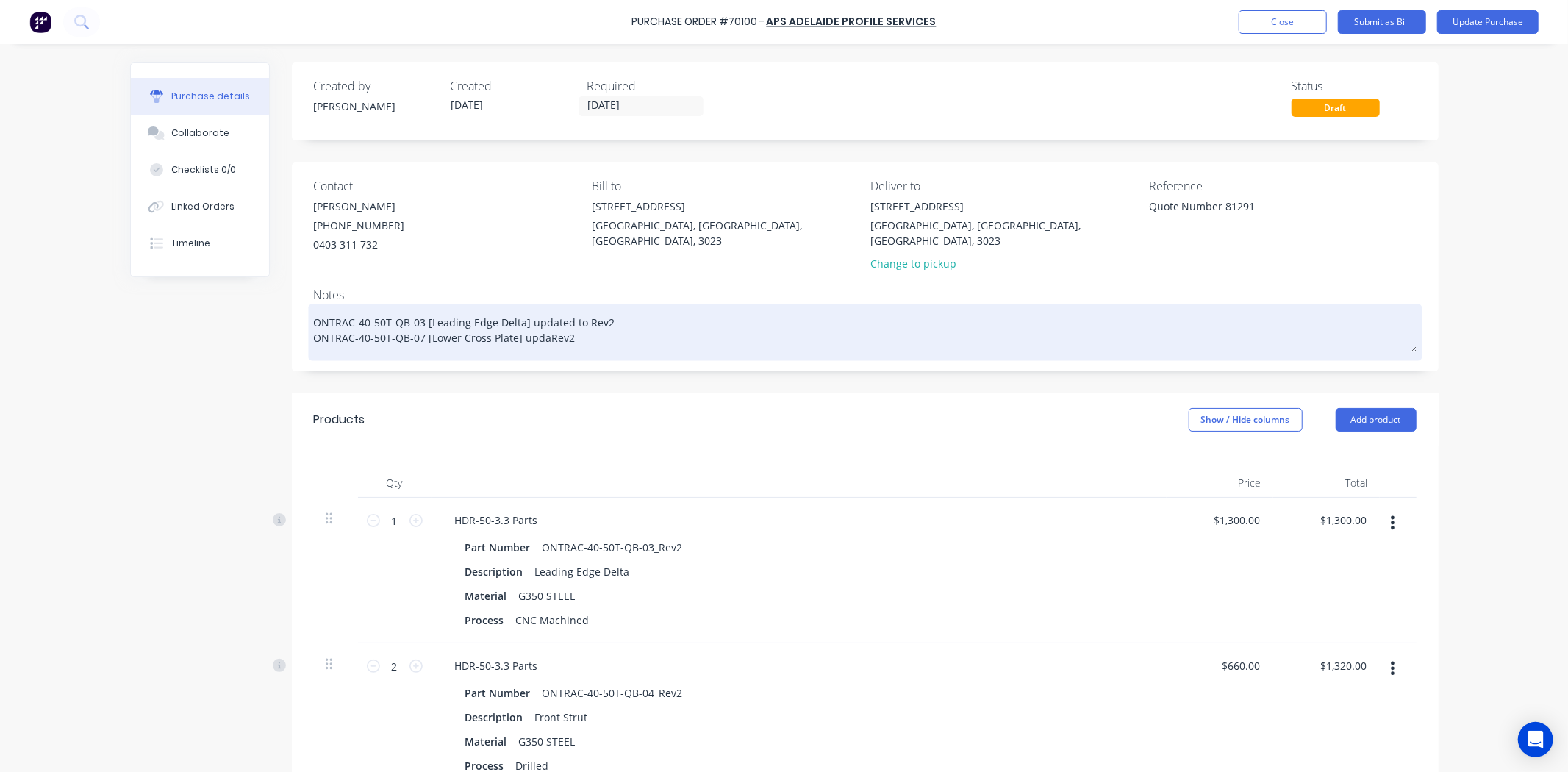
type textarea "x"
type textarea "ONTRAC-40-50T-QB-03 [Leading Edge Delta] updated to Rev2 ONTRAC-40-50T-QB-07 [L…"
type textarea "x"
type textarea "ONTRAC-40-50T-QB-03 [Leading Edge Delta] updated to Rev2 ONTRAC-40-50T-QB-07 [L…"
type textarea "x"
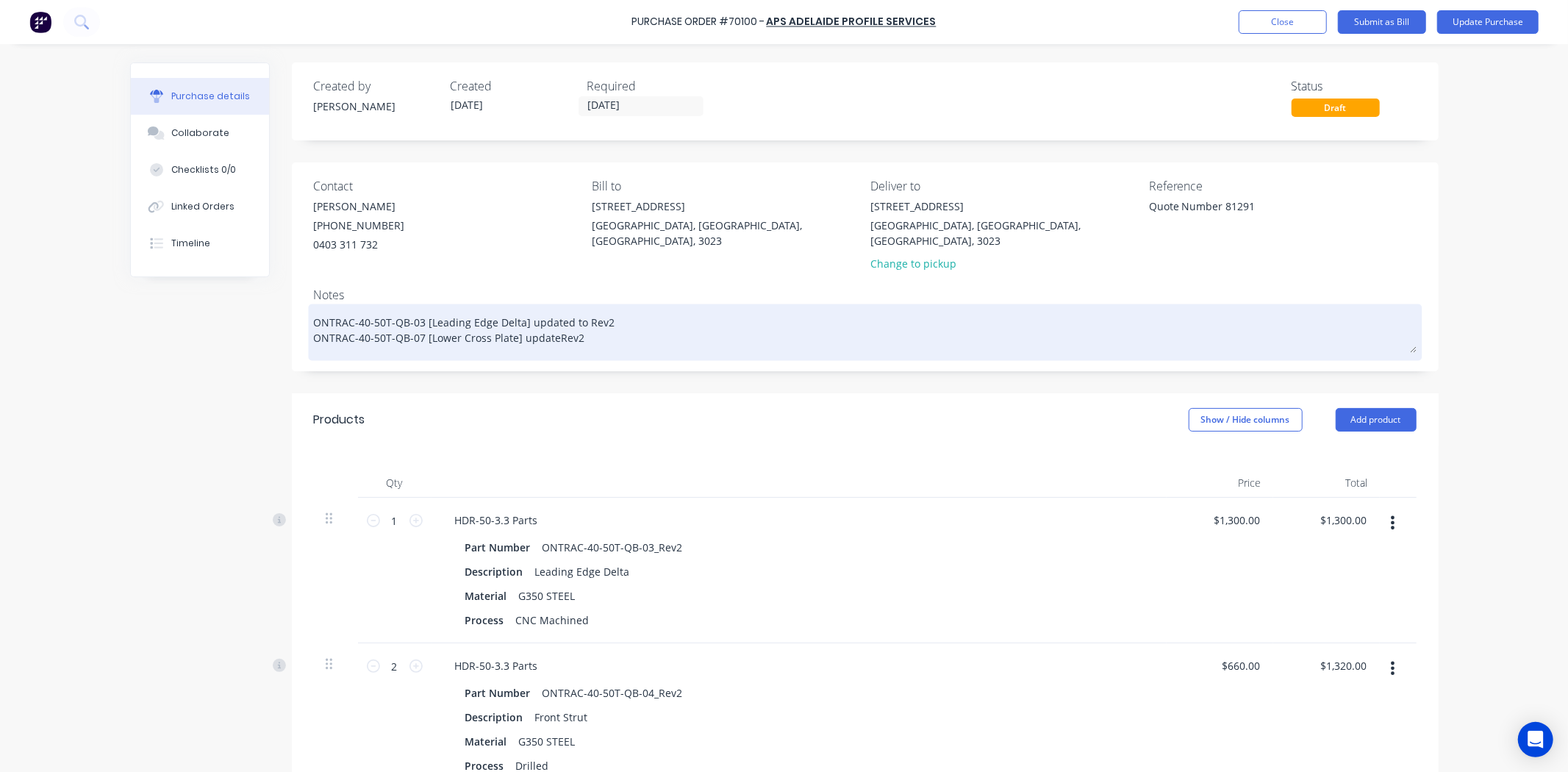
type textarea "ONTRAC-40-50T-QB-03 [Leading Edge Delta] updated to Rev2 ONTRAC-40-50T-QB-07 [L…"
type textarea "x"
type textarea "ONTRAC-40-50T-QB-03 [Leading Edge Delta] updated to Rev2 ONTRAC-40-50T-QB-07 [L…"
type textarea "x"
type textarea "ONTRAC-40-50T-QB-03 [Leading Edge Delta] updated to Rev2 ONTRAC-40-50T-QB-07 [L…"
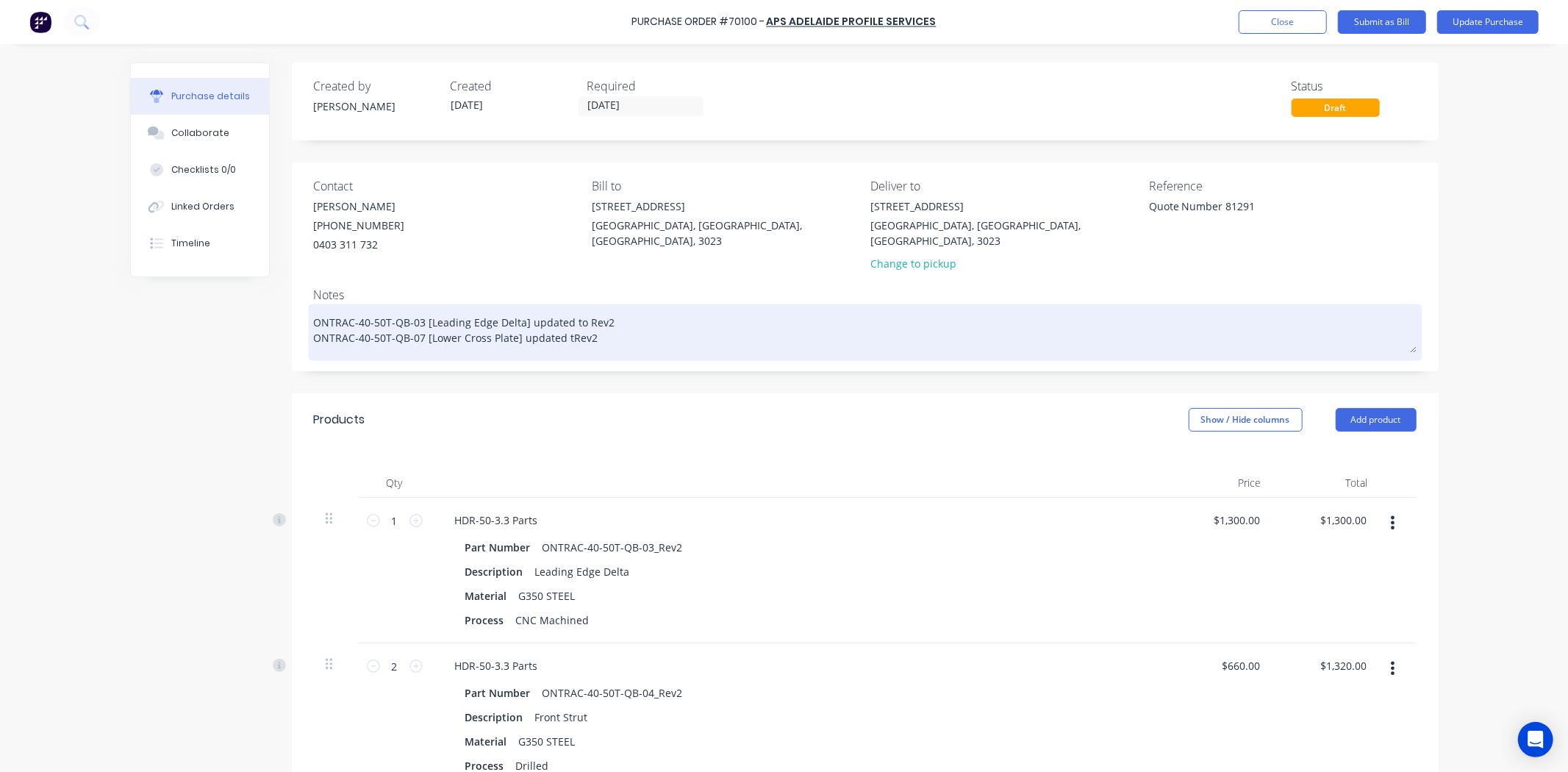
type textarea "x"
type textarea "ONTRAC-40-50T-QB-03 [Leading Edge Delta] updated to Rev2 ONTRAC-40-50T-QB-07 [L…"
type textarea "x"
type textarea "ONTRAC-40-50T-QB-03 [Leading Edge Delta] updated to Rev2 ONTRAC-40-50T-QB-07 [L…"
click at [750, 315] on textarea "ONTRAC-40-50T-QB-03 [Leading Edge Delta] updated to Rev2 ONTRAC-40-50T-QB-07 [L…" at bounding box center [865, 330] width 1102 height 46
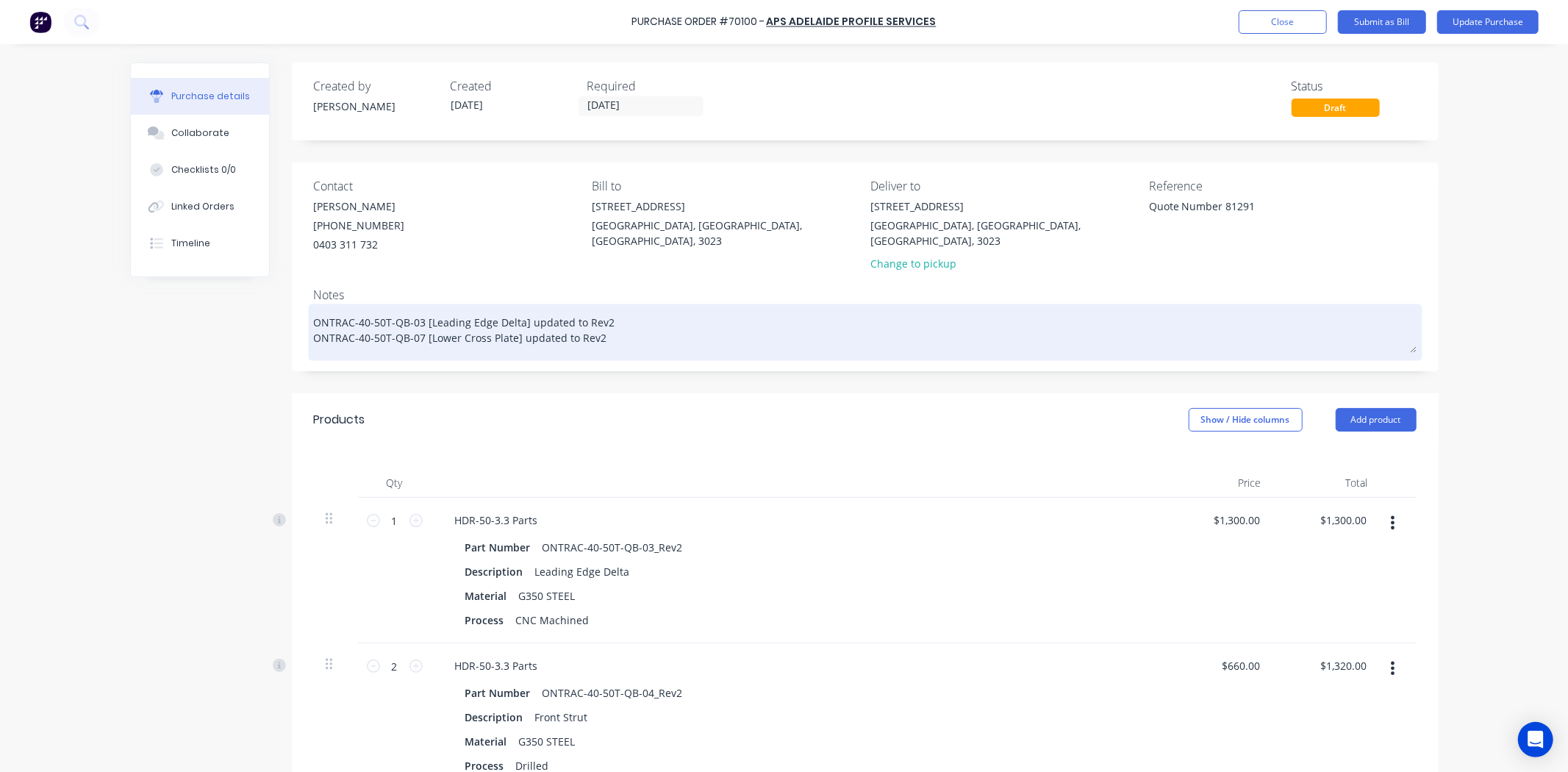
type textarea "x"
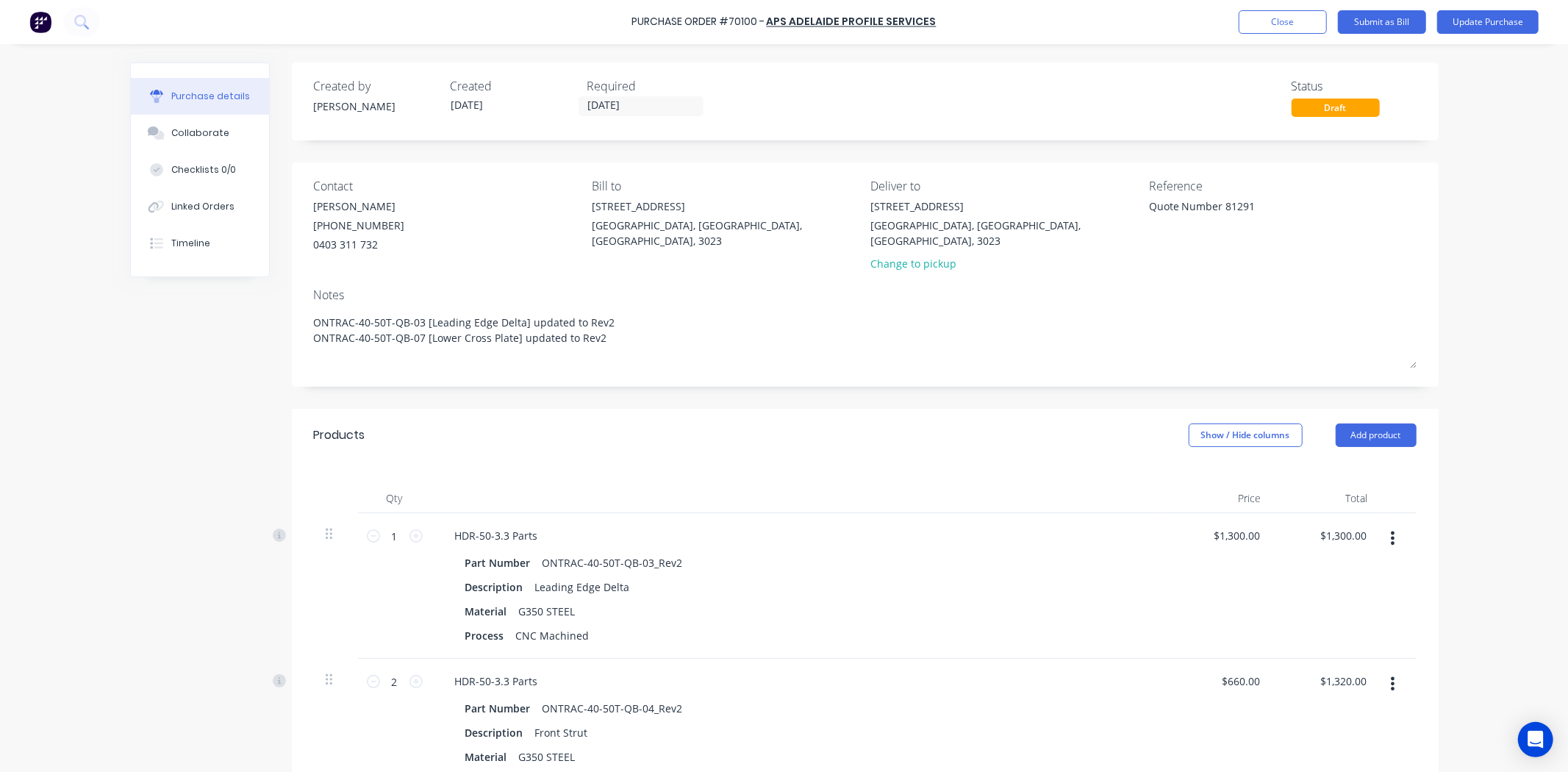
type textarea "ONTRAC-40-50T-QB-03 [Leading Edge Delta] updated to Rev2 ONTRAC-40-50T-QB-07 [L…"
type textarea "x"
type textarea "ONTRAC-40-50T-QB-03 [Leading Edge Delta] updated to Rev2 ONTRAC-40-50T-QB-07 [L…"
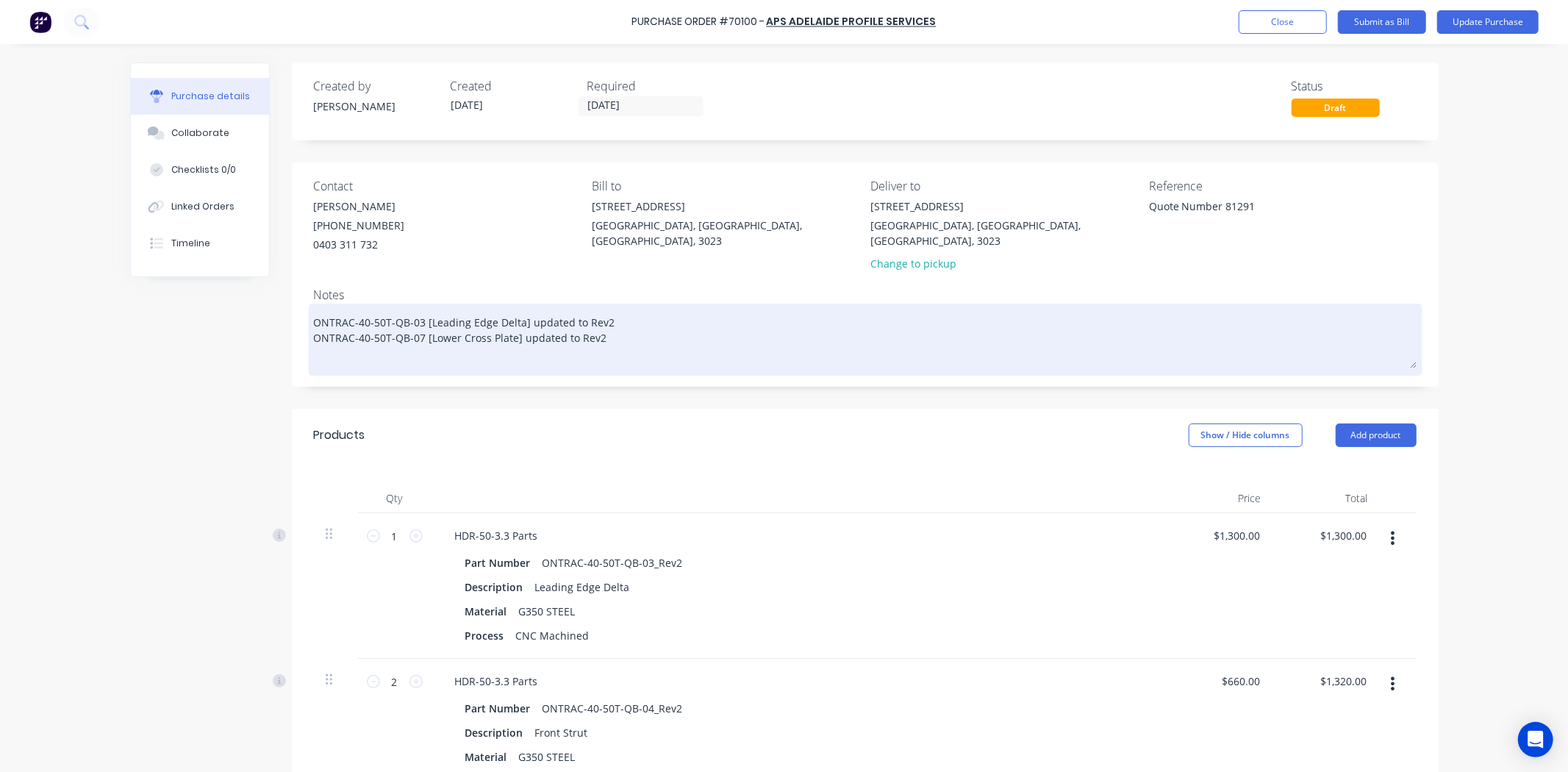
click at [636, 309] on textarea "ONTRAC-40-50T-QB-03 [Leading Edge Delta] updated to Rev2 ONTRAC-40-50T-QB-07 [L…" at bounding box center [865, 337] width 1102 height 61
type textarea "x"
type textarea "ONTRAC-40-50T-QB-03 [Leading Edge Delta] updated to Rev2 ONTRAC-40-50T-QB-07 [L…"
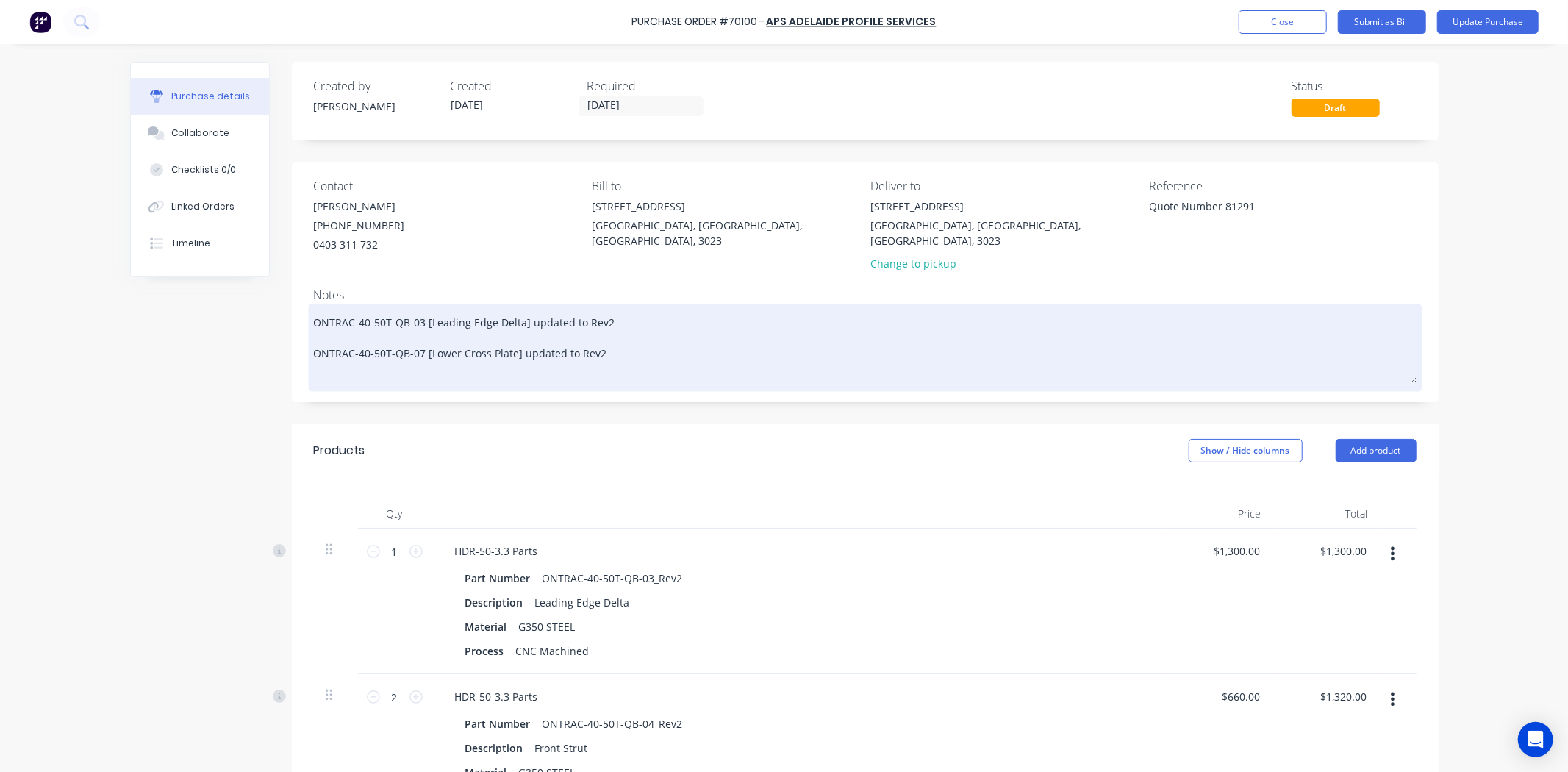
paste textarea "ONTRAC-40-50T-QB-04 [Front Strut]_Rev2"
type textarea "x"
type textarea "ONTRAC-40-50T-QB-03 [Leading Edge Delta] updated to Rev2 ONTRAC-40-50T-QB-04 [F…"
drag, startPoint x: 485, startPoint y: 325, endPoint x: 478, endPoint y: 326, distance: 7.1
click at [478, 326] on textarea "ONTRAC-40-50T-QB-03 [Leading Edge Delta] updated to Rev2 ONTRAC-40-50T-QB-04 [F…" at bounding box center [865, 345] width 1102 height 77
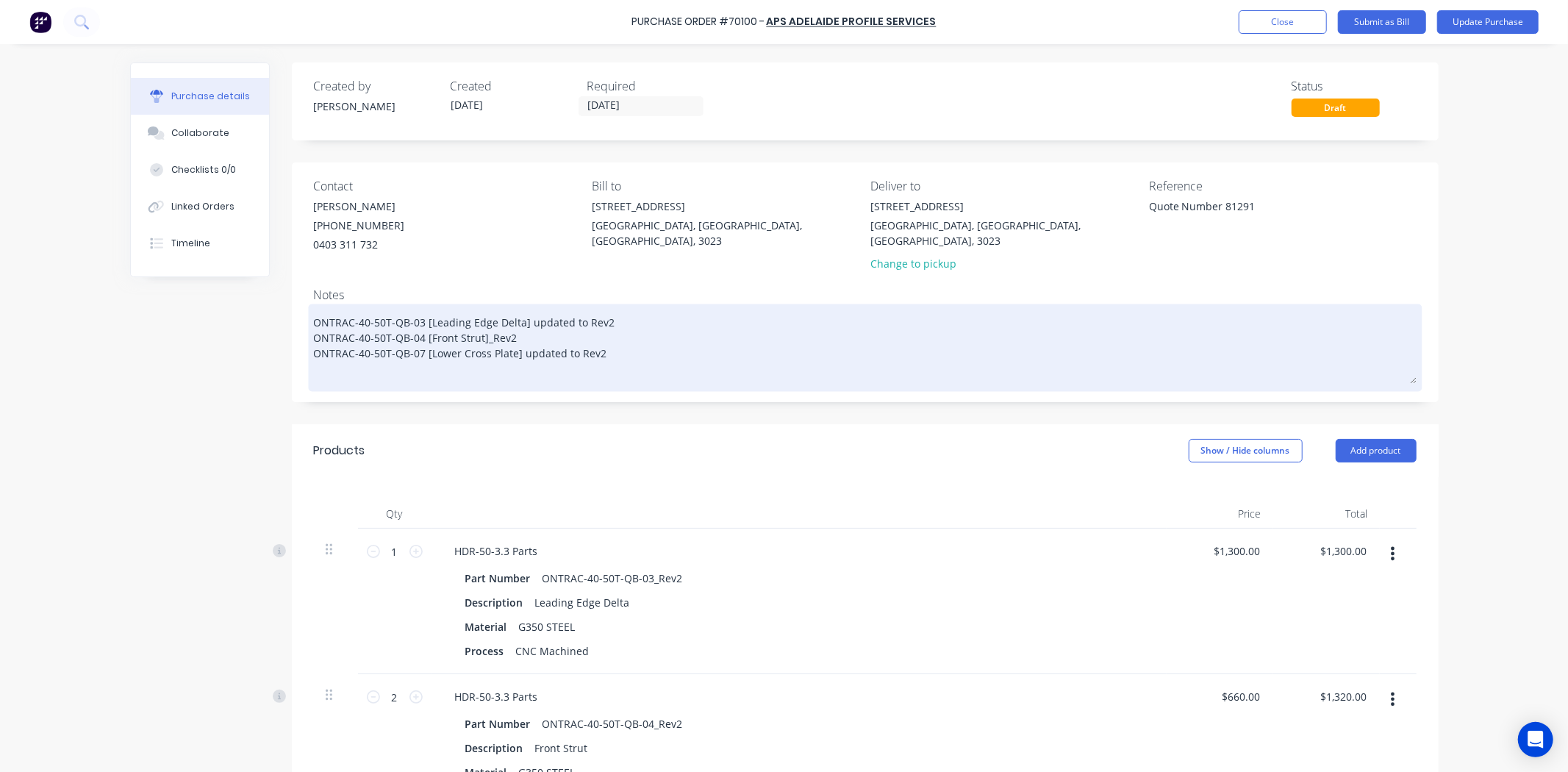
type textarea "x"
type textarea "ONTRAC-40-50T-QB-03 [Leading Edge Delta] updated to Rev2 ONTRAC-40-50T-QB-04 [F…"
type textarea "x"
type textarea "ONTRAC-40-50T-QB-03 [Leading Edge Delta] updated to Rev2 ONTRAC-40-50T-QB-04 [F…"
type textarea "x"
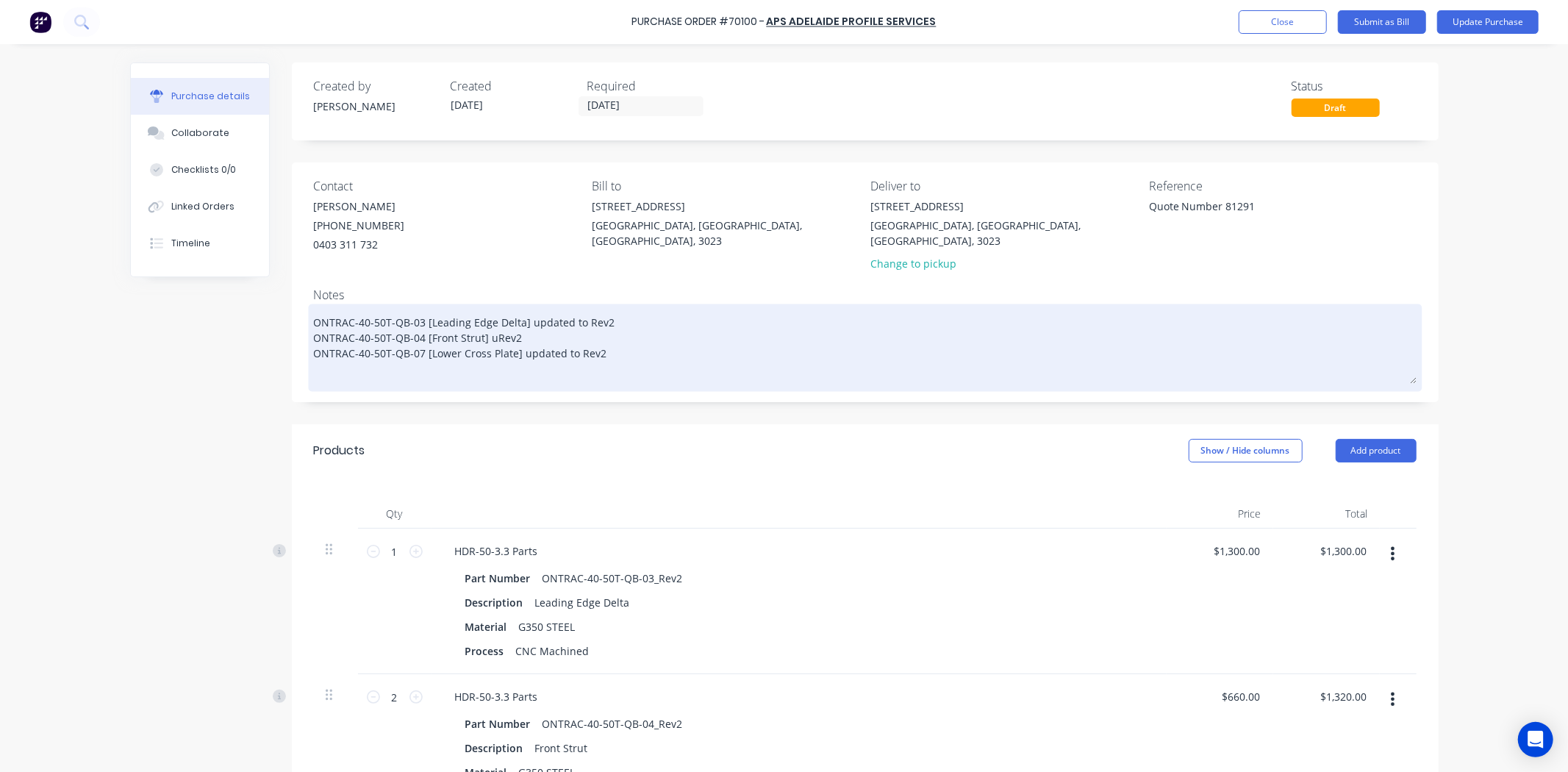
type textarea "ONTRAC-40-50T-QB-03 [Leading Edge Delta] updated to Rev2 ONTRAC-40-50T-QB-04 [F…"
type textarea "x"
type textarea "ONTRAC-40-50T-QB-03 [Leading Edge Delta] updated to Rev2 ONTRAC-40-50T-QB-04 [F…"
type textarea "x"
type textarea "ONTRAC-40-50T-QB-03 [Leading Edge Delta] updated to Rev2 ONTRAC-40-50T-QB-04 [F…"
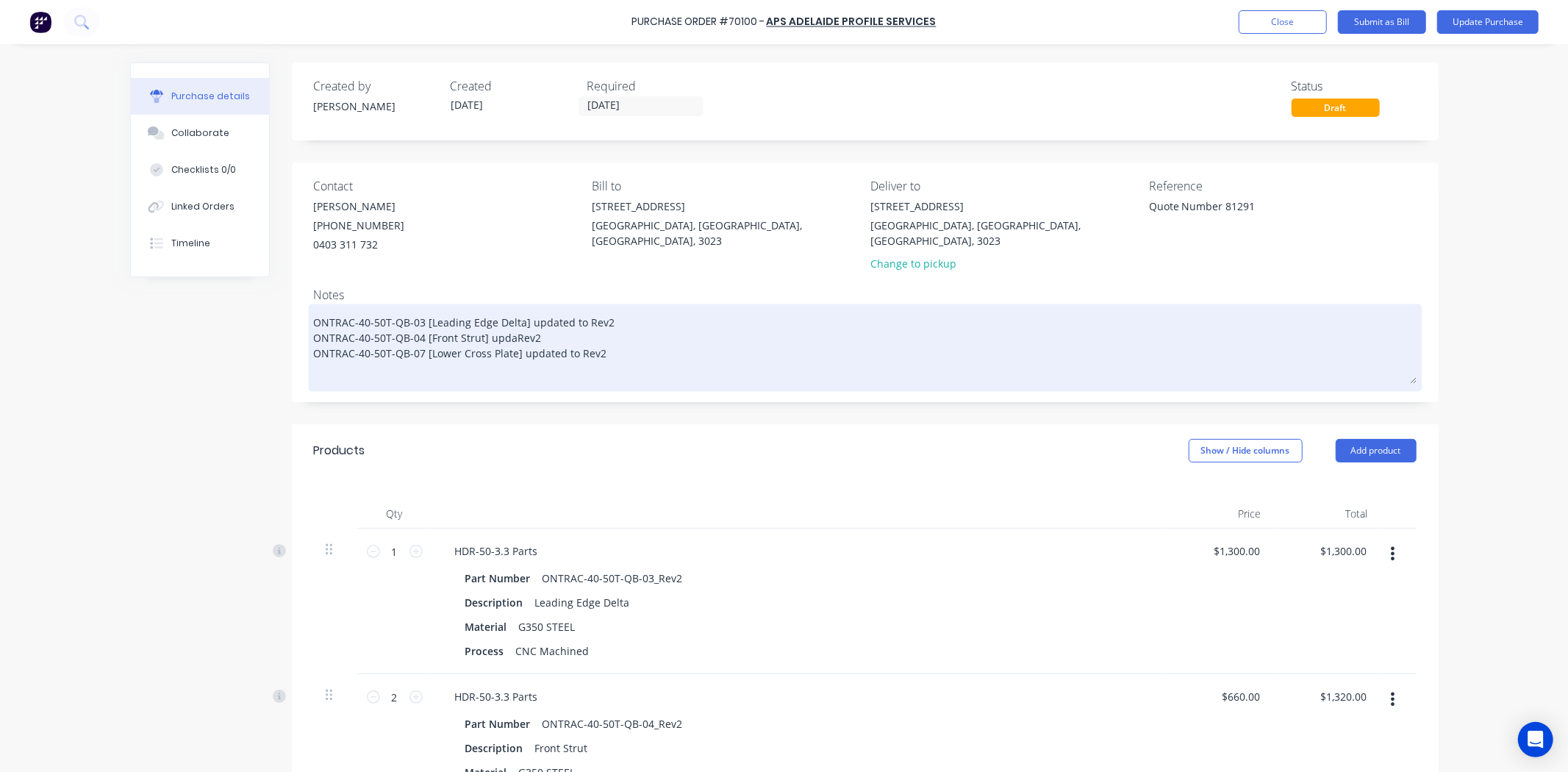
type textarea "x"
type textarea "ONTRAC-40-50T-QB-03 [Leading Edge Delta] updated to Rev2 ONTRAC-40-50T-QB-04 [F…"
type textarea "x"
type textarea "ONTRAC-40-50T-QB-03 [Leading Edge Delta] updated to Rev2 ONTRAC-40-50T-QB-04 [F…"
type textarea "x"
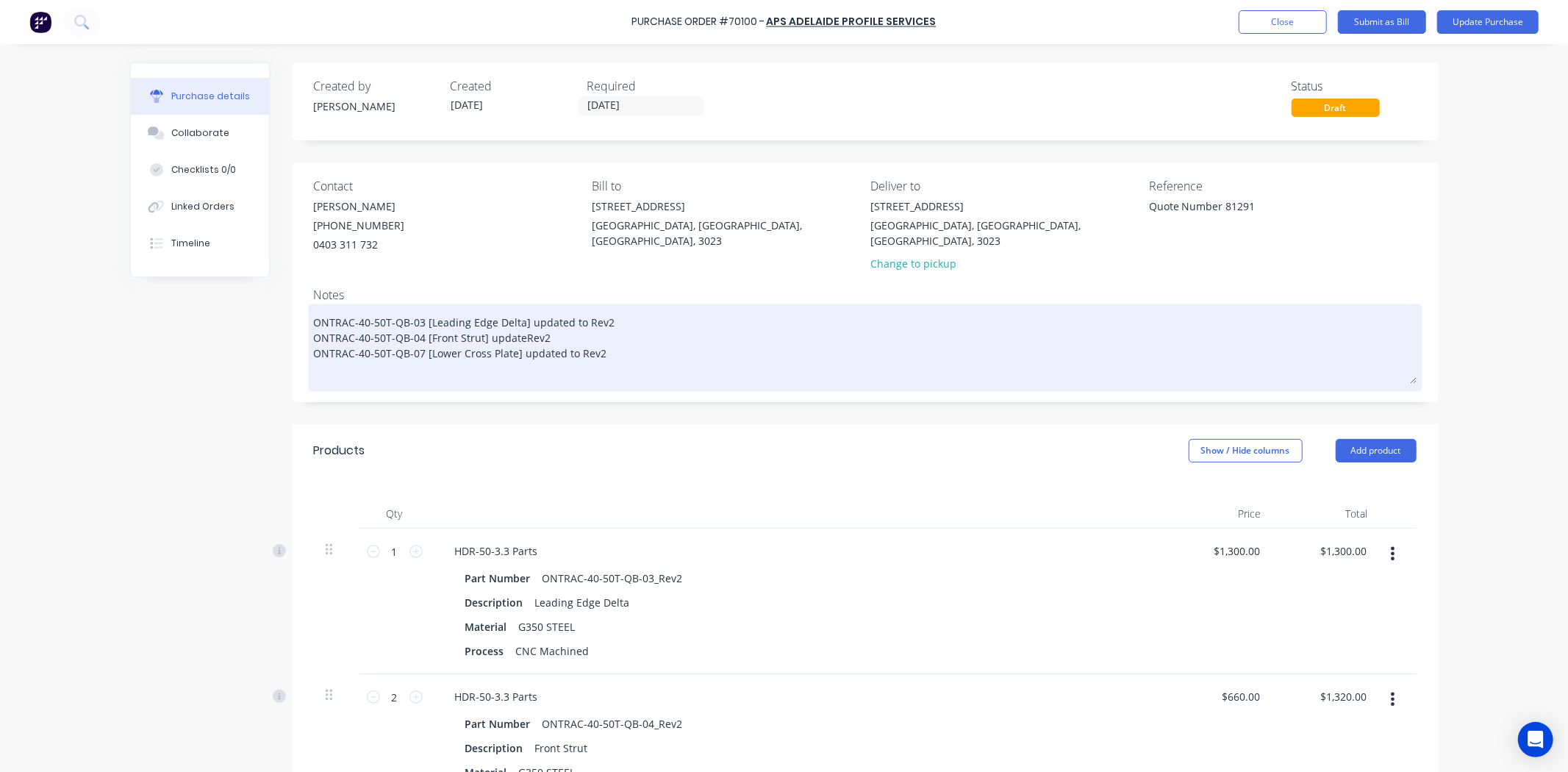
type textarea "ONTRAC-40-50T-QB-03 [Leading Edge Delta] updated to Rev2 ONTRAC-40-50T-QB-04 [F…"
type textarea "x"
type textarea "ONTRAC-40-50T-QB-03 [Leading Edge Delta] updated to Rev2 ONTRAC-40-50T-QB-04 [F…"
type textarea "x"
type textarea "ONTRAC-40-50T-QB-03 [Leading Edge Delta] updated to Rev2 ONTRAC-40-50T-QB-04 [F…"
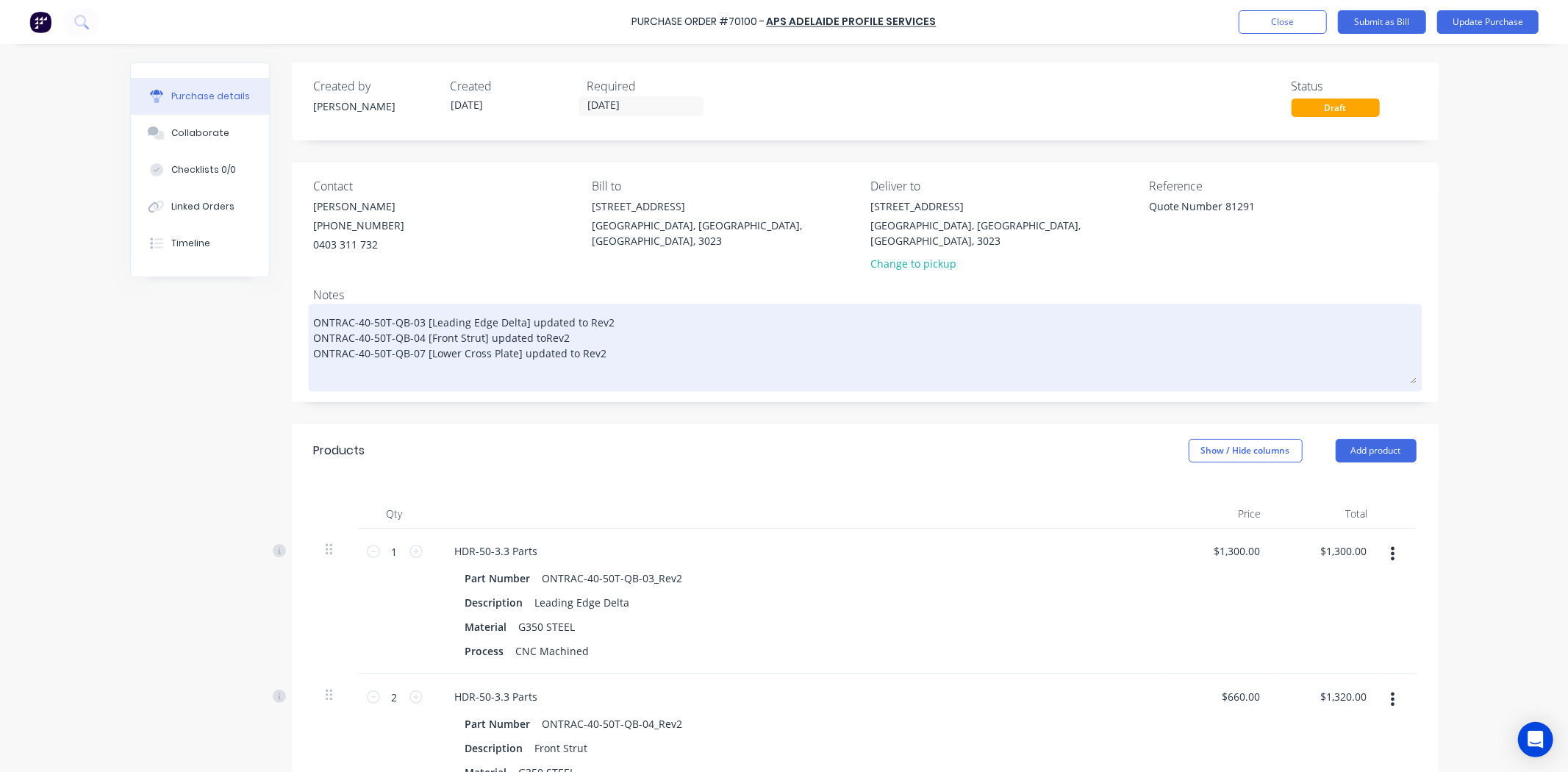
type textarea "x"
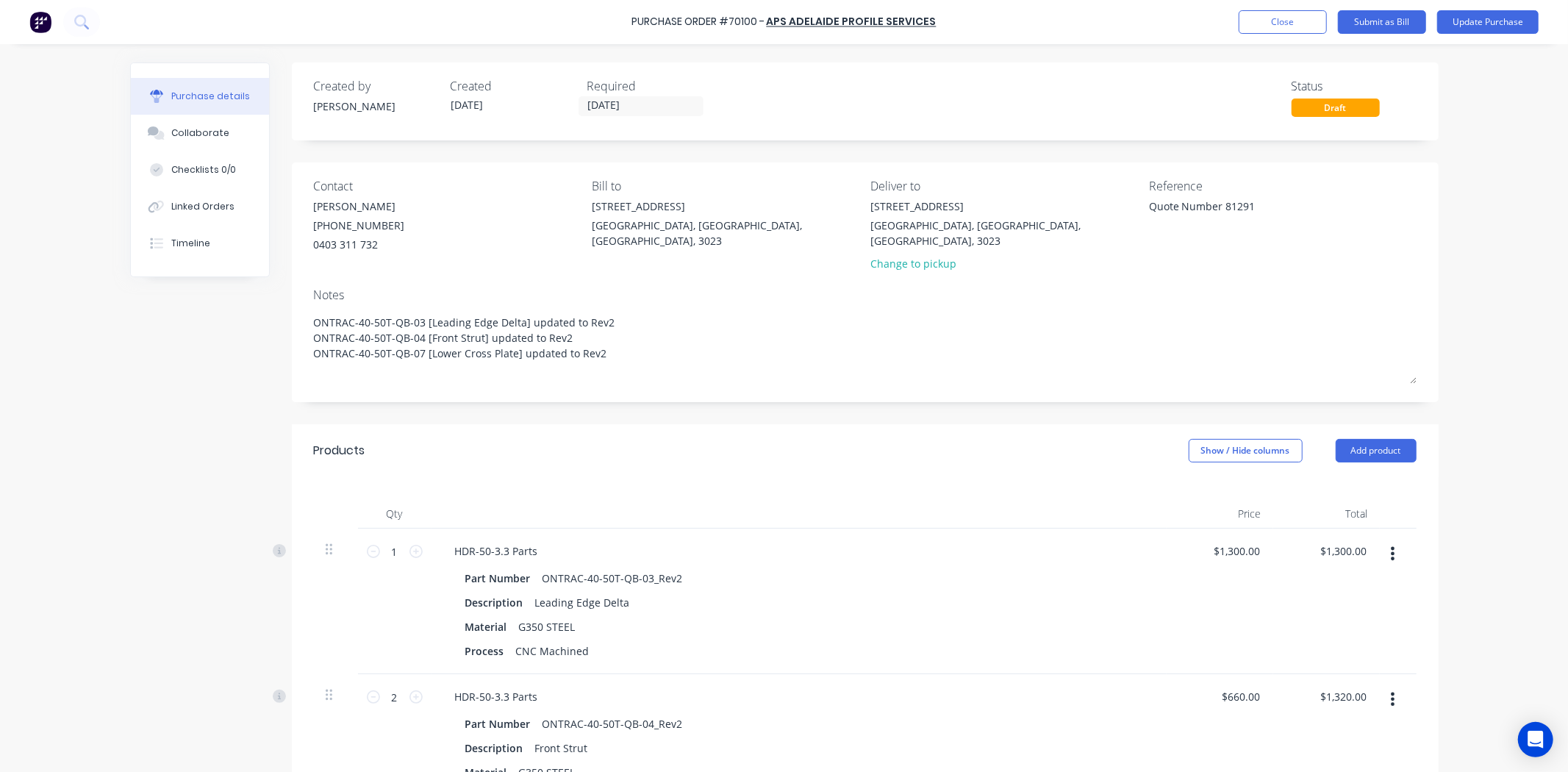
type textarea "ONTRAC-40-50T-QB-03 [Leading Edge Delta] updated to Rev2 ONTRAC-40-50T-QB-04 [F…"
click at [761, 380] on div "Contact [PERSON_NAME] [PHONE_NUMBER] Bill to [STREET_ADDRESS][PERSON_NAME] Deli…" at bounding box center [865, 283] width 1147 height 240
type textarea "x"
type textarea "ONTRAC-40-50T-QB-03 [Leading Edge Delta] updated to Rev2 ONTRAC-40-50T-QB-04 [F…"
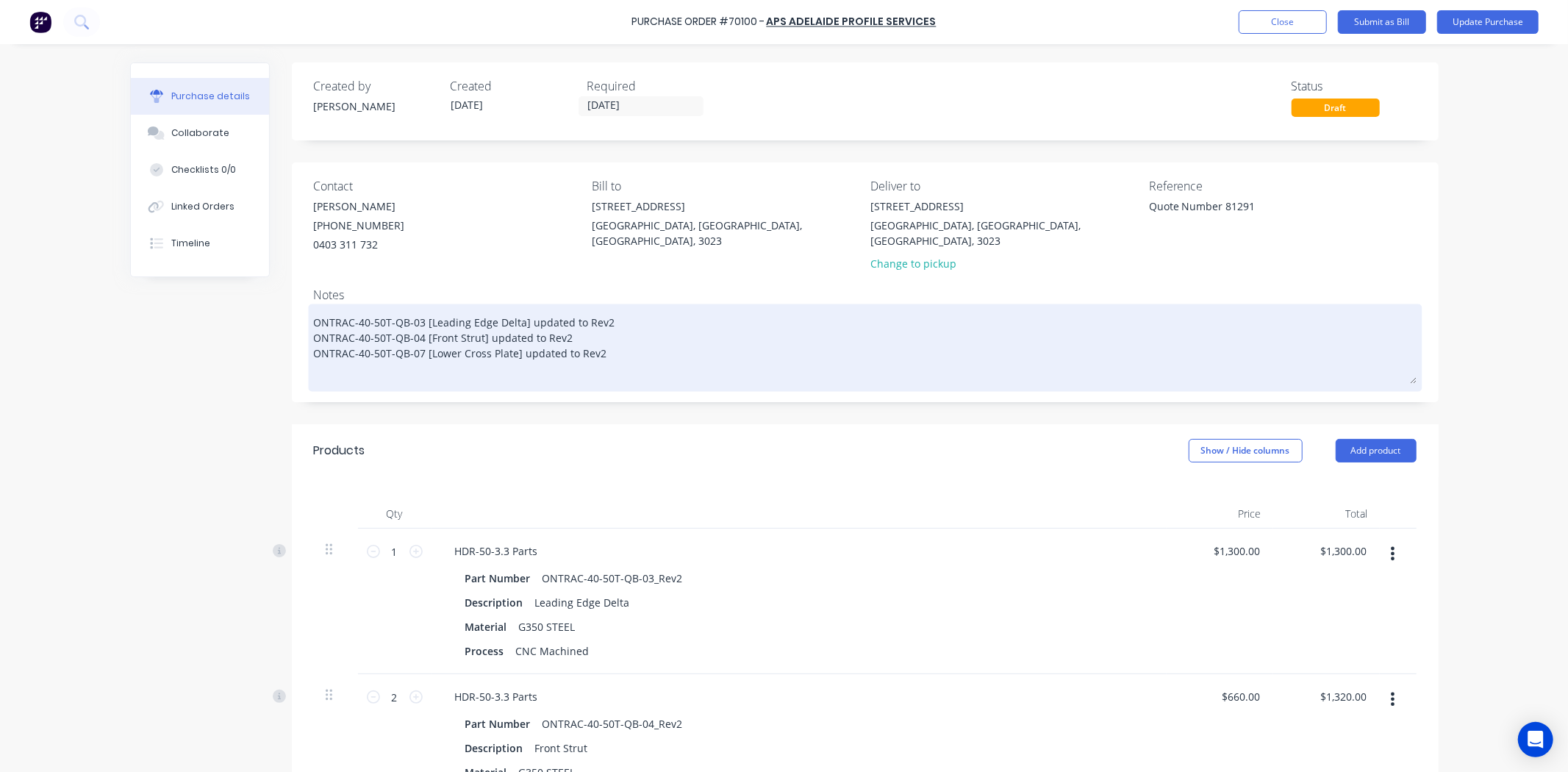
click at [762, 346] on textarea "ONTRAC-40-50T-QB-03 [Leading Edge Delta] updated to Rev2 ONTRAC-40-50T-QB-04 [F…" at bounding box center [865, 345] width 1102 height 77
click at [735, 360] on textarea "ONTRAC-40-50T-QB-03 [Leading Edge Delta] updated to Rev2 ONTRAC-40-50T-QB-04 [F…" at bounding box center [865, 345] width 1102 height 77
type textarea "x"
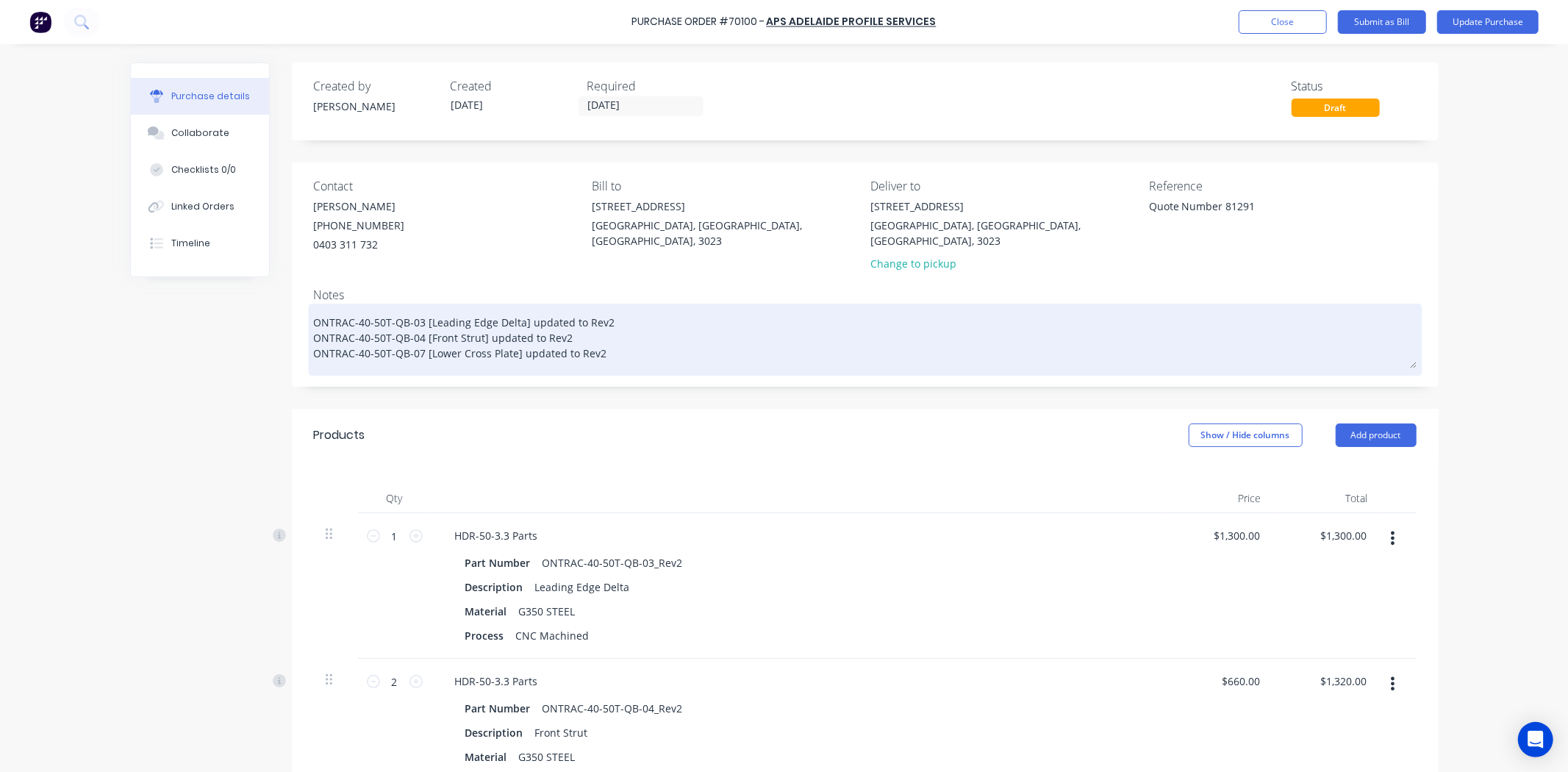
type textarea "ONTRAC-40-50T-QB-03 [Leading Edge Delta] updated to Rev2 ONTRAC-40-50T-QB-04 [F…"
type textarea "x"
type textarea "ONTRAC-40-50T-QB-03 [Leading Edge Delta] updated to Rev2 ONTRAC-40-50T-QB-04 [F…"
click at [751, 358] on div "ONTRAC-40-50T-QB-03 [Leading Edge Delta] updated to Rev2 ONTRAC-40-50T-QB-04 [F…" at bounding box center [865, 339] width 1102 height 65
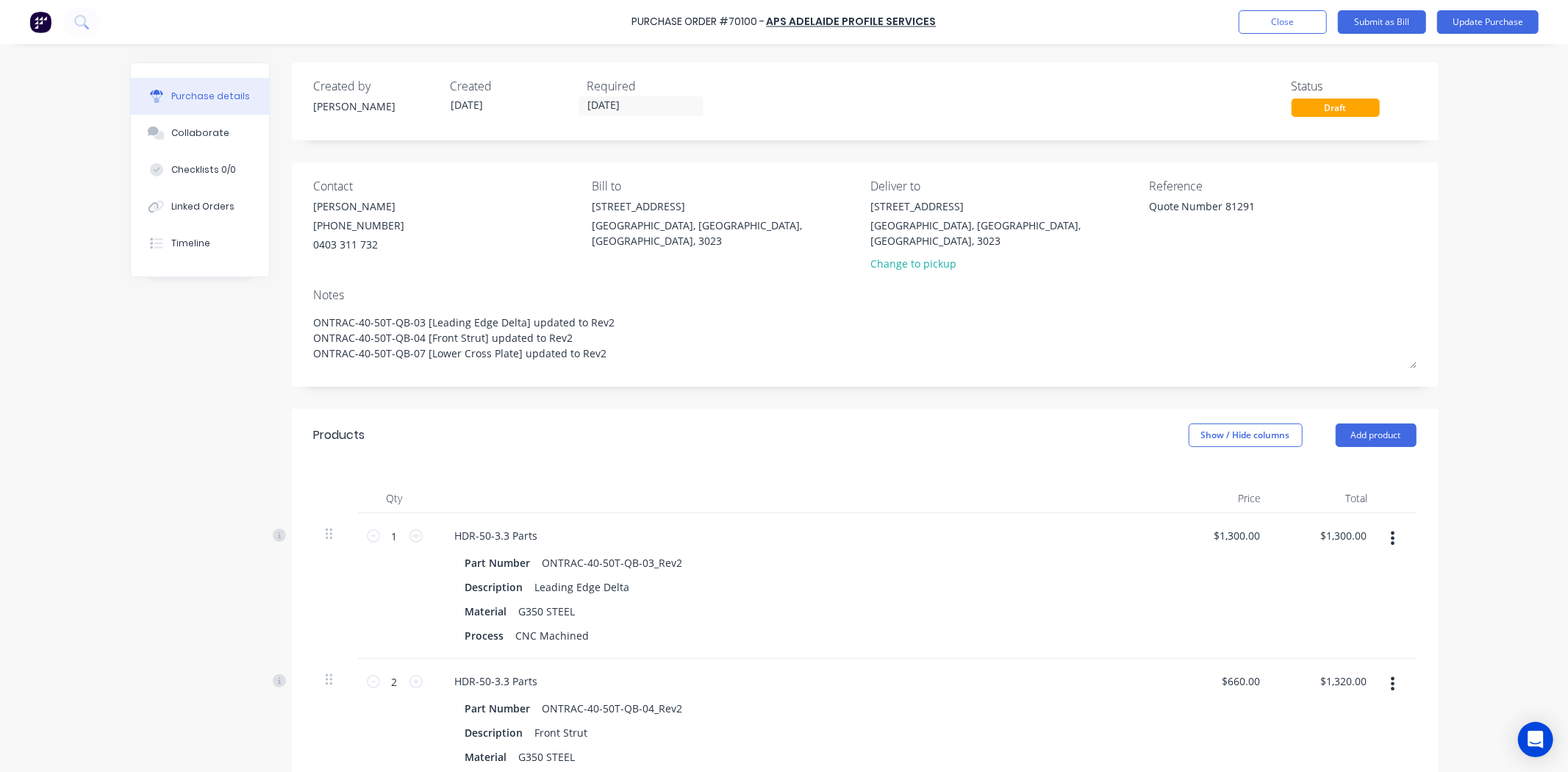
drag, startPoint x: 751, startPoint y: 341, endPoint x: 208, endPoint y: 287, distance: 545.7
click at [716, 264] on div "Contact [PERSON_NAME] [PHONE_NUMBER] Bill to [STREET_ADDRESS][PERSON_NAME] Deli…" at bounding box center [865, 275] width 1147 height 224
click at [531, 92] on div "Created" at bounding box center [513, 86] width 125 height 17
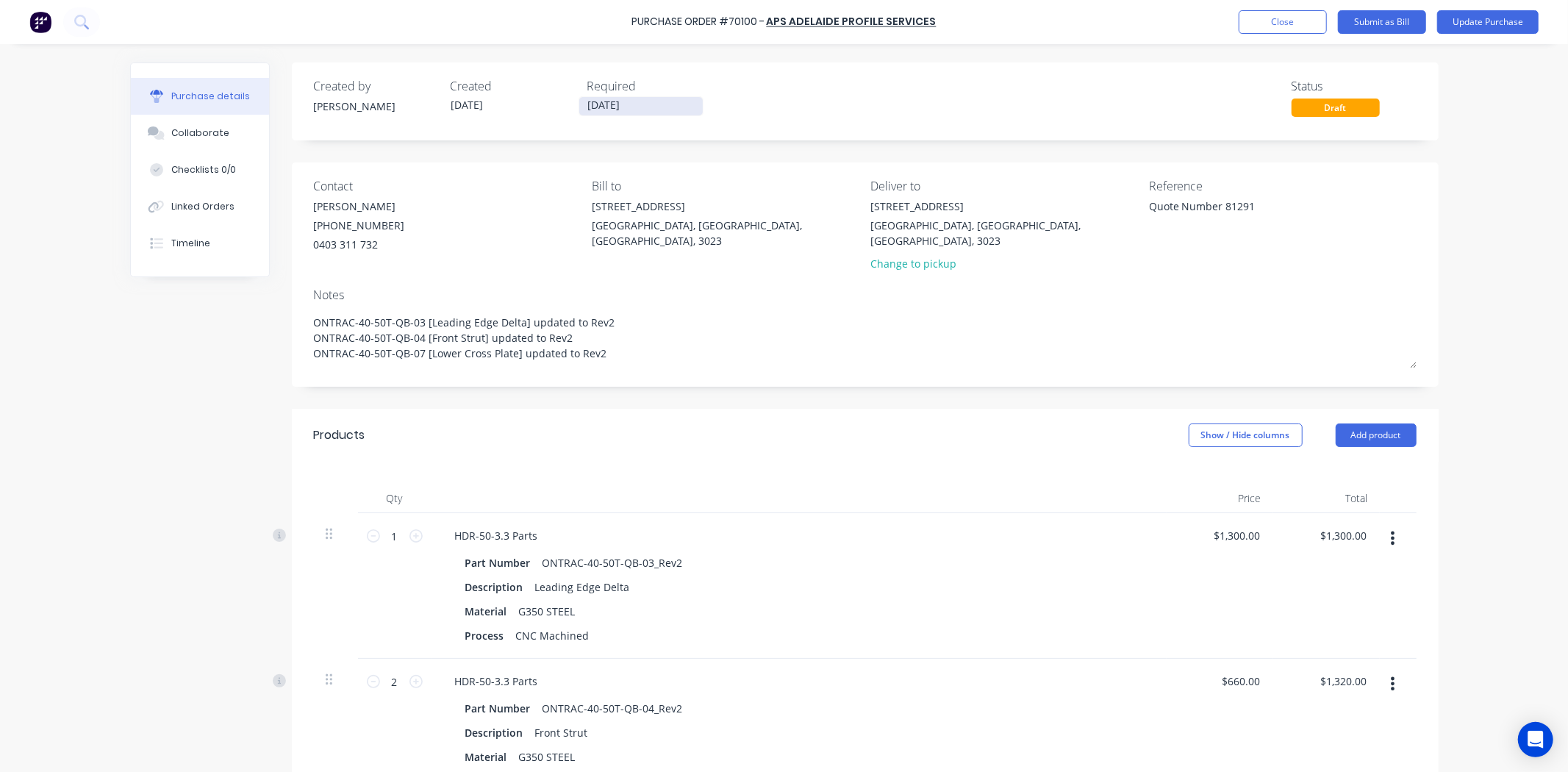
click at [601, 102] on input "[DATE]" at bounding box center [641, 106] width 124 height 18
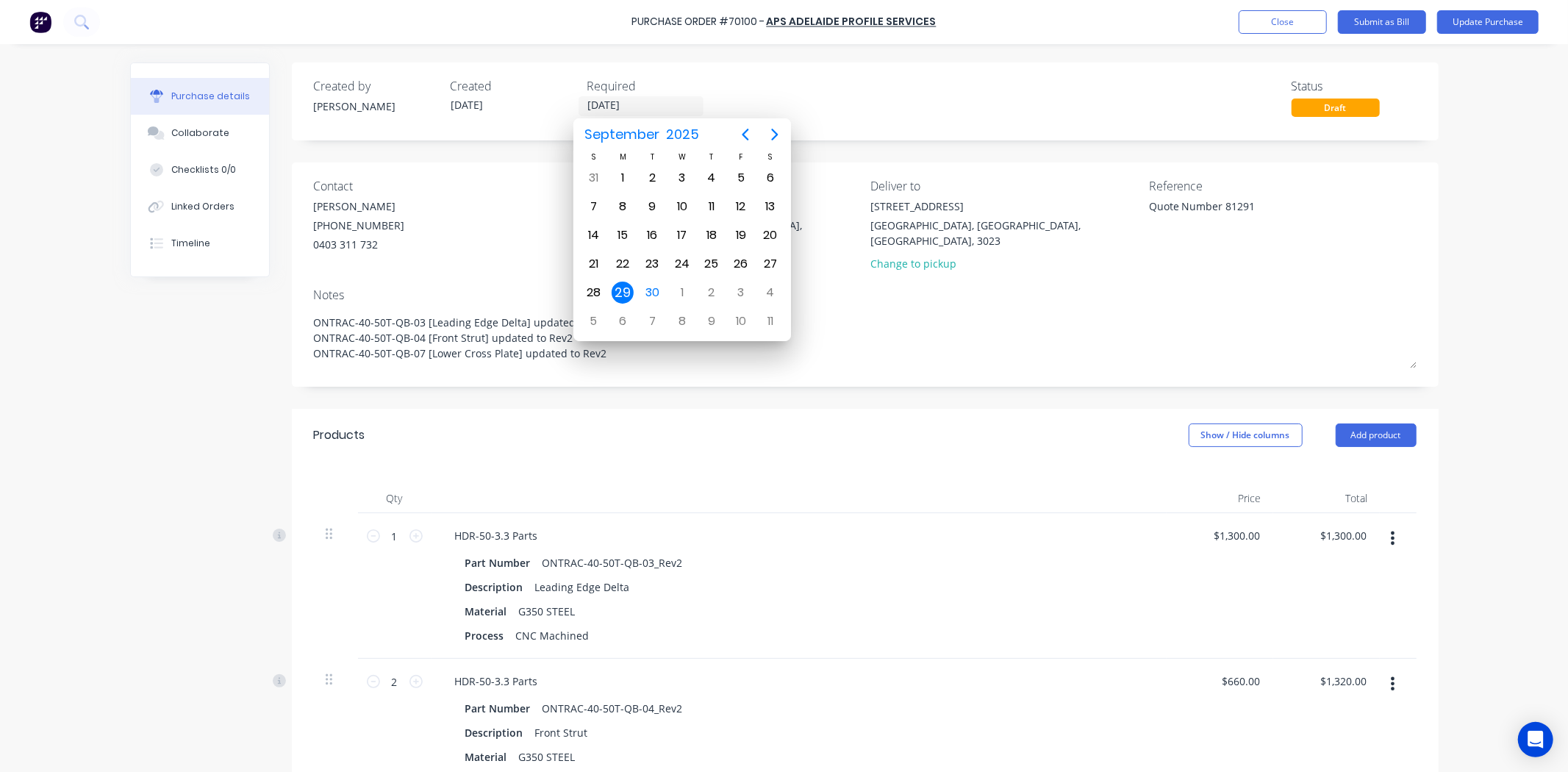
click at [976, 94] on div "Created by [PERSON_NAME] Created [DATE] Required [DATE] Status Draft" at bounding box center [865, 97] width 1102 height 39
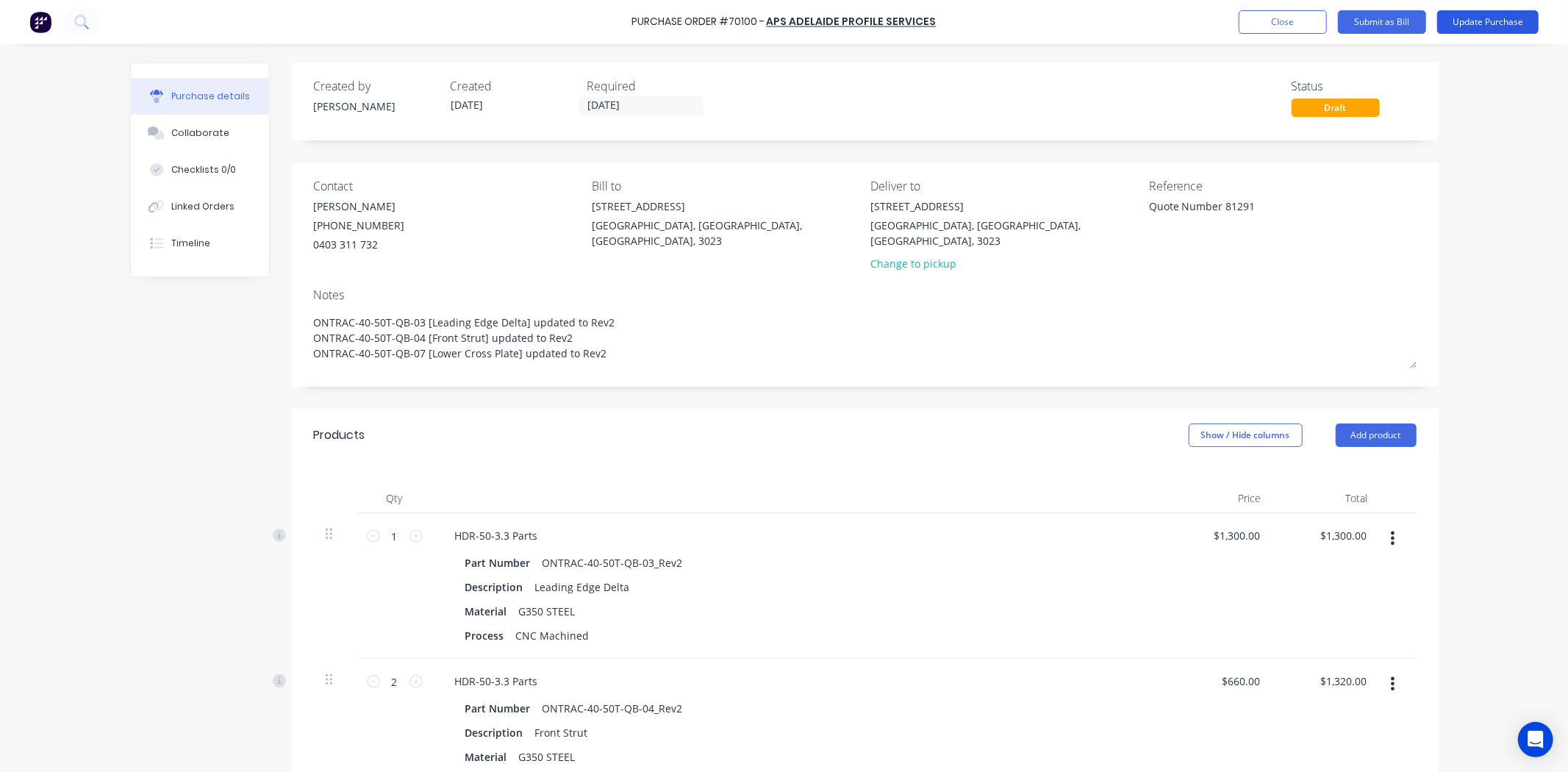
click at [1472, 18] on button "Update Purchase" at bounding box center [1488, 22] width 102 height 24
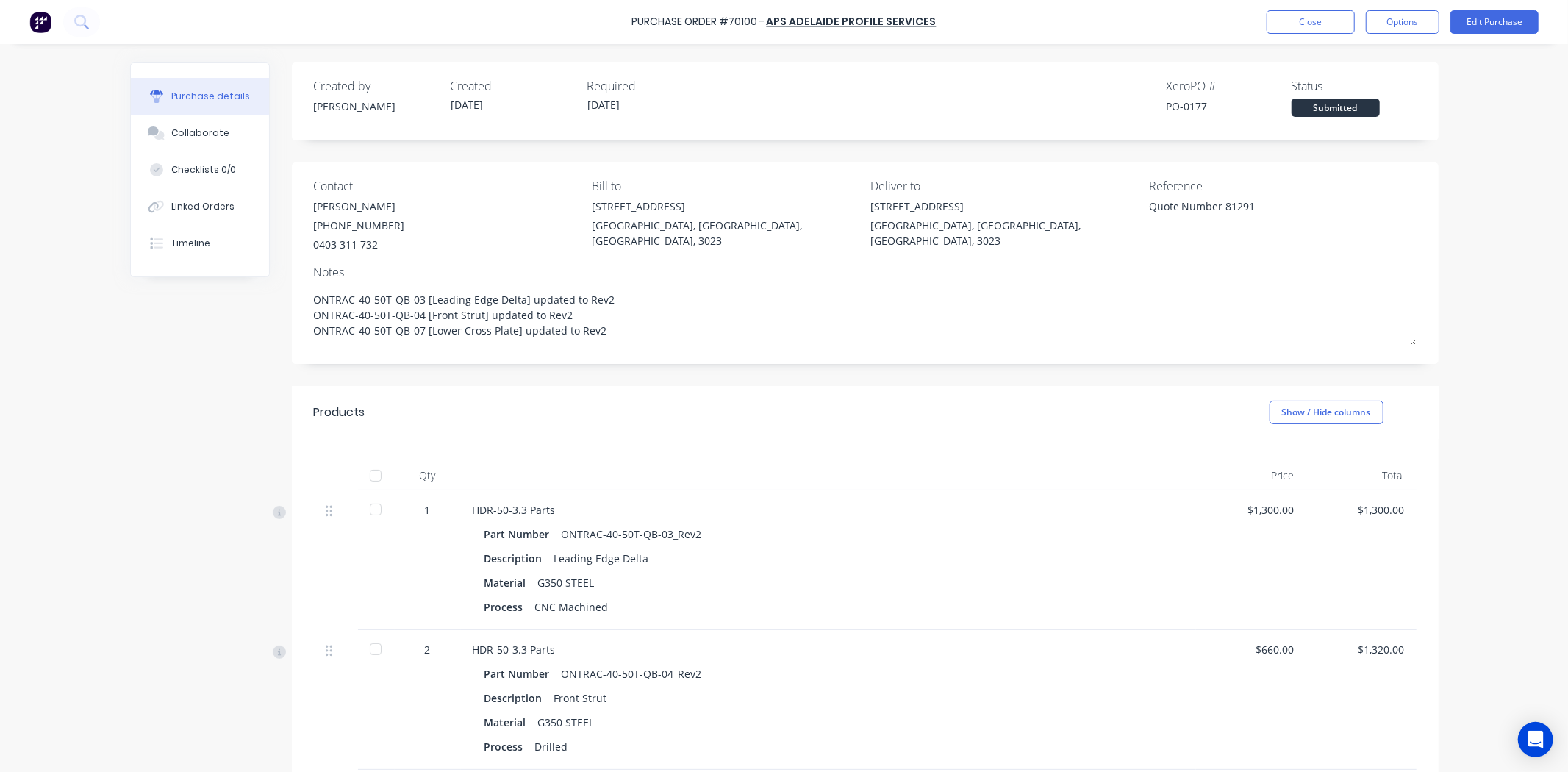
drag, startPoint x: 1402, startPoint y: 26, endPoint x: 1398, endPoint y: 37, distance: 11.7
click at [1404, 26] on button "Options" at bounding box center [1402, 22] width 73 height 24
click at [1358, 62] on div "Print / Email" at bounding box center [1369, 59] width 113 height 21
click at [1357, 87] on div "With pricing" at bounding box center [1369, 89] width 113 height 21
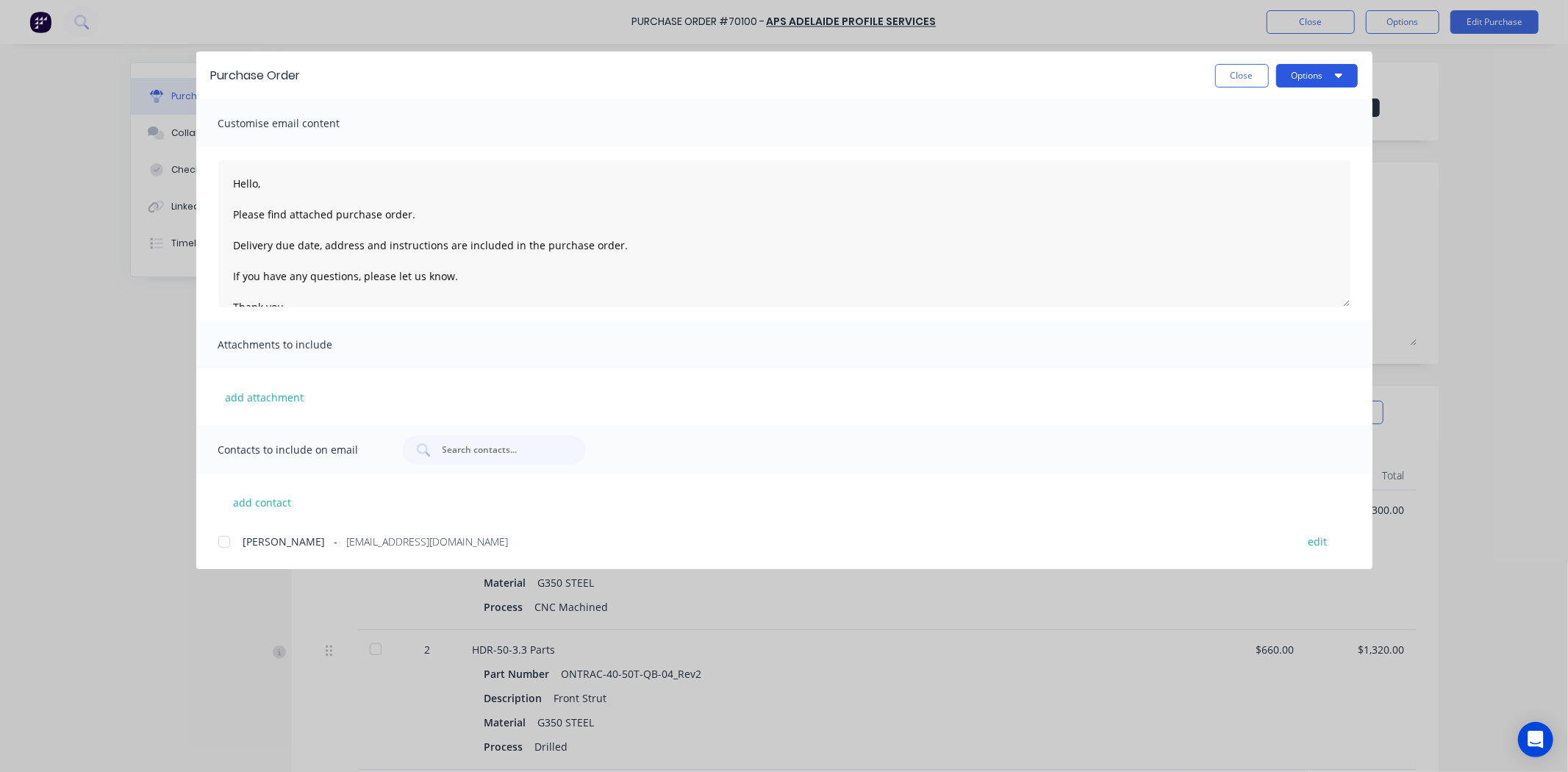
click at [1330, 79] on button "Options" at bounding box center [1316, 76] width 81 height 24
click at [1305, 119] on div "Preview" at bounding box center [1287, 112] width 113 height 21
drag, startPoint x: 1218, startPoint y: 81, endPoint x: 1395, endPoint y: 55, distance: 178.9
click at [1220, 81] on button "Close" at bounding box center [1242, 76] width 54 height 24
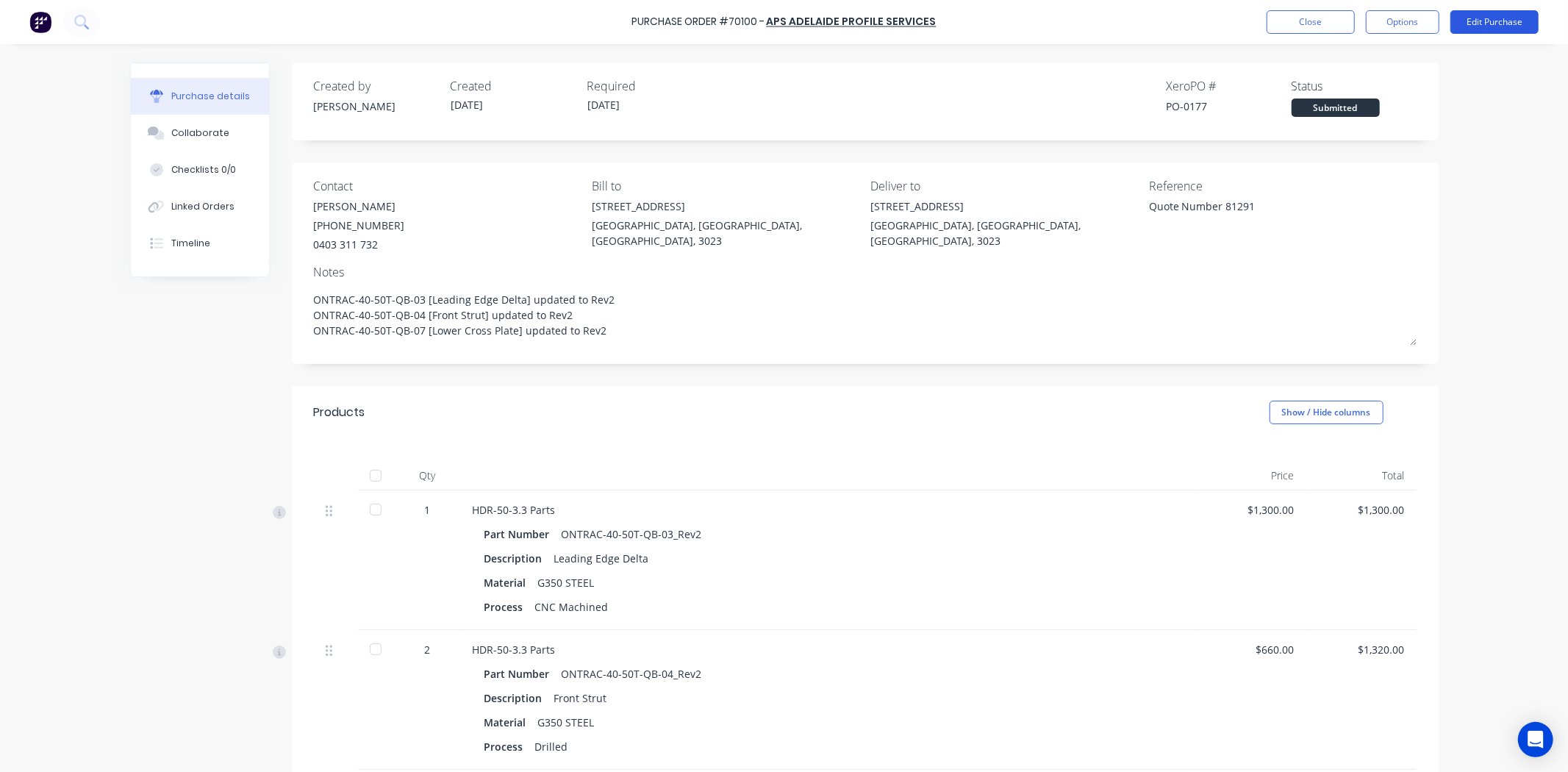
click at [1505, 23] on button "Edit Purchase" at bounding box center [1495, 22] width 88 height 24
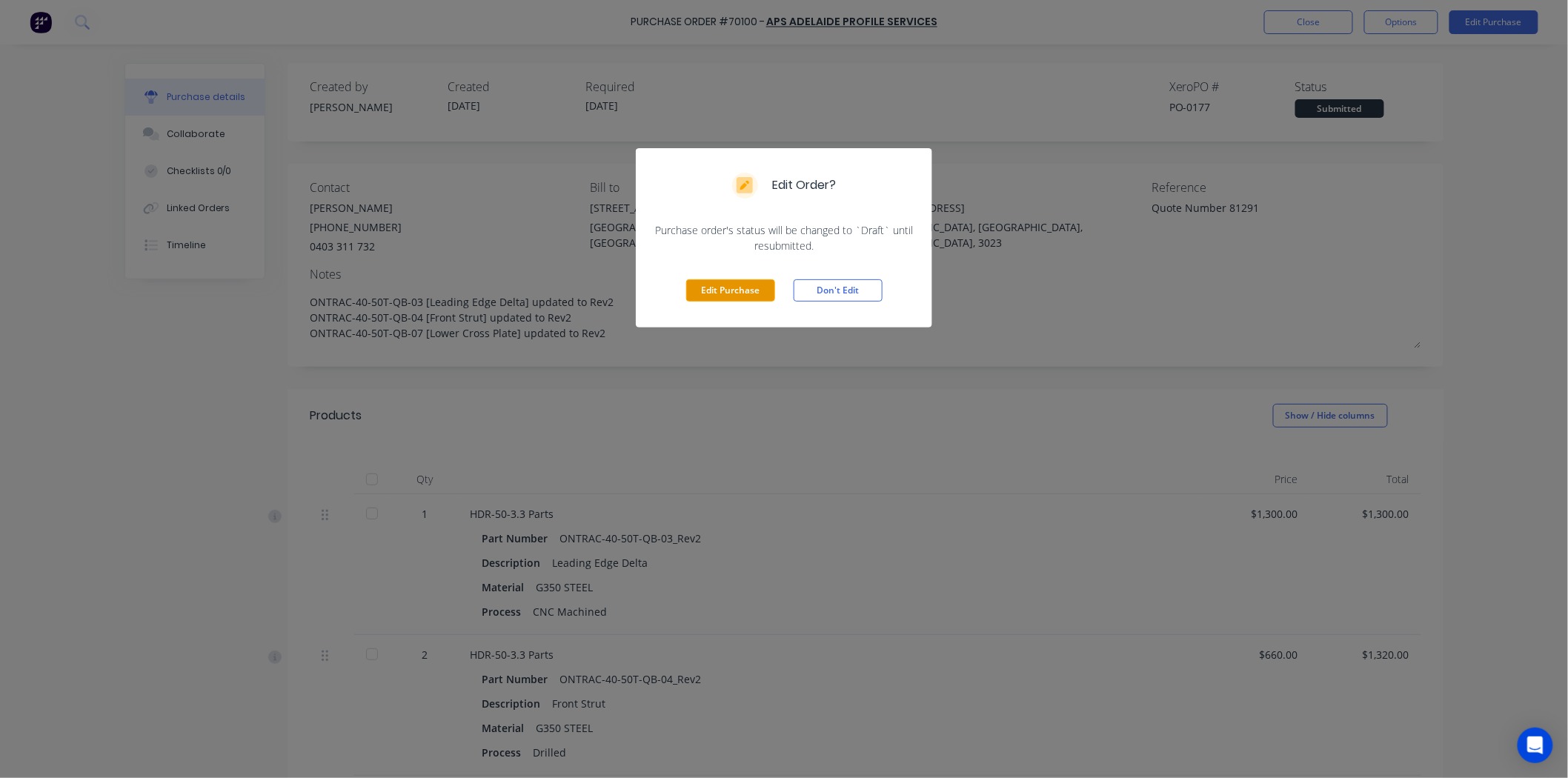
click at [745, 283] on button "Edit Purchase" at bounding box center [731, 290] width 89 height 22
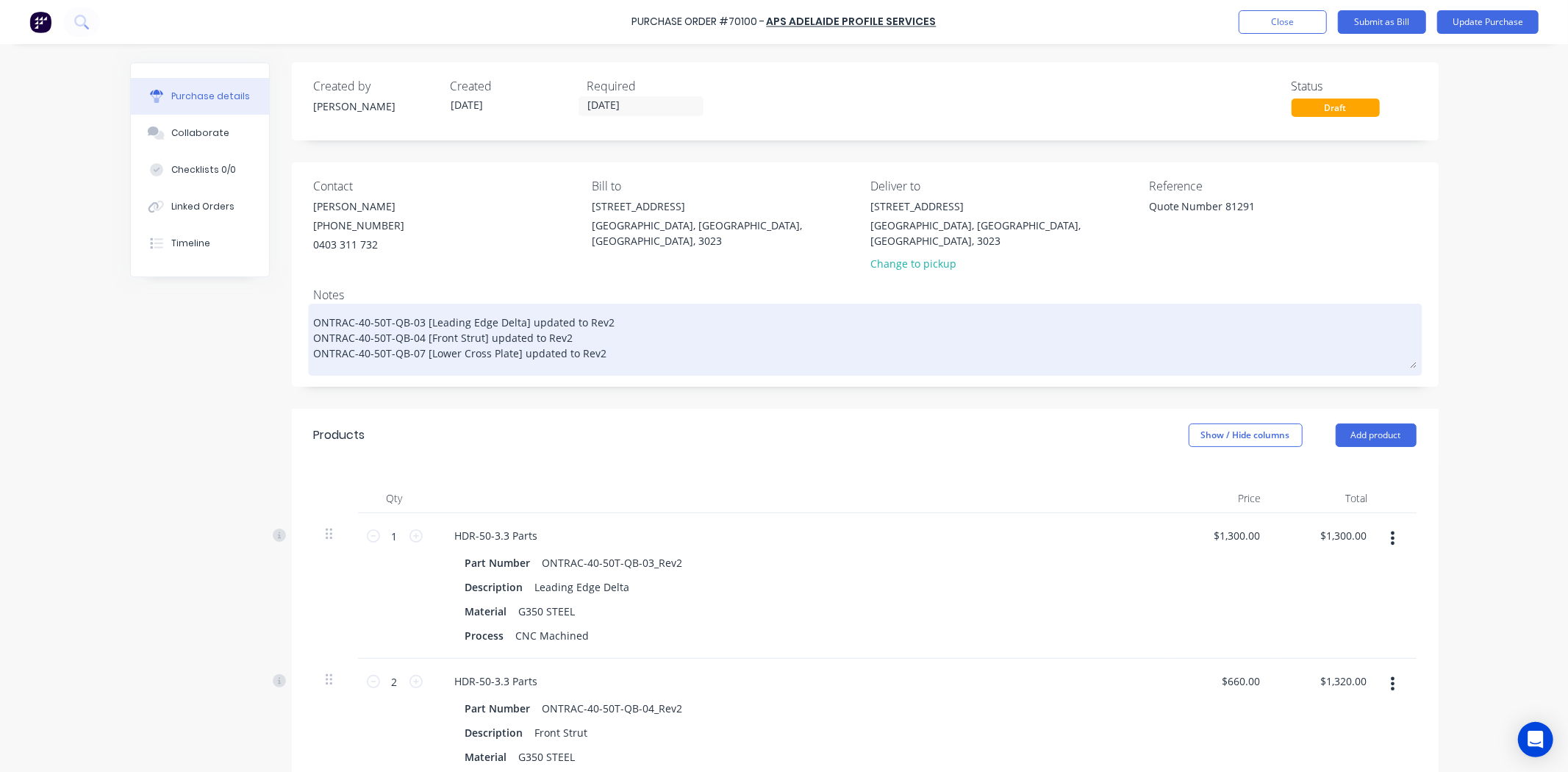
type textarea "x"
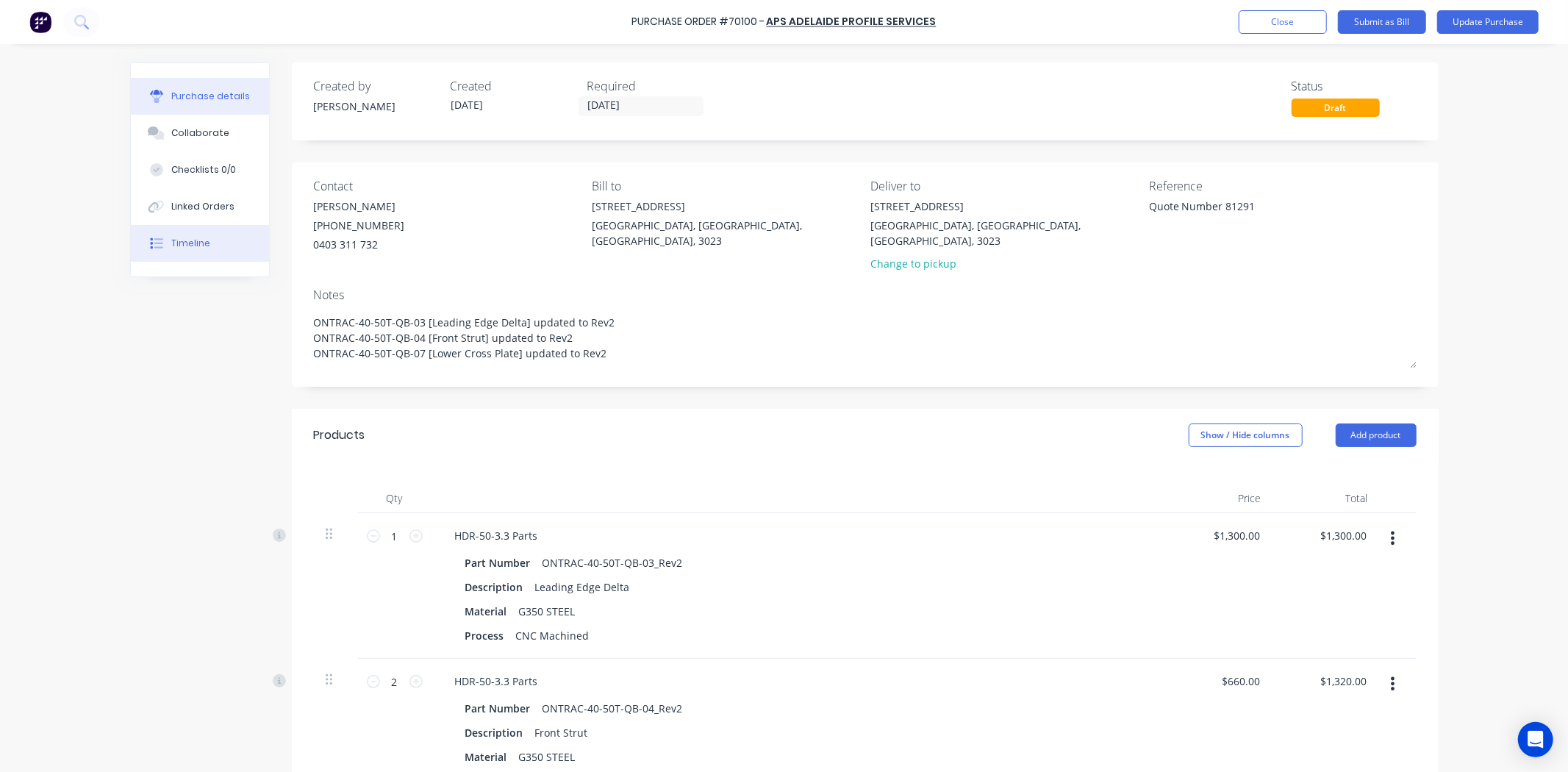
drag, startPoint x: 641, startPoint y: 336, endPoint x: 178, endPoint y: 257, distance: 469.7
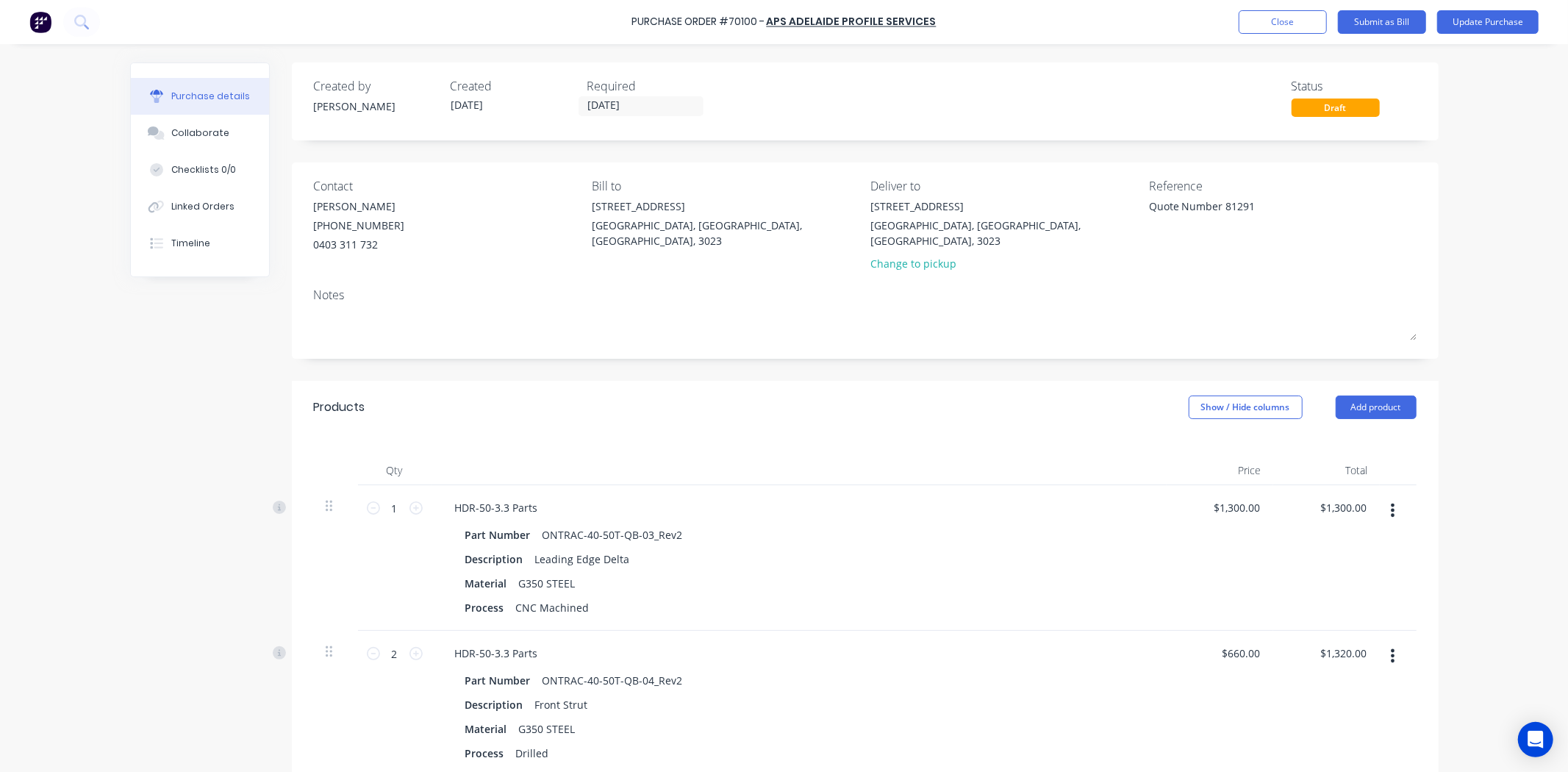
click at [752, 343] on div "Contact [PERSON_NAME] [PHONE_NUMBER] Bill to [STREET_ADDRESS][PERSON_NAME] Deli…" at bounding box center [865, 260] width 1147 height 197
type textarea "x"
click at [1358, 395] on button "Add product" at bounding box center [1376, 407] width 80 height 24
click at [1350, 582] on div "Notes (External)" at bounding box center [1346, 592] width 113 height 21
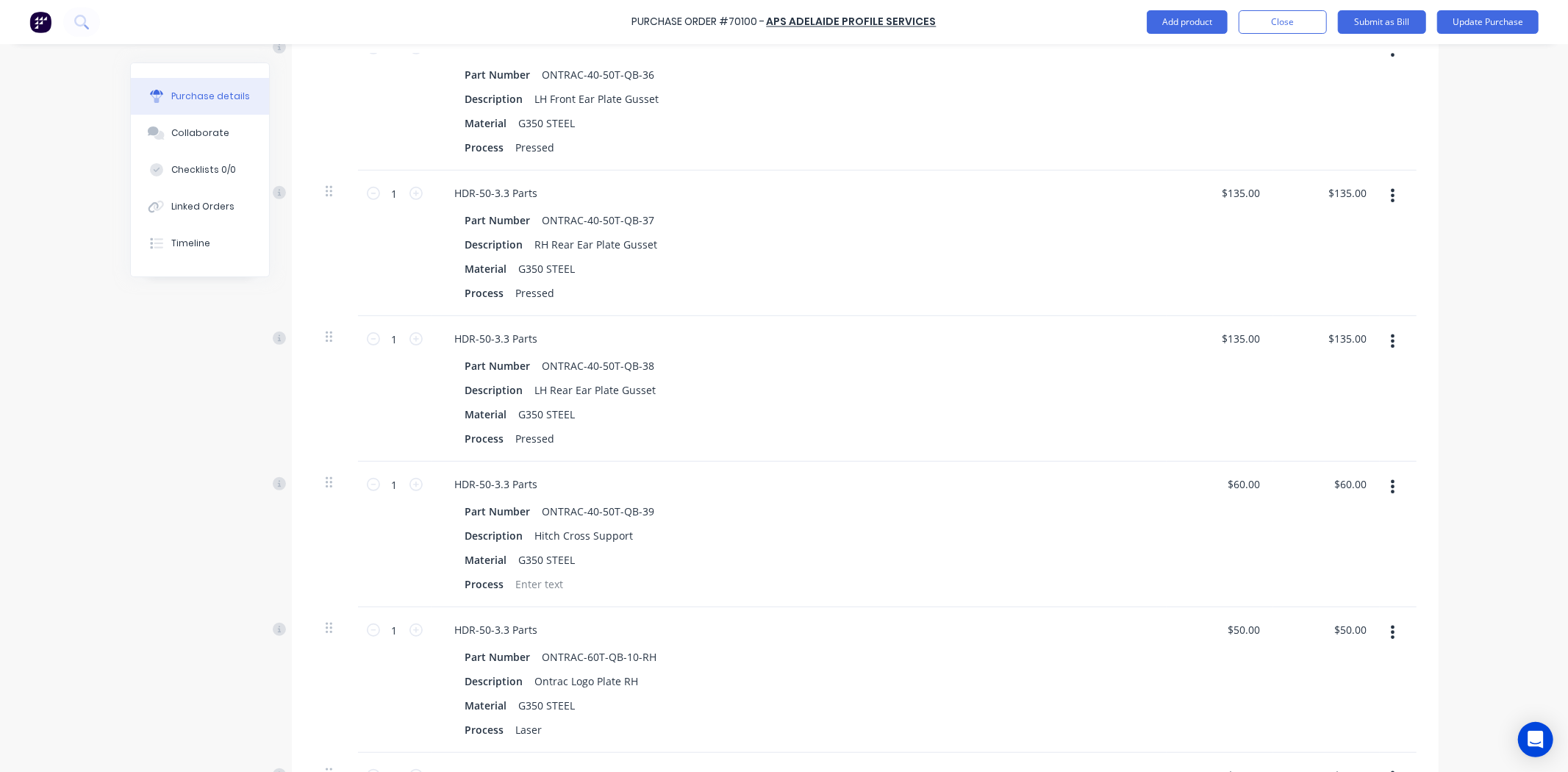
scroll to position [5709, 0]
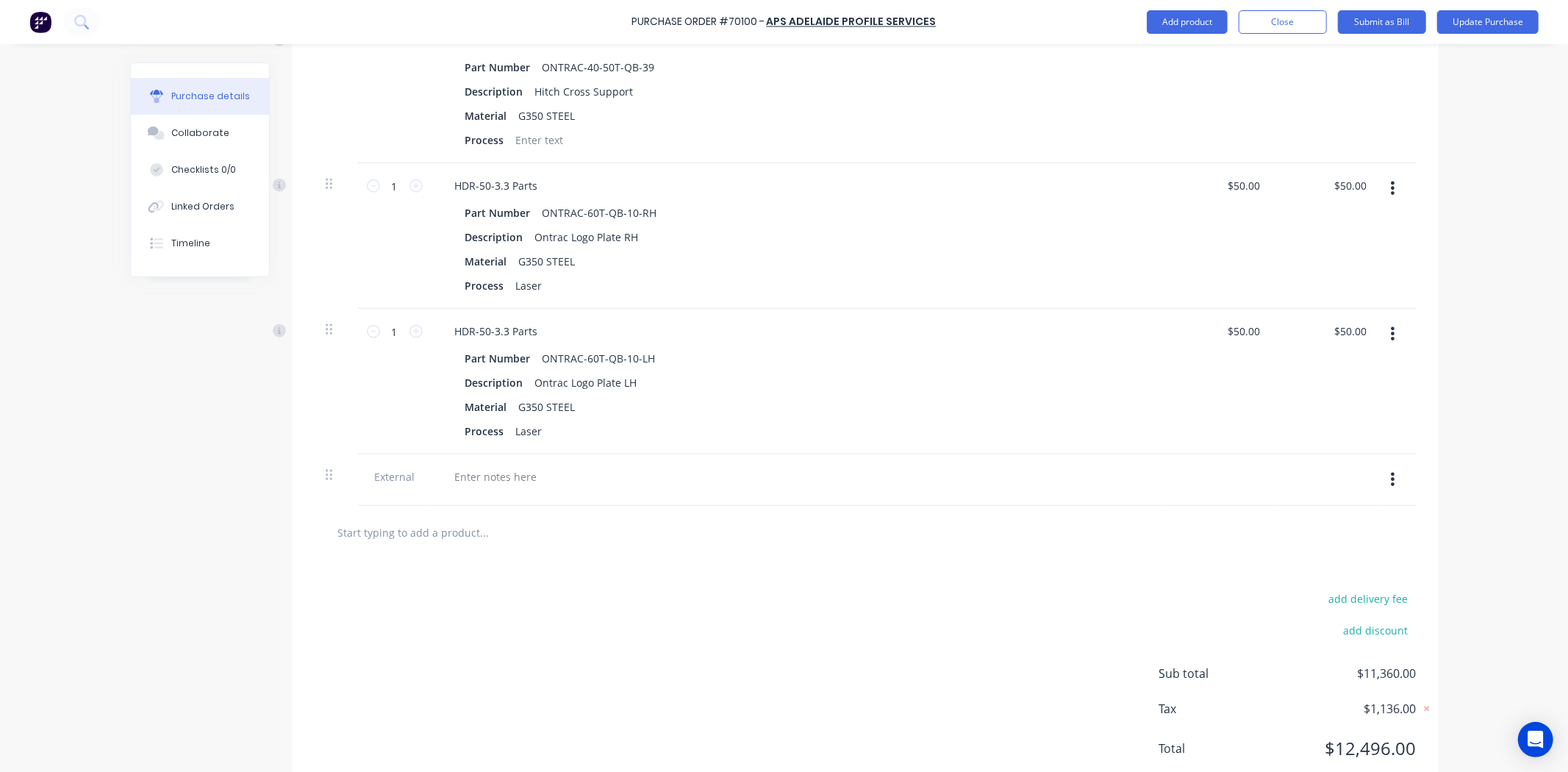
click at [744, 467] on div at bounding box center [799, 477] width 712 height 21
click at [554, 467] on div at bounding box center [799, 477] width 712 height 21
type textarea "x"
click at [488, 467] on div at bounding box center [496, 477] width 106 height 21
paste div
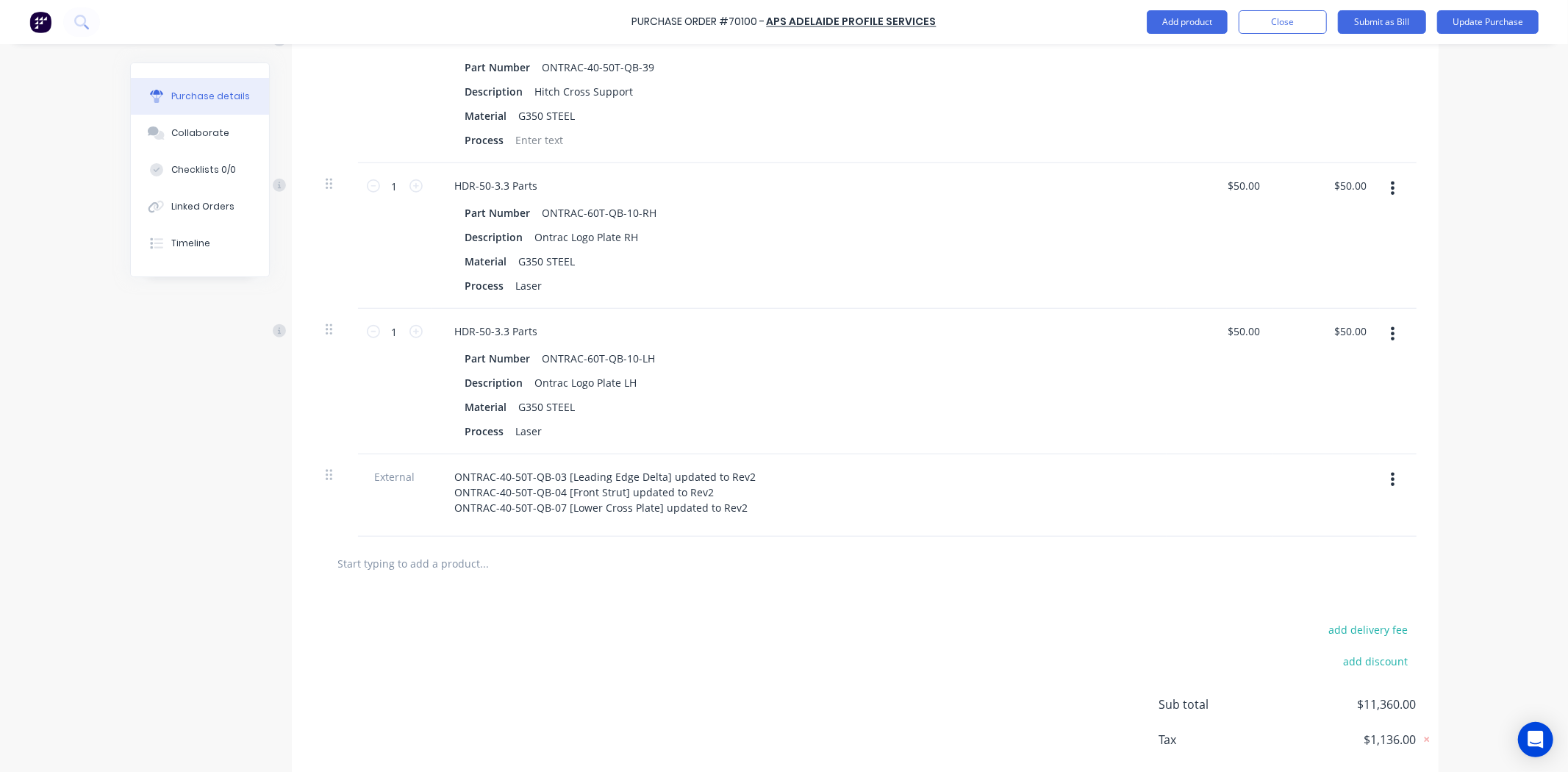
click at [1147, 467] on div "ONTRAC-40-50T-QB-03 [Leading Edge Delta] updated to Rev2 ONTRAC-40-50T-QB-04 [F…" at bounding box center [799, 493] width 712 height 52
click at [1519, 18] on button "Update Purchase" at bounding box center [1488, 22] width 102 height 24
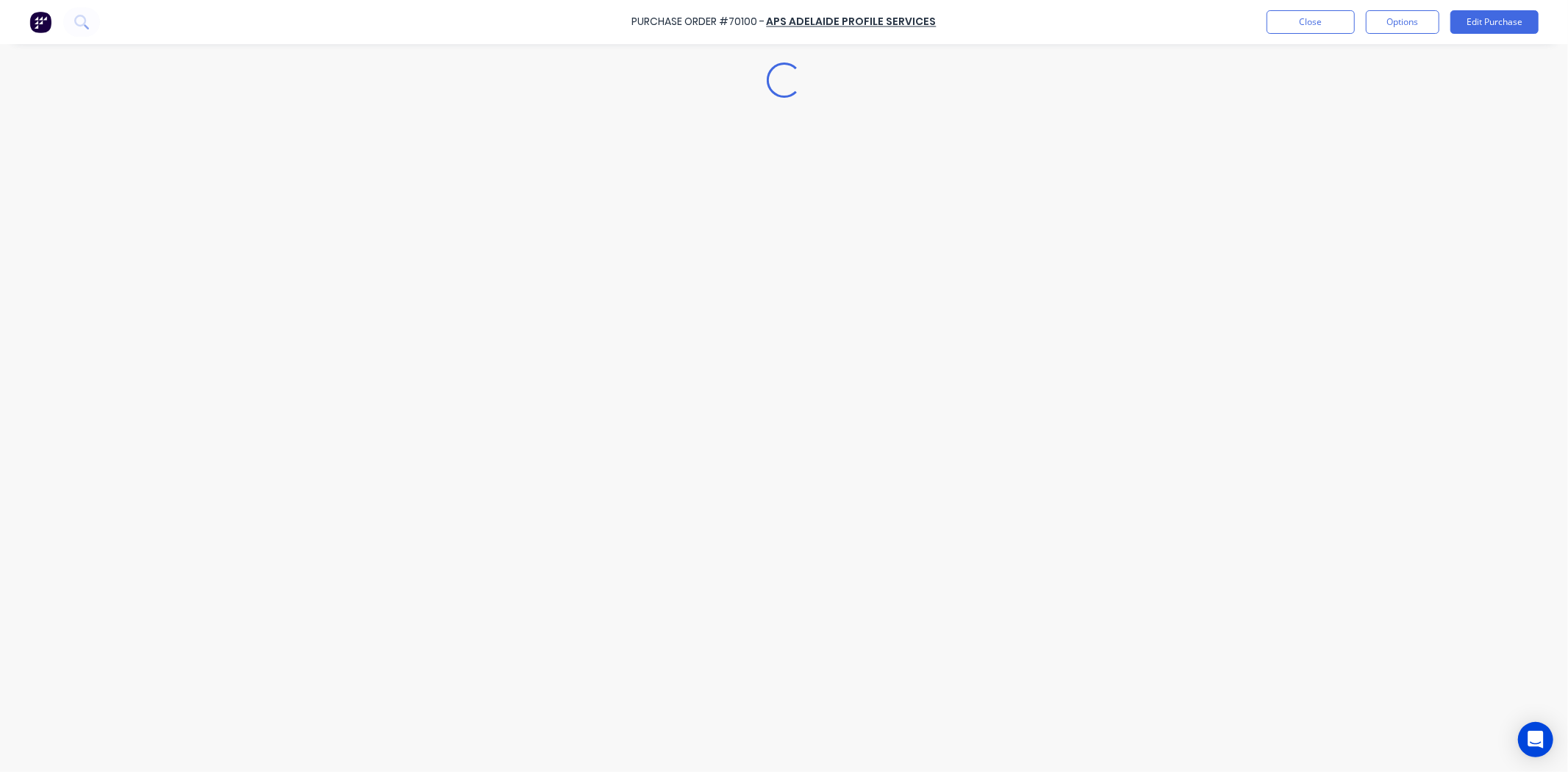
scroll to position [0, 0]
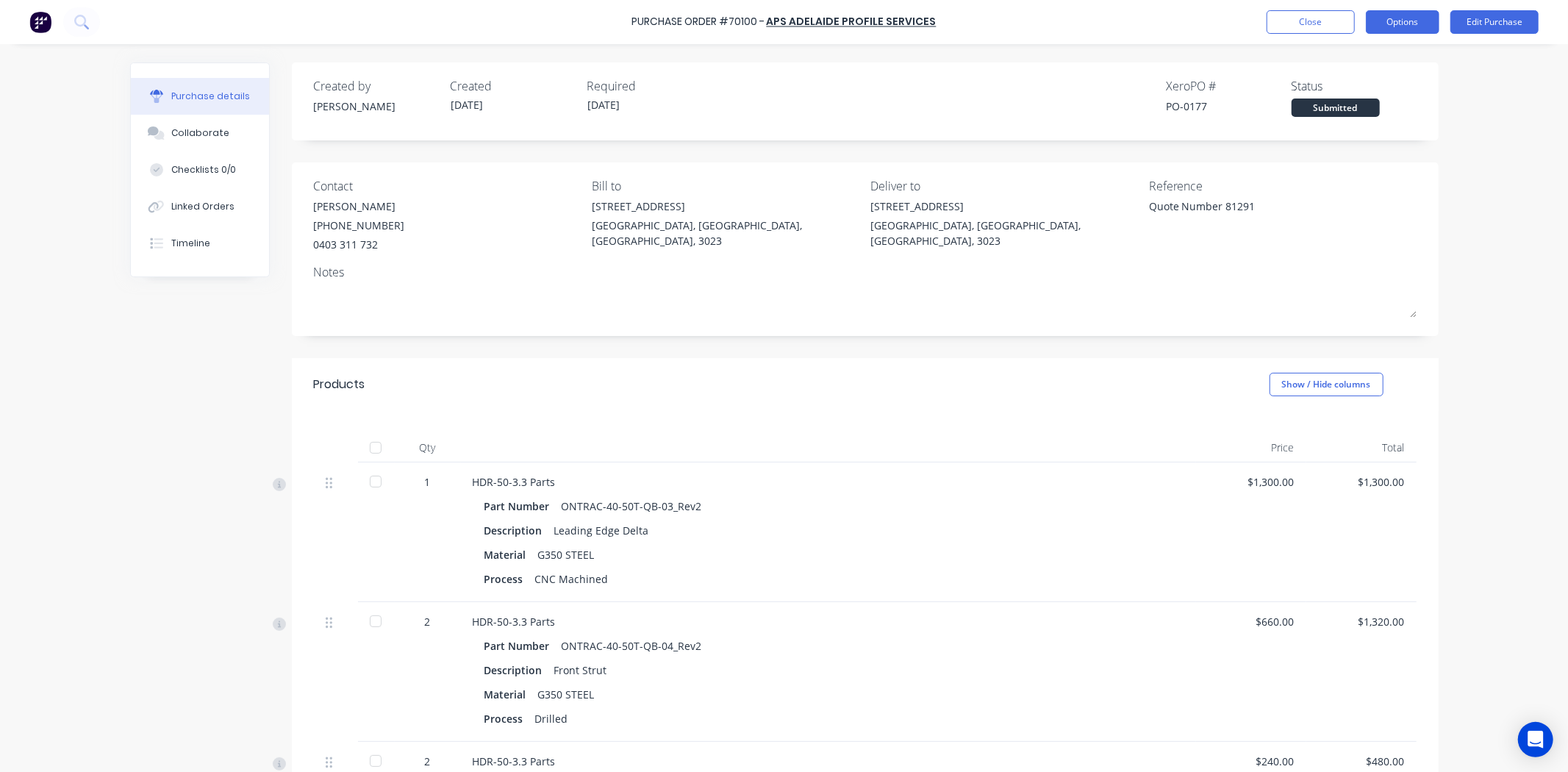
click at [1400, 20] on button "Options" at bounding box center [1402, 22] width 73 height 24
click at [1387, 64] on div "Print / Email" at bounding box center [1369, 59] width 113 height 21
click at [1379, 79] on div "With pricing" at bounding box center [1369, 89] width 113 height 21
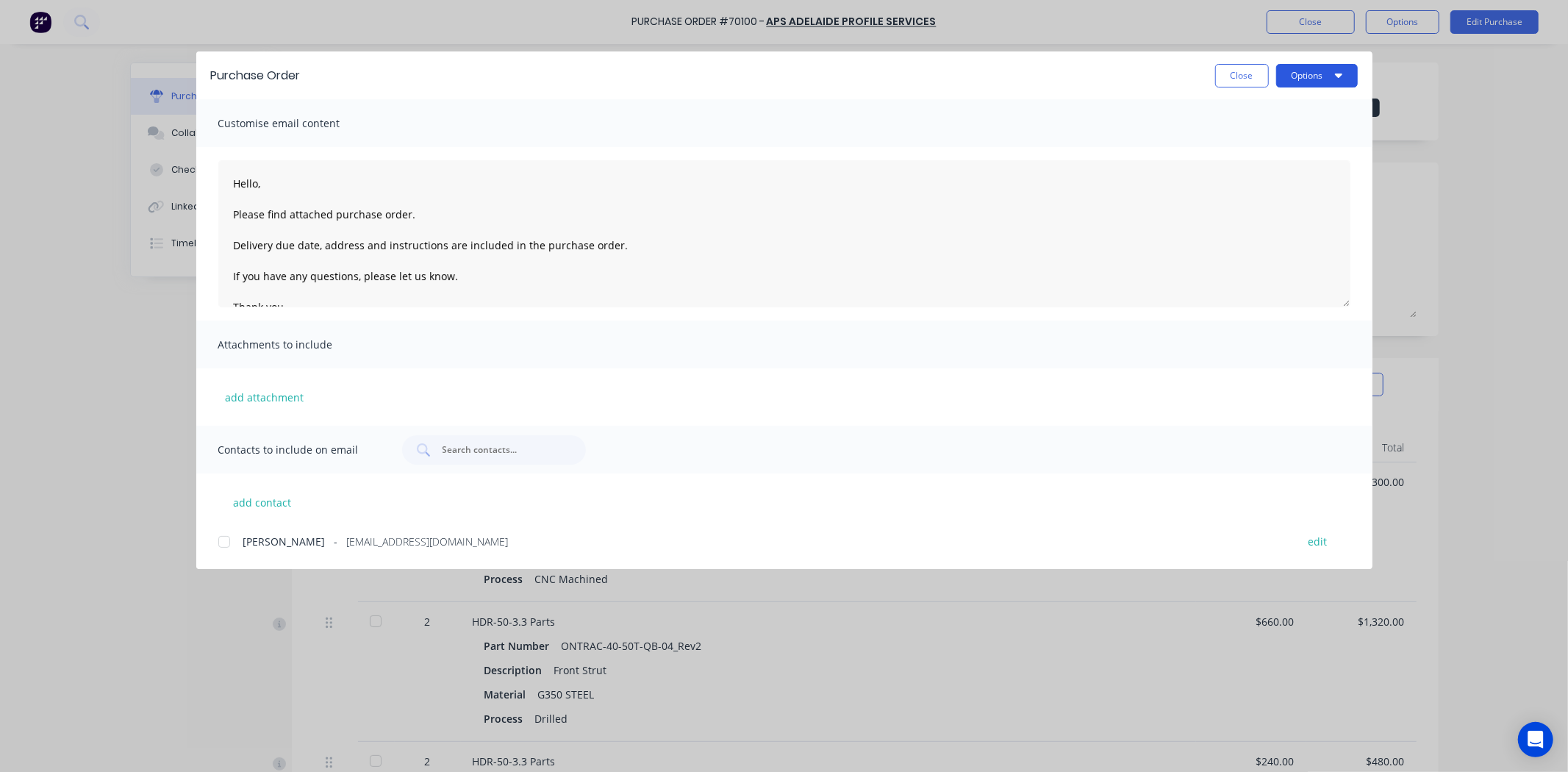
click at [1297, 74] on button "Options" at bounding box center [1316, 76] width 81 height 24
click at [1302, 103] on div "Preview" at bounding box center [1287, 112] width 113 height 21
type textarea "x"
